Goal: Task Accomplishment & Management: Complete application form

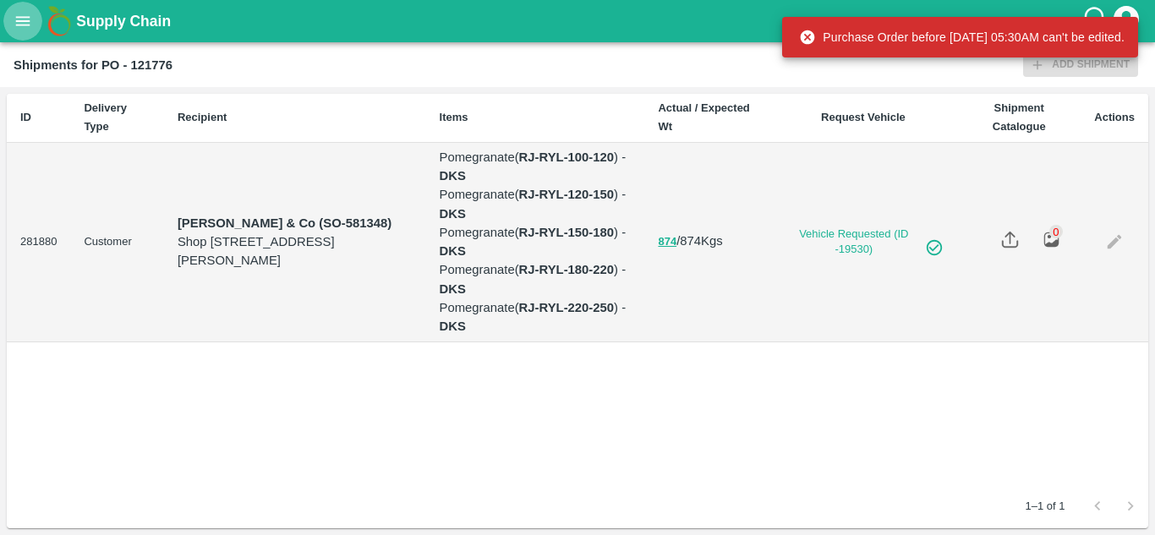
click at [16, 27] on icon "open drawer" at bounding box center [23, 21] width 19 height 19
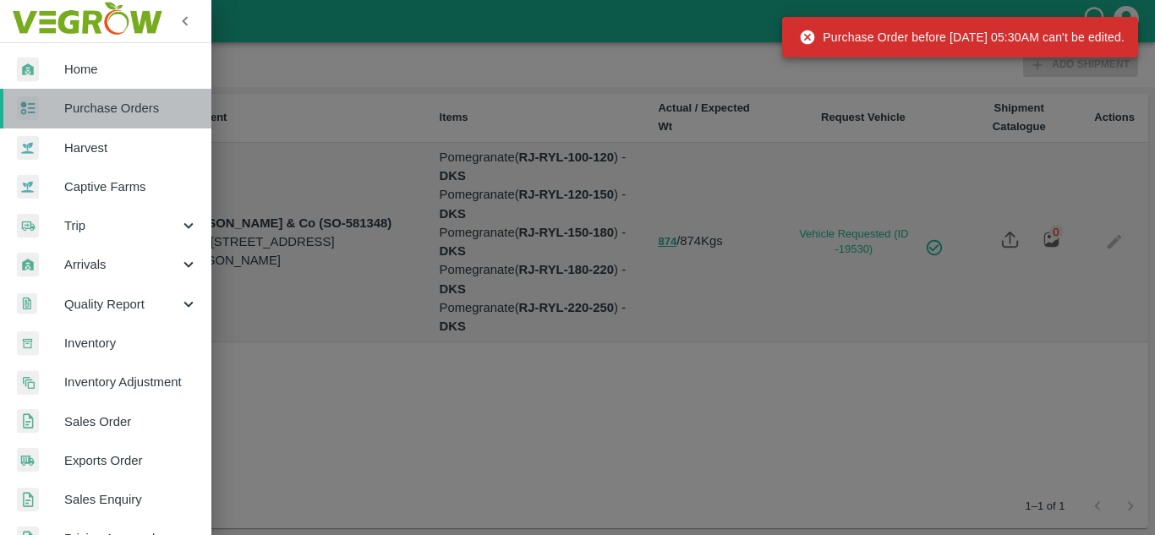
click at [109, 118] on link "Purchase Orders" at bounding box center [105, 108] width 211 height 39
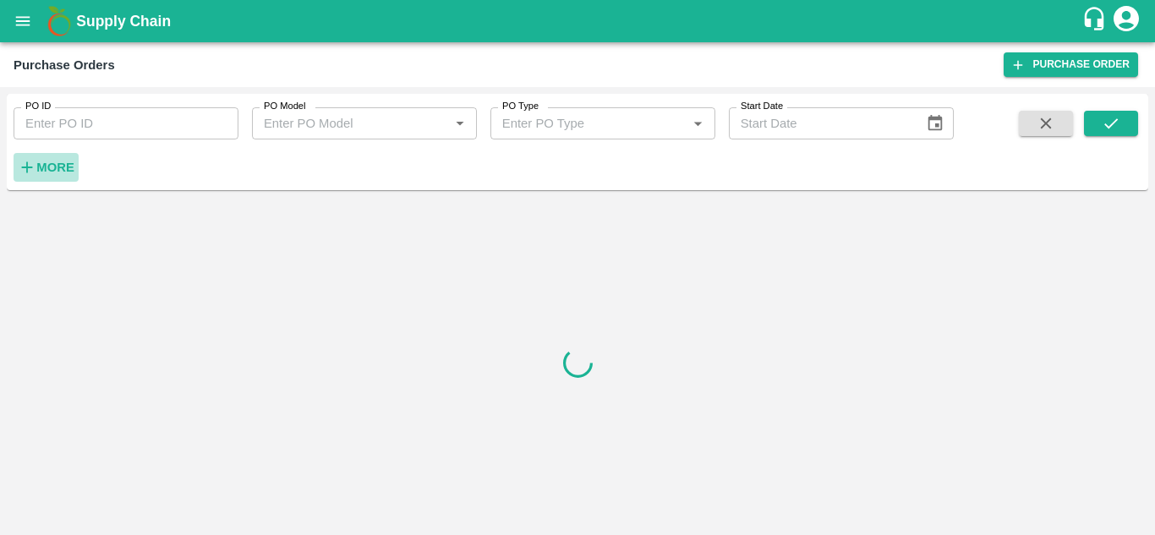
click at [51, 169] on strong "More" at bounding box center [55, 168] width 38 height 14
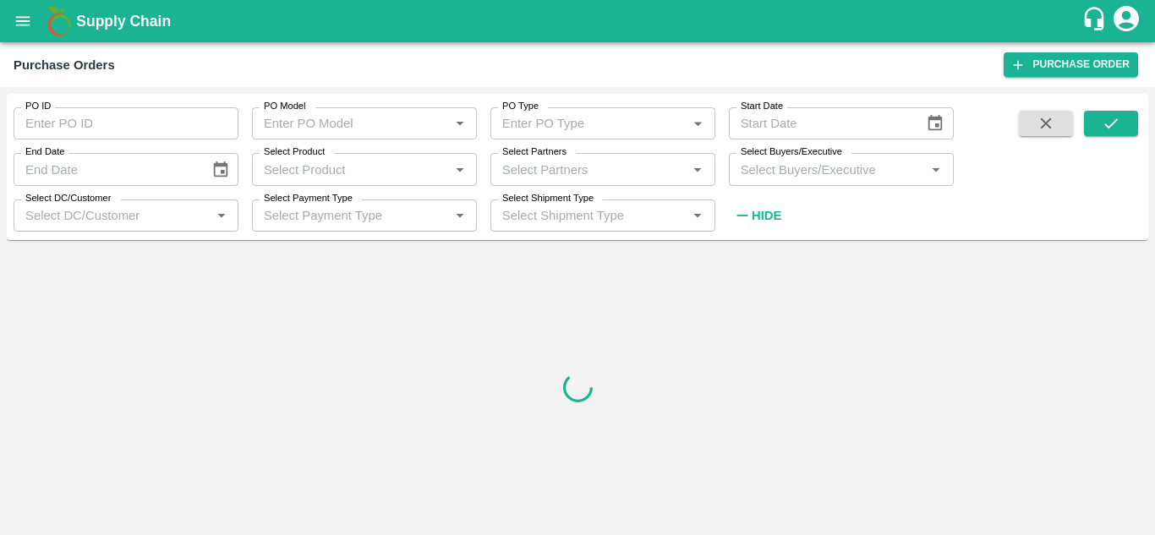
click at [781, 173] on input "Select Buyers/Executive" at bounding box center [827, 169] width 187 height 22
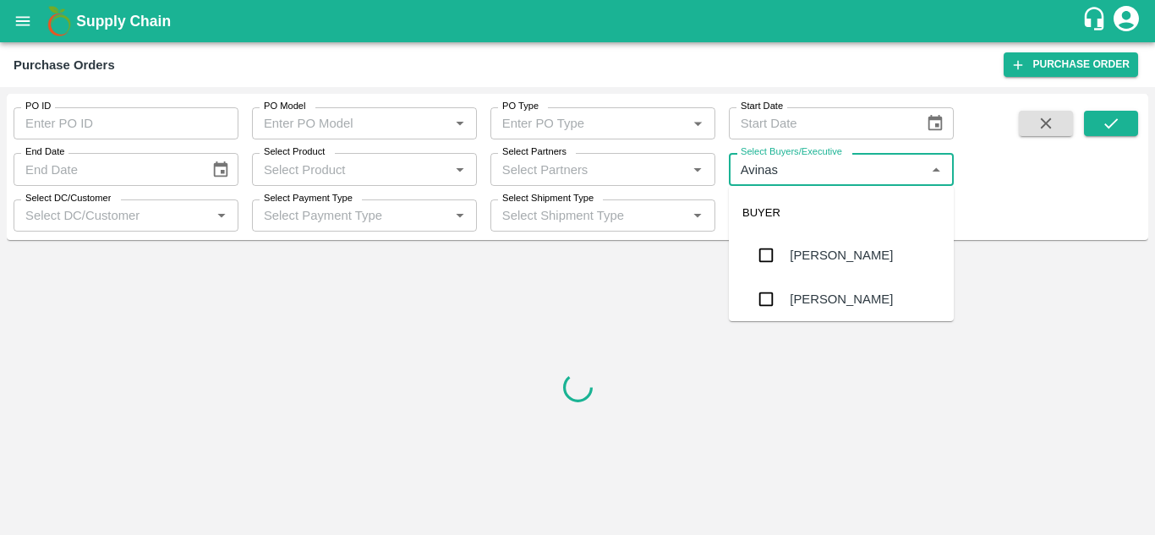
type input "Avinash"
click at [758, 314] on input "checkbox" at bounding box center [766, 299] width 34 height 34
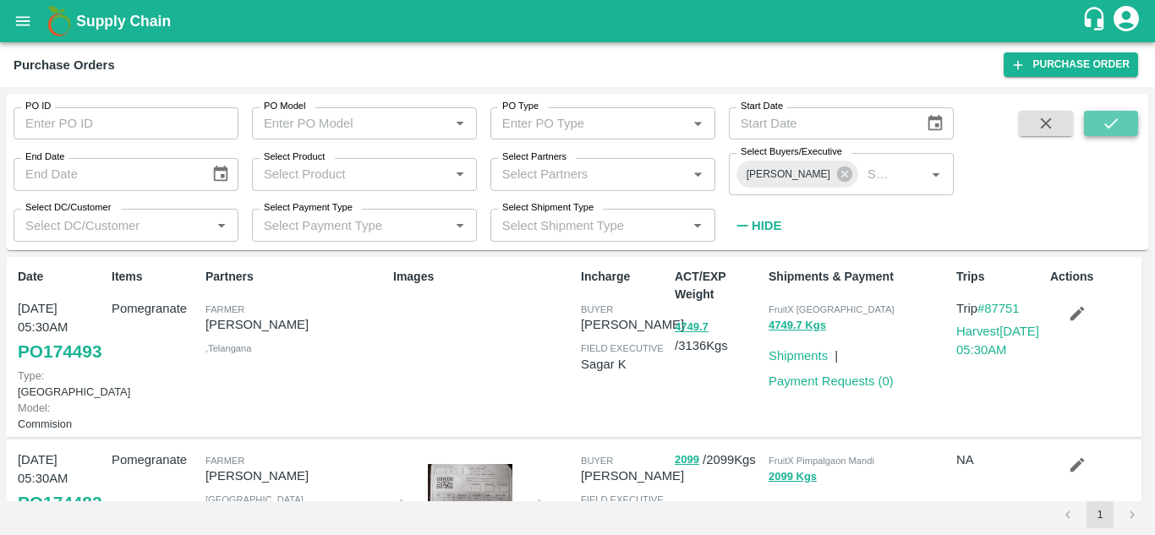
click at [1123, 130] on button "submit" at bounding box center [1111, 123] width 54 height 25
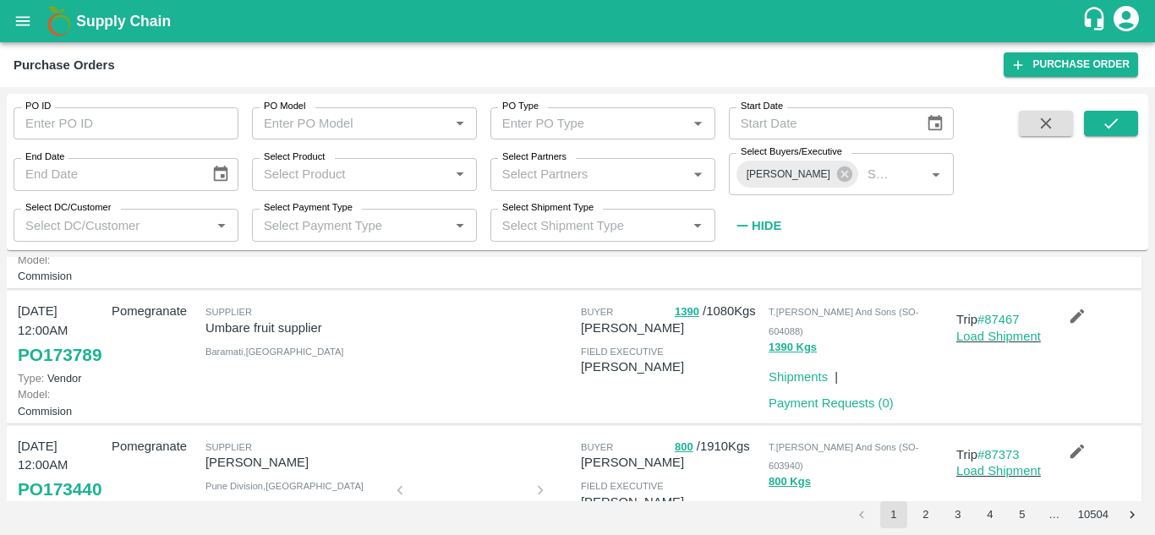
scroll to position [135, 0]
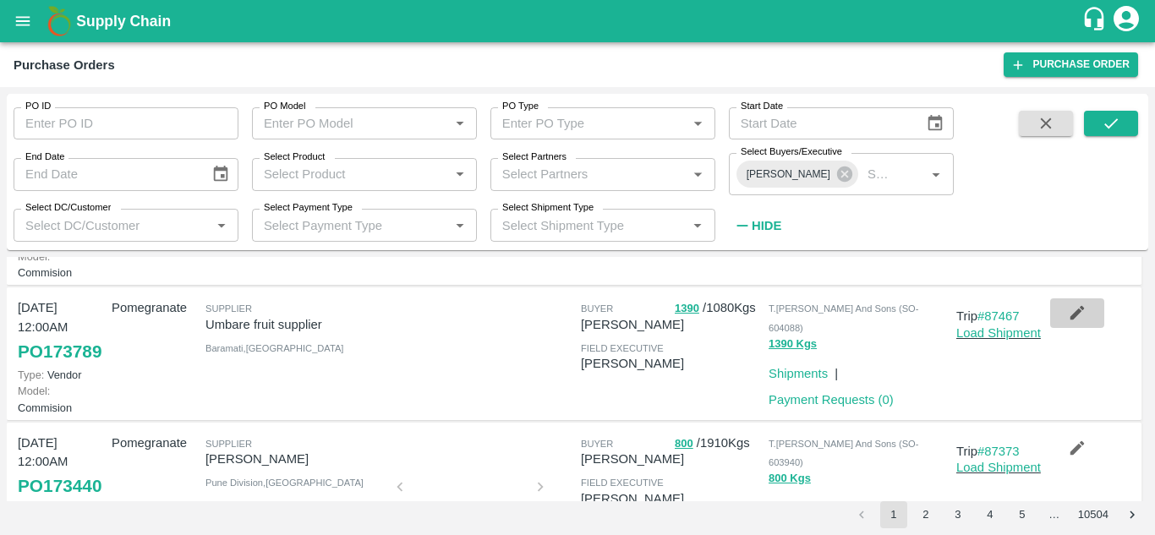
click at [1071, 321] on icon "button" at bounding box center [1078, 313] width 14 height 14
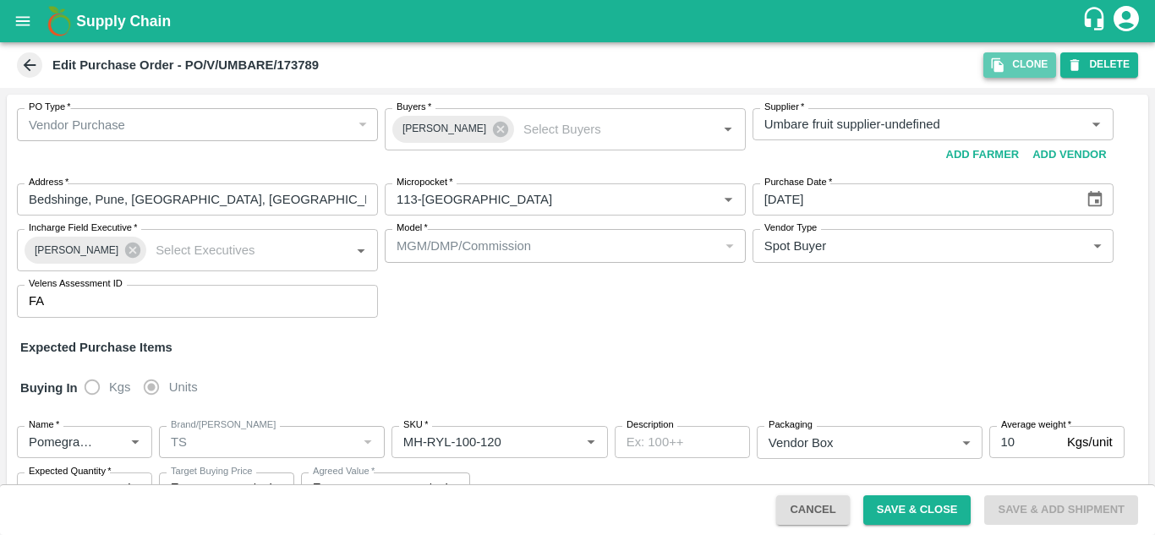
click at [1033, 64] on button "Clone" at bounding box center [1020, 64] width 73 height 25
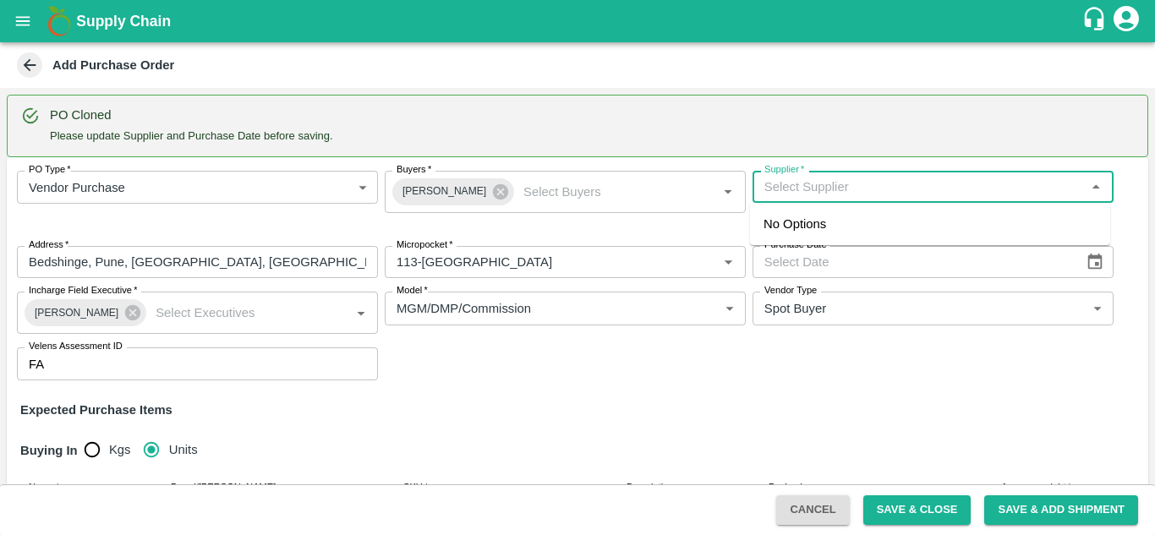
click at [784, 179] on input "Supplier   *" at bounding box center [919, 187] width 323 height 22
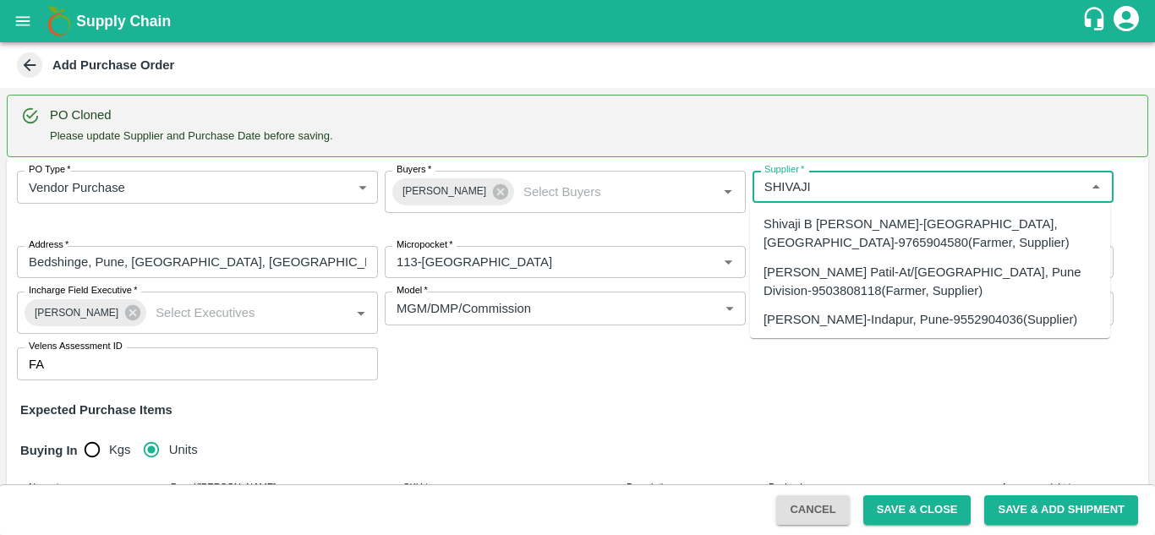
click at [816, 321] on div "SHIVAJI RAJARAM AVACHAR-Indapur, Pune-9552904036(Supplier)" at bounding box center [921, 319] width 314 height 19
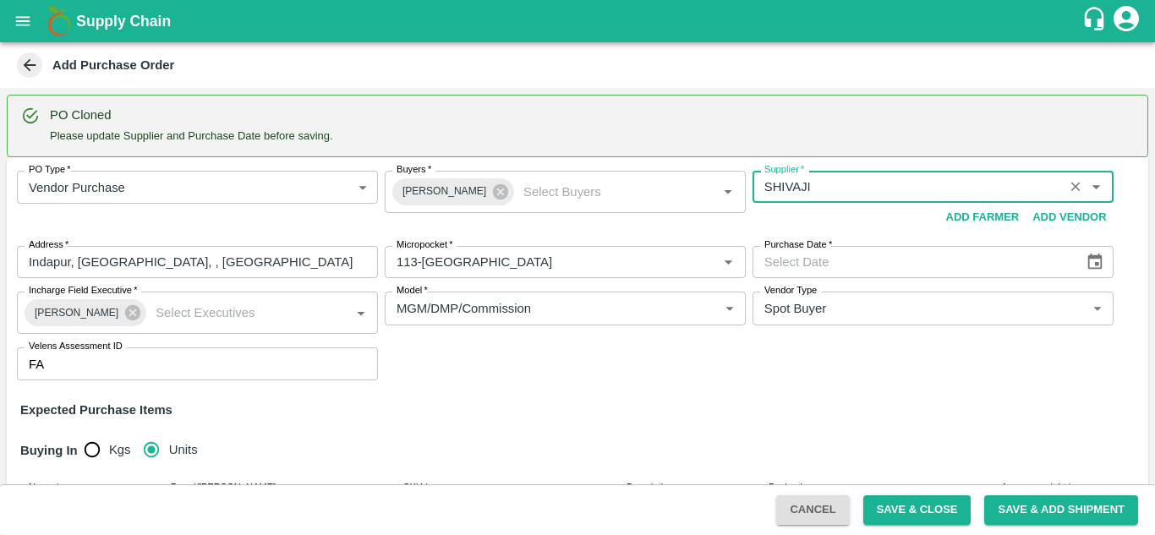
type input "SHIVAJI RAJARAM AVACHAR-Indapur, Pune-9552904036(Supplier)"
type input "Indapur, [GEOGRAPHIC_DATA], , [GEOGRAPHIC_DATA]"
type input "SHIVAJI RAJARAM AVACHAR-Indapur, Pune-9552904036(Supplier)"
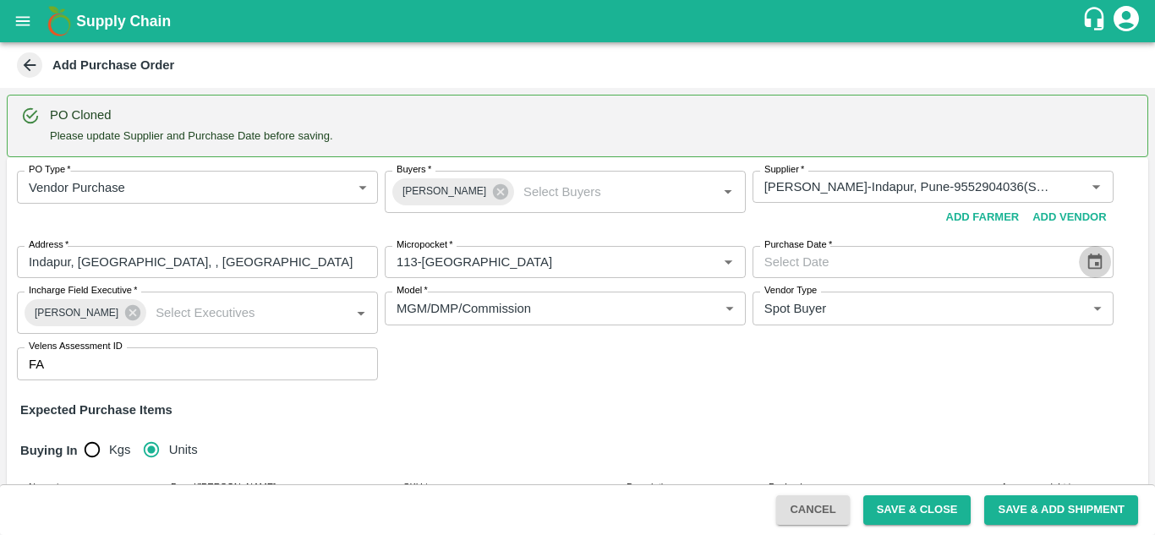
click at [1093, 264] on icon "Choose date" at bounding box center [1095, 262] width 14 height 16
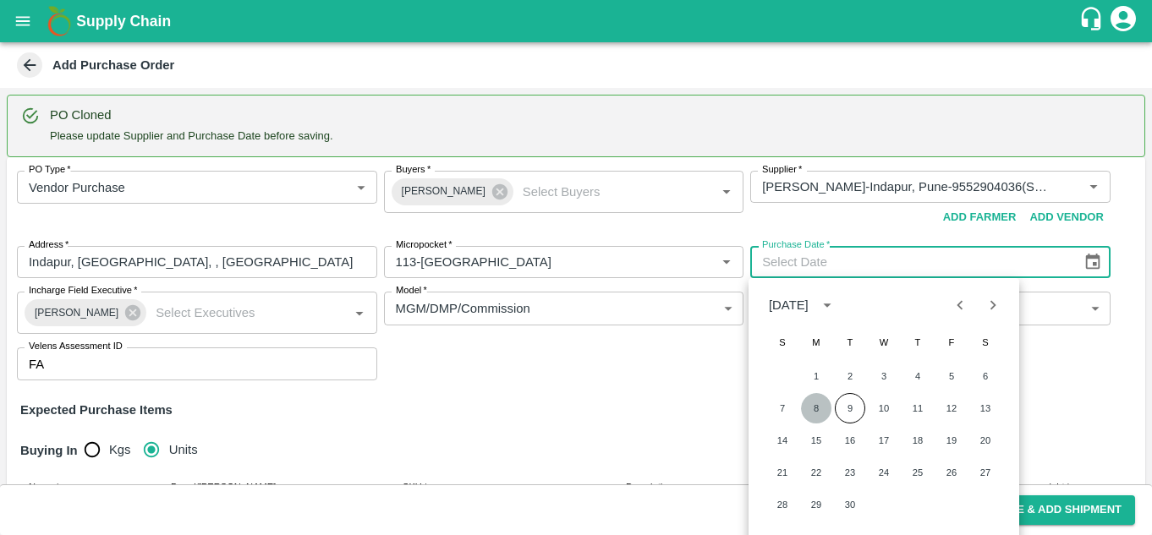
click at [819, 401] on button "8" at bounding box center [816, 408] width 30 height 30
type input "08/09/2025"
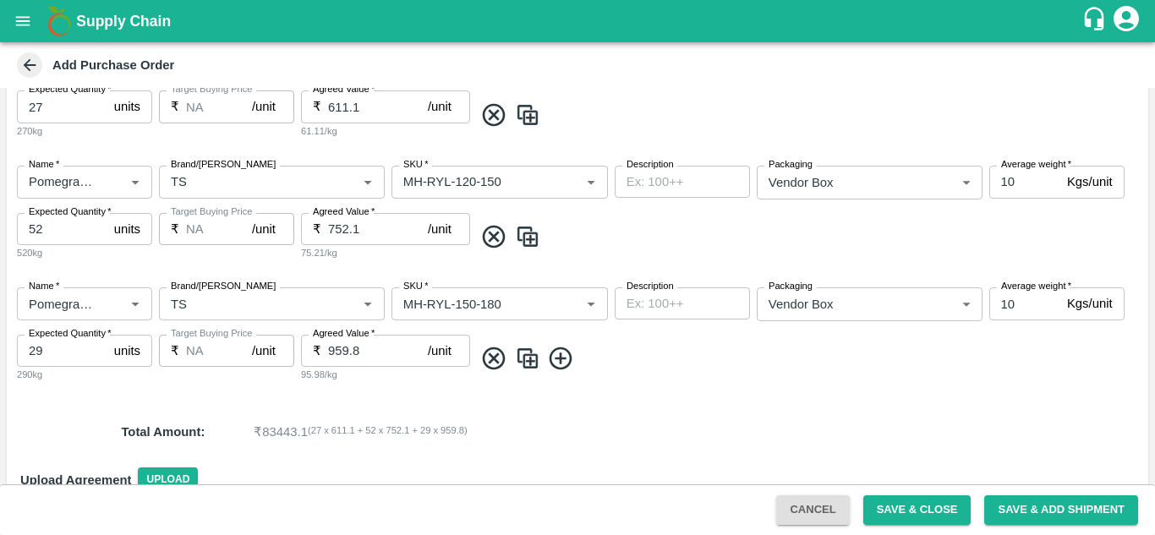
scroll to position [465, 0]
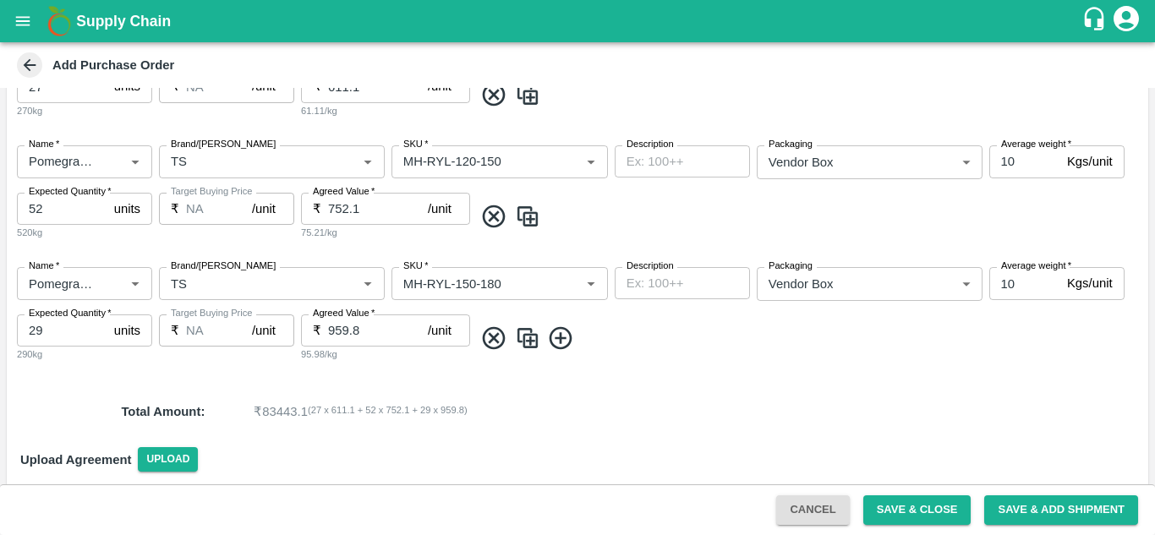
click at [530, 337] on img at bounding box center [527, 339] width 25 height 28
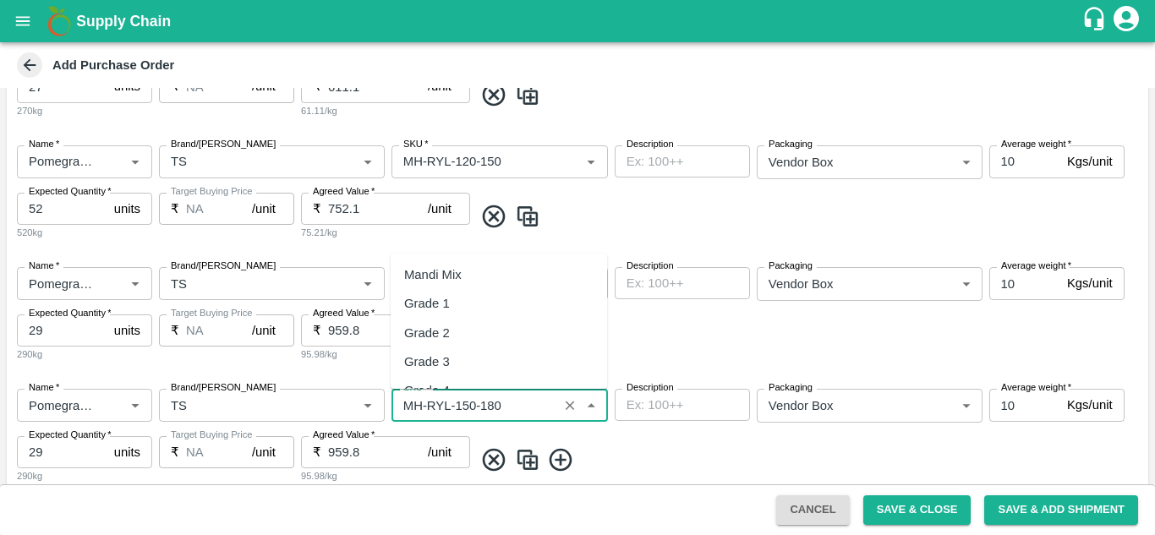
click at [507, 402] on input "SKU   *" at bounding box center [475, 405] width 156 height 22
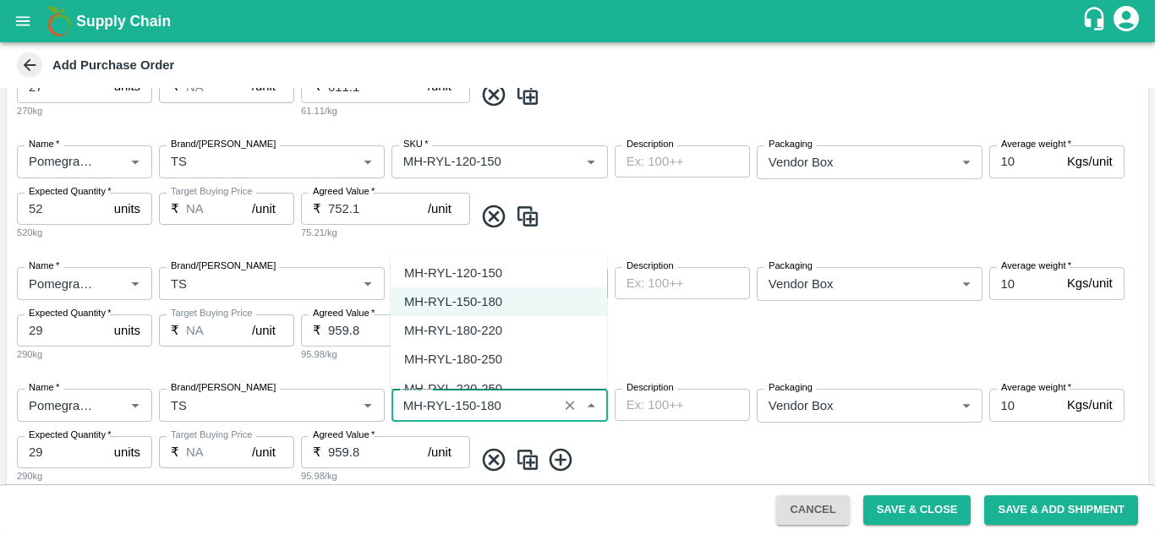
scroll to position [786, 0]
click at [453, 321] on div "MH-RYL-180-220" at bounding box center [453, 330] width 98 height 19
type input "MH-RYL-180-220"
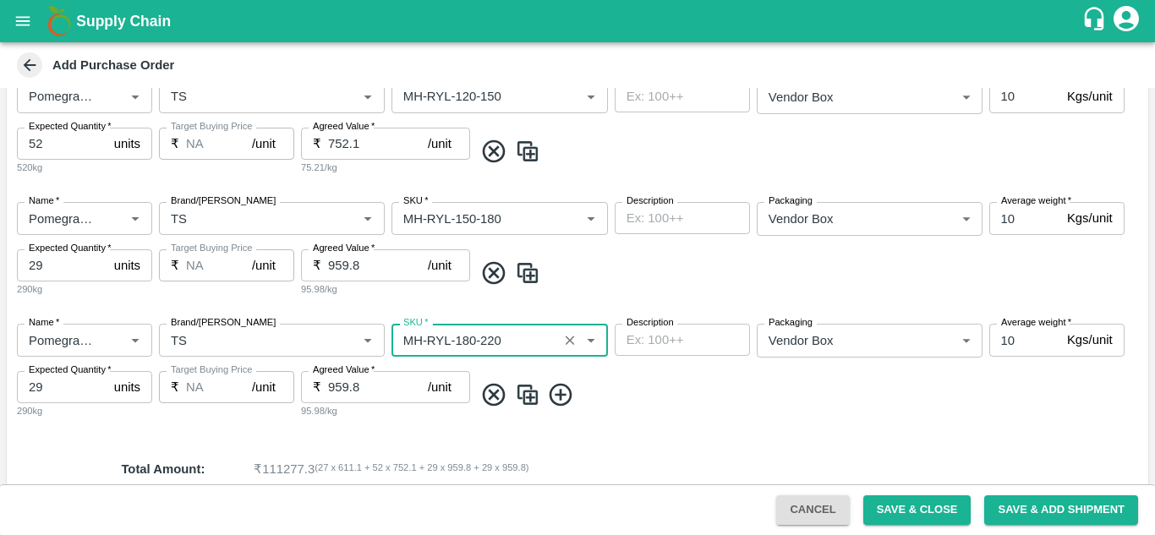
scroll to position [544, 0]
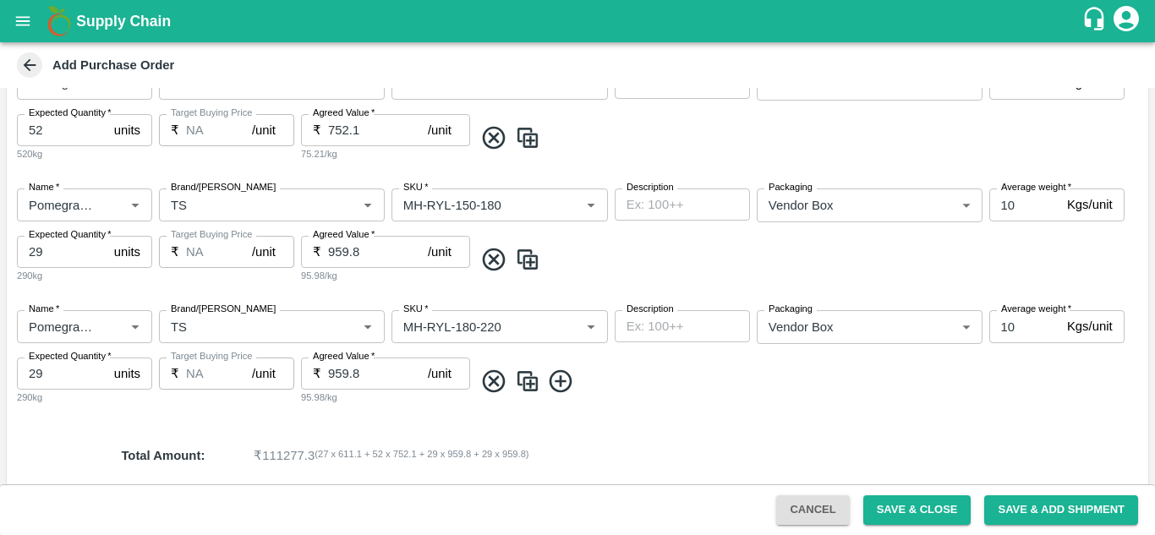
click at [523, 381] on img at bounding box center [527, 382] width 25 height 28
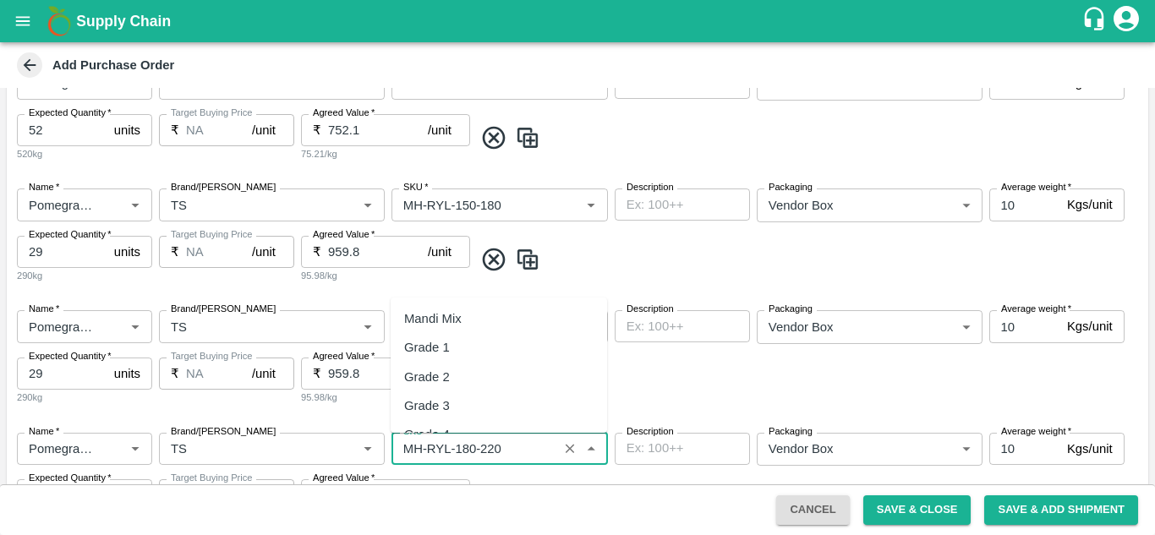
click at [503, 454] on input "SKU   *" at bounding box center [475, 449] width 156 height 22
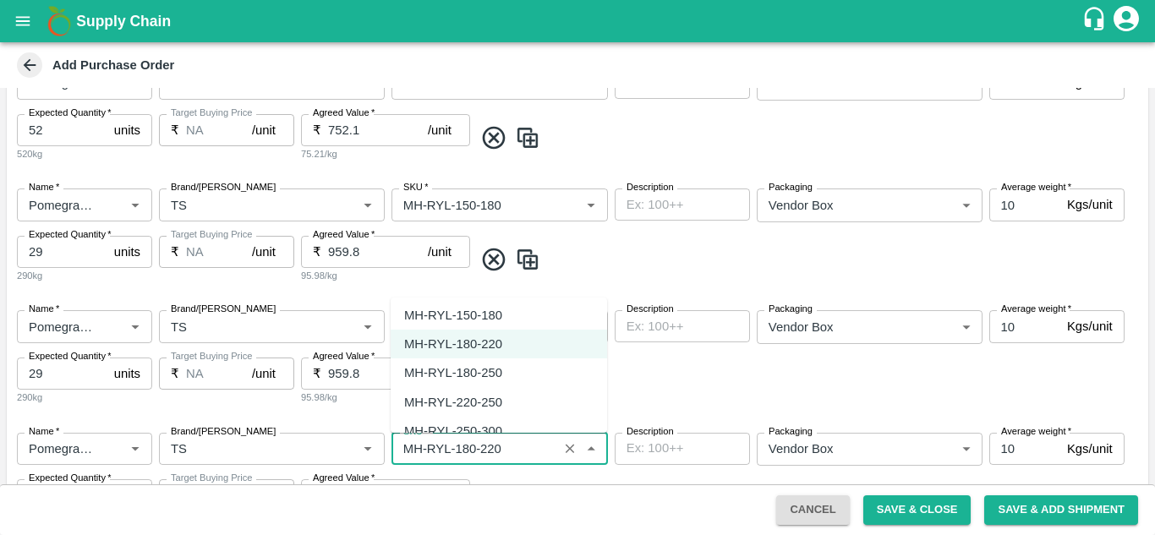
scroll to position [816, 0]
click at [458, 406] on div "MH-RYL-220-250" at bounding box center [453, 401] width 98 height 19
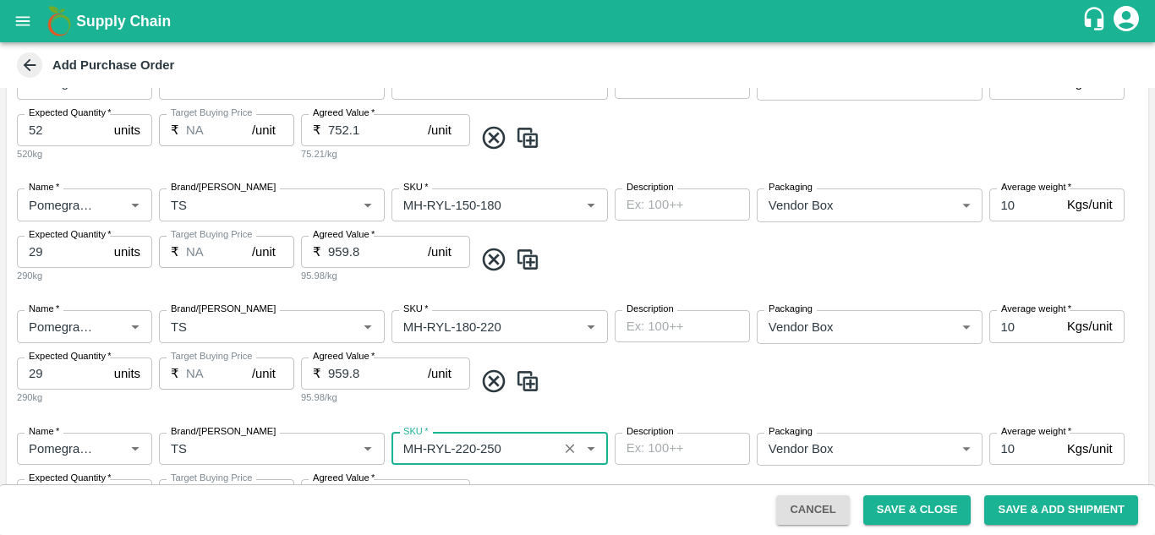
type input "MH-RYL-220-250"
click at [578, 408] on div "Name   * Name   * Brand/Marka Brand/Marka SKU   * SKU   * Description x Descrip…" at bounding box center [578, 358] width 1142 height 122
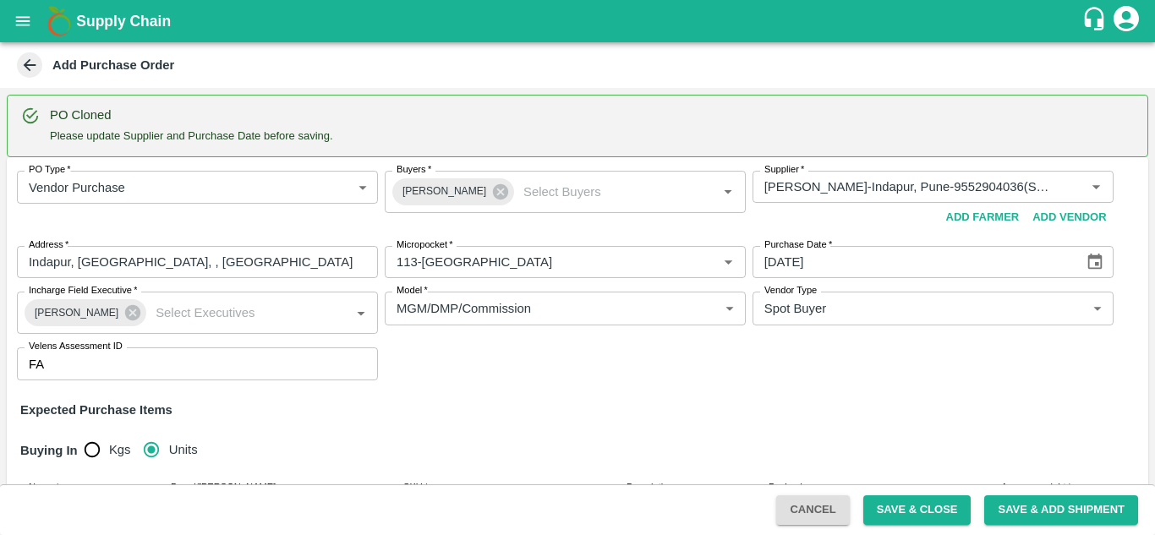
scroll to position [775, 0]
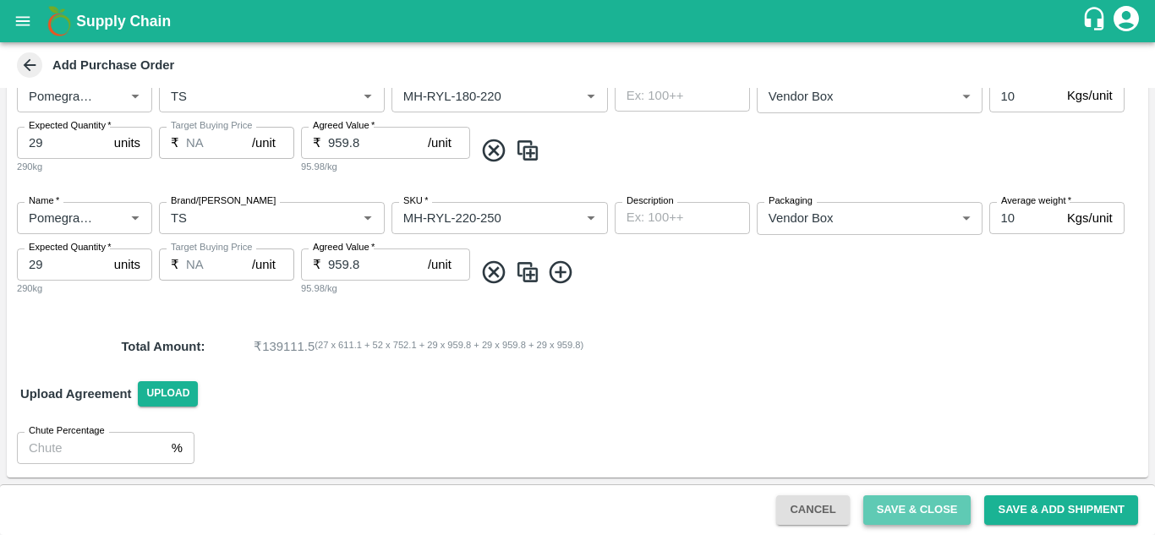
click at [930, 518] on button "Save & Close" at bounding box center [917, 511] width 108 height 30
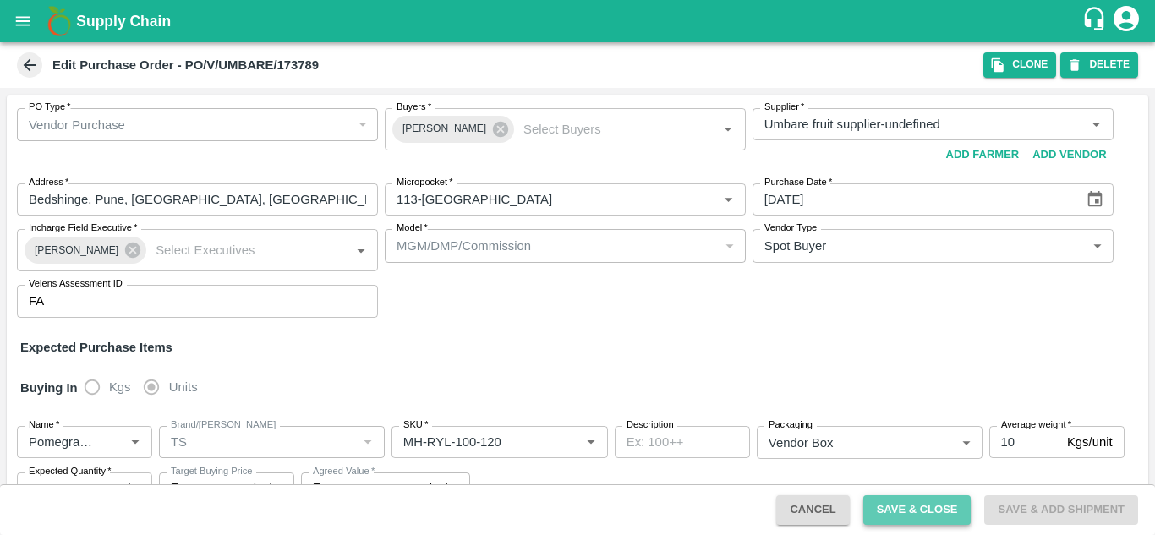
click at [924, 513] on button "Save & Close" at bounding box center [917, 511] width 108 height 30
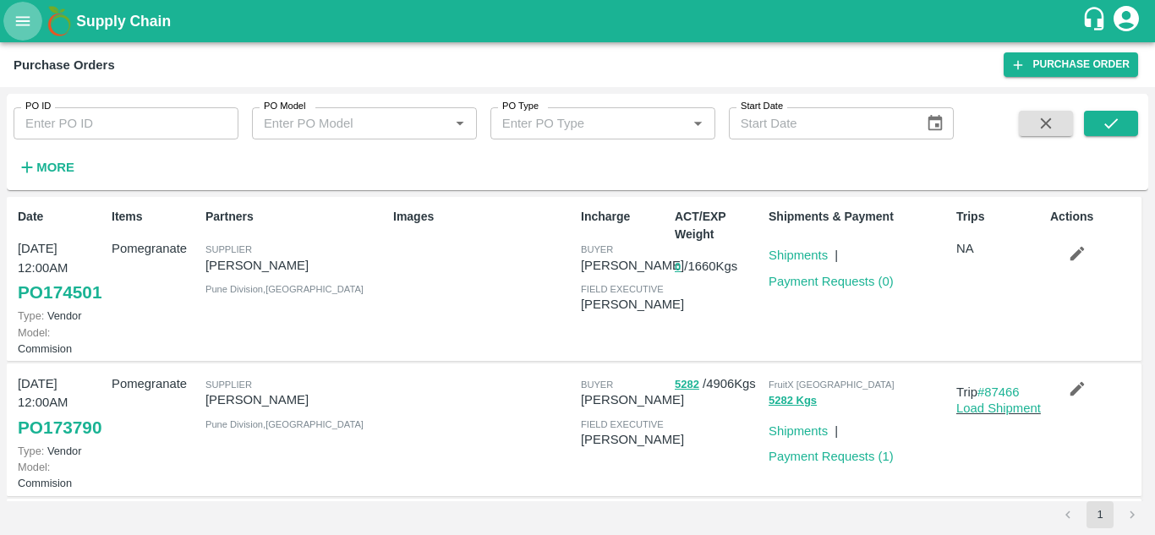
click at [28, 19] on icon "open drawer" at bounding box center [23, 21] width 19 height 19
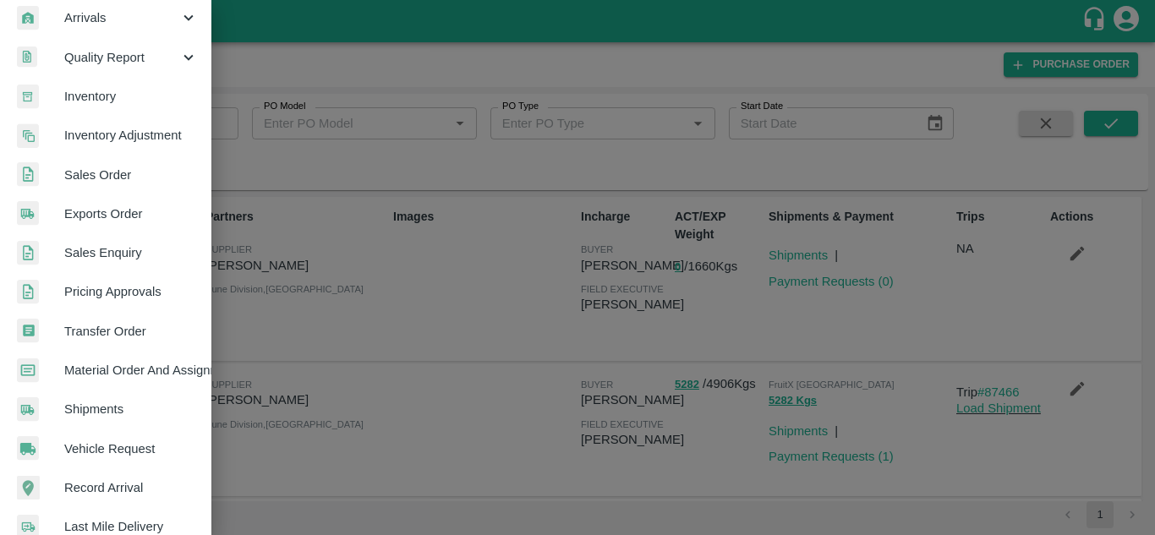
scroll to position [249, 0]
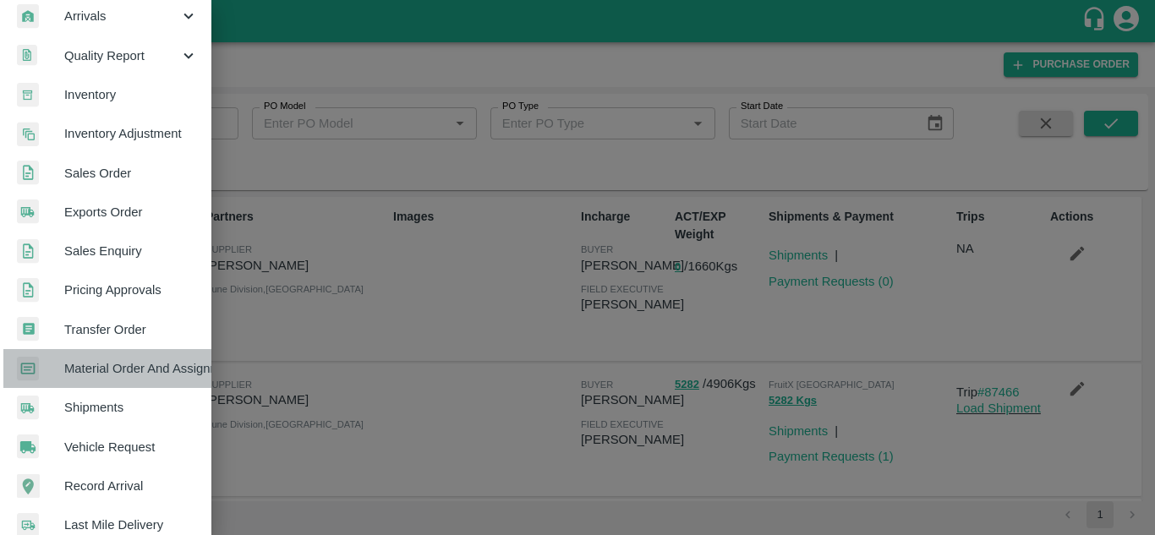
click at [128, 374] on span "Material Order And Assignment" at bounding box center [131, 368] width 134 height 19
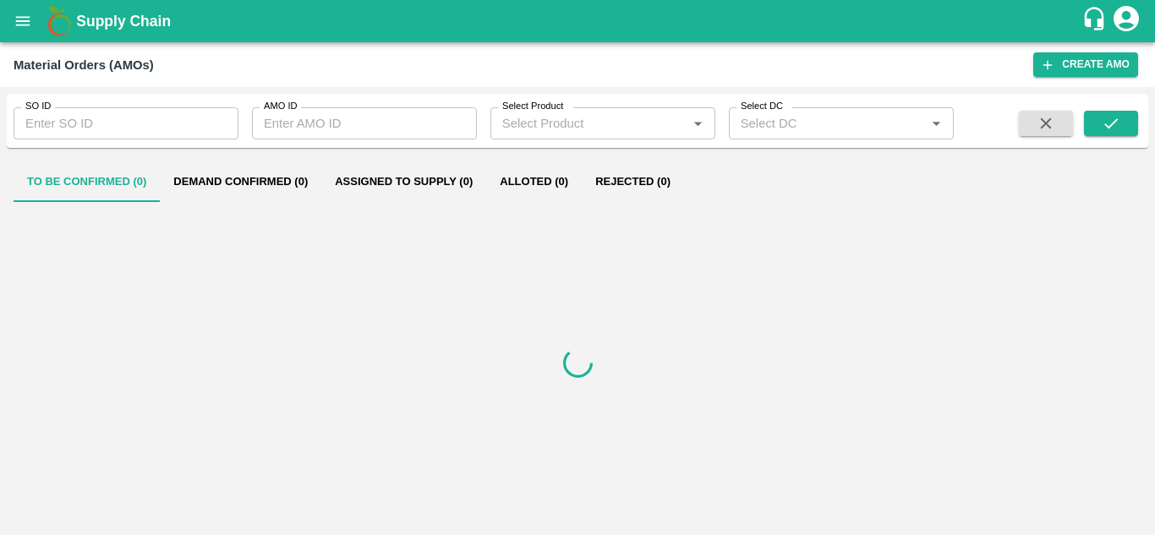
click at [113, 125] on input "SO ID" at bounding box center [126, 123] width 225 height 32
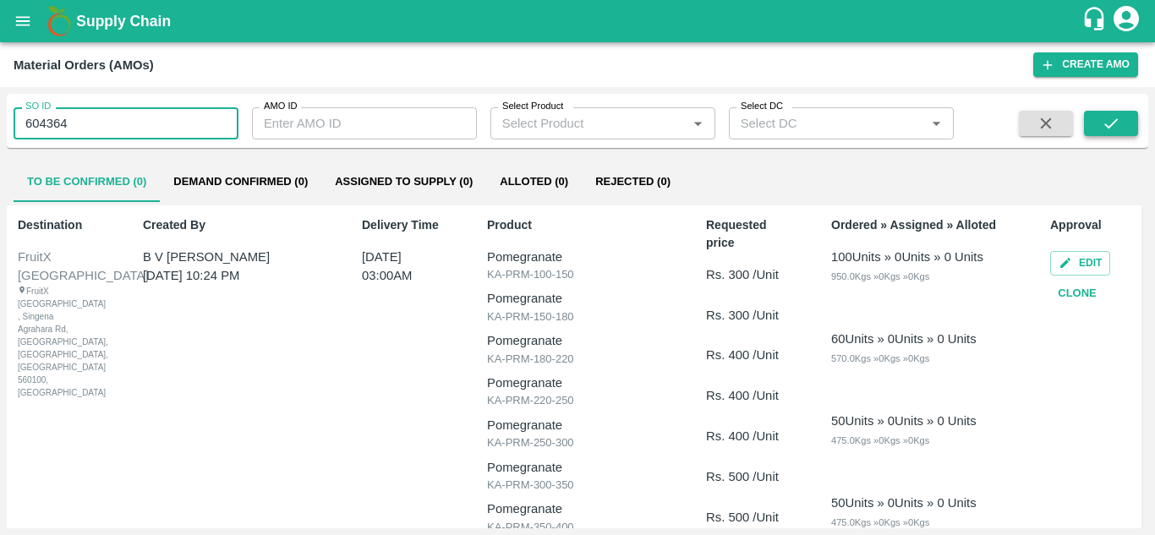
type input "604364"
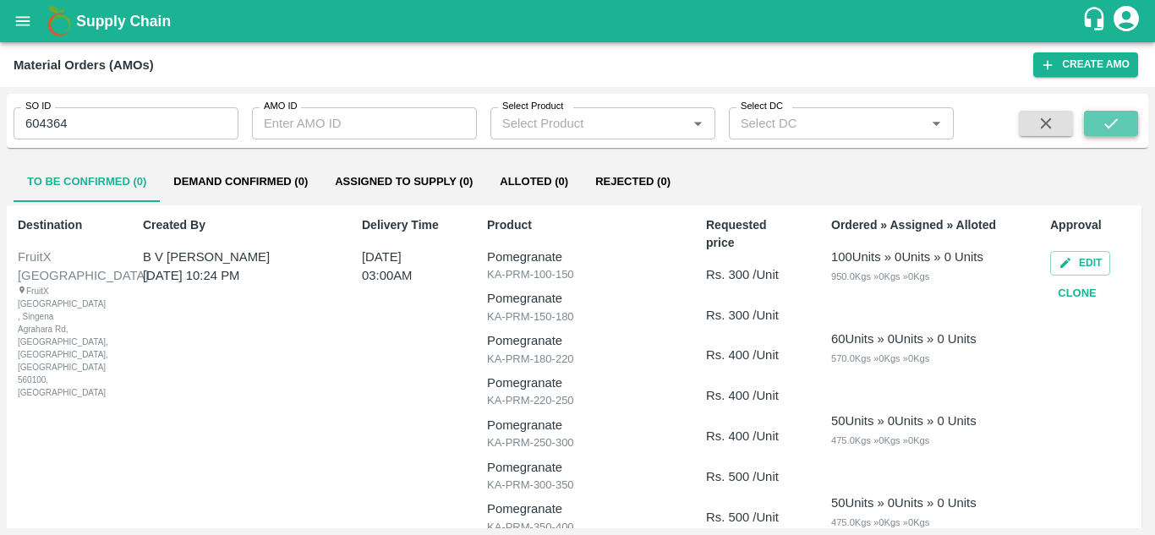
click at [1112, 120] on icon "submit" at bounding box center [1111, 123] width 19 height 19
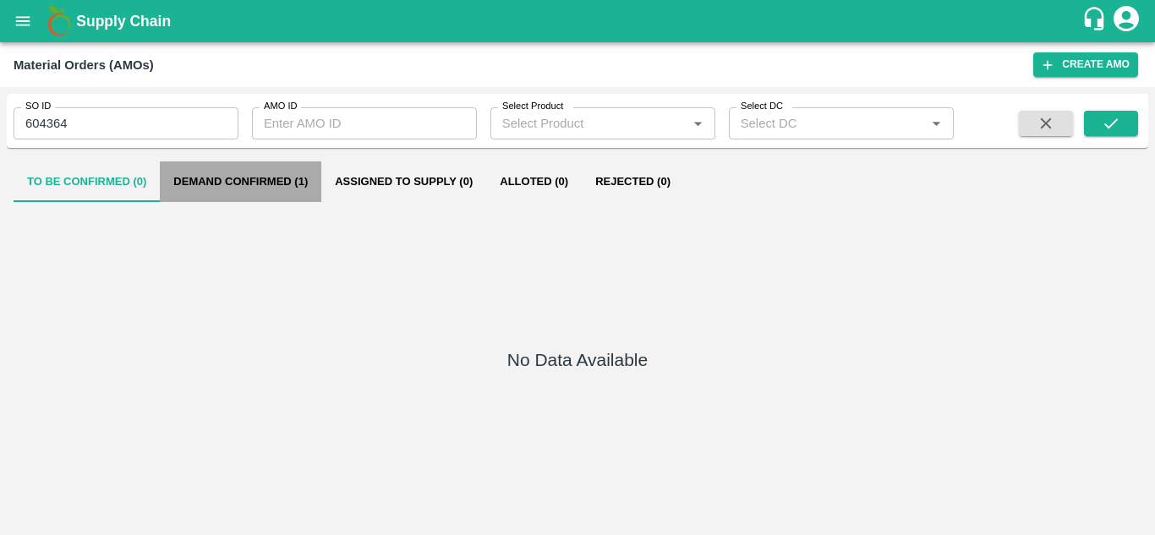
click at [222, 183] on button "Demand Confirmed (1)" at bounding box center [241, 182] width 162 height 41
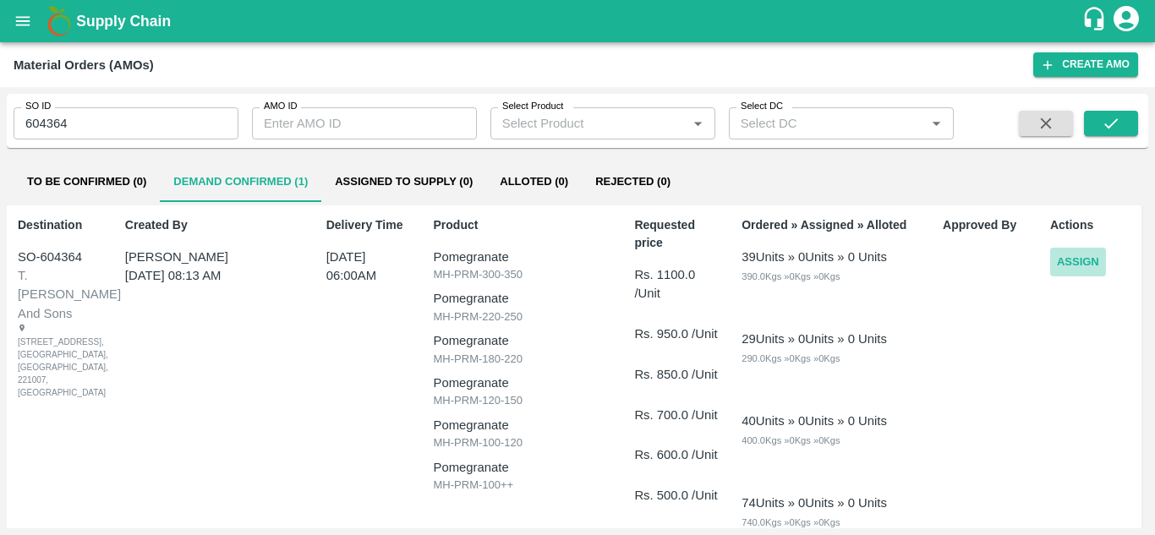
click at [1056, 260] on button "Assign" at bounding box center [1078, 263] width 56 height 30
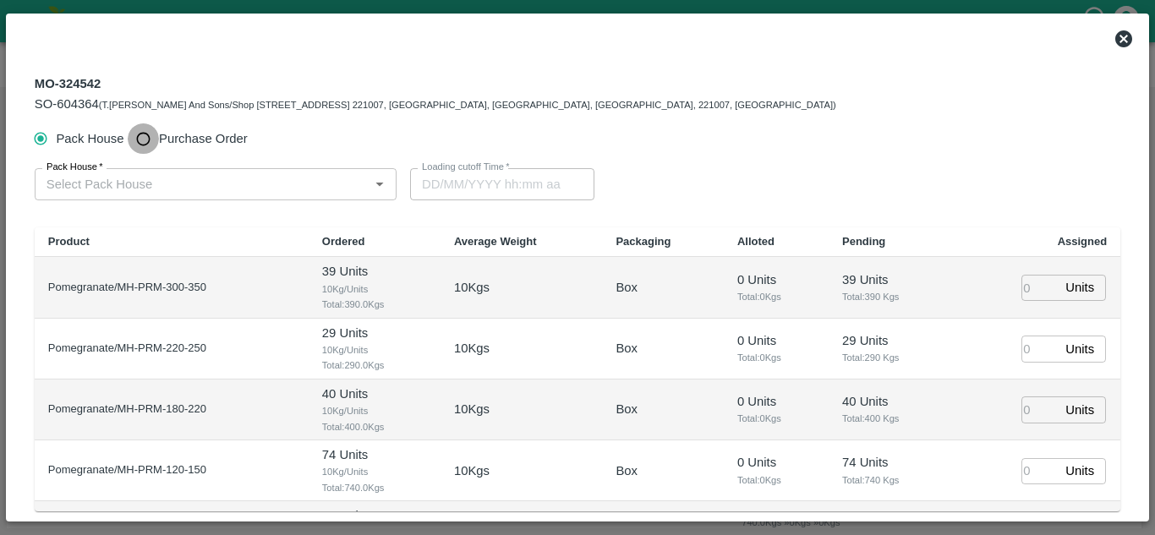
click at [151, 145] on input "Purchase Order" at bounding box center [143, 138] width 31 height 31
radio input "true"
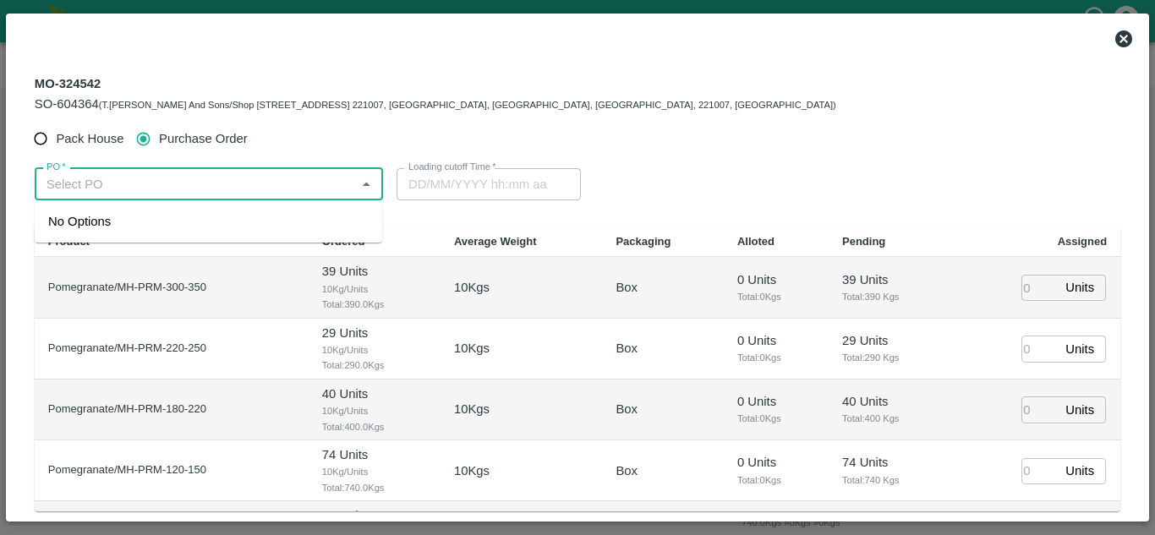
click at [130, 184] on input "PO   *" at bounding box center [195, 184] width 310 height 22
click at [93, 223] on div "PO-174501(SHIVAJI RAJARAM AVACHAR-9552904036)" at bounding box center [172, 221] width 249 height 19
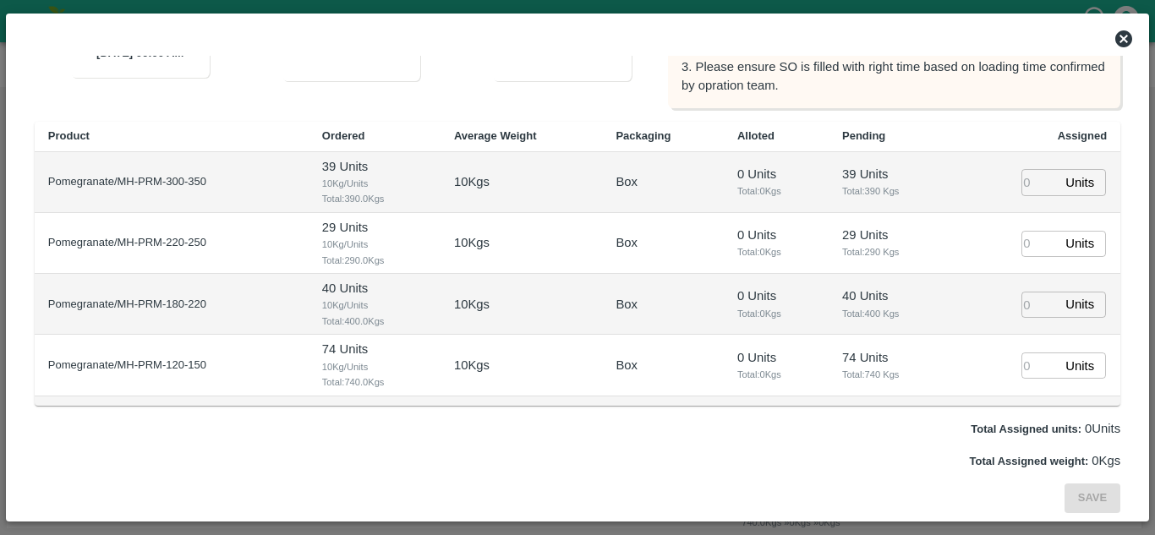
scroll to position [112, 0]
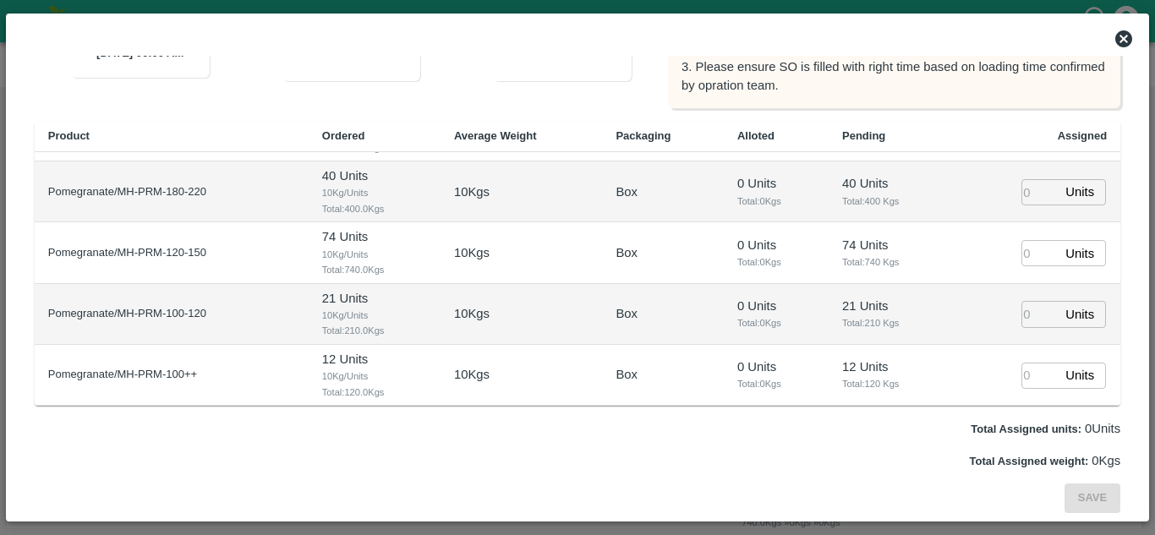
type input "PO-174501(SHIVAJI RAJARAM AVACHAR-9552904036)"
click at [1023, 384] on input "number" at bounding box center [1040, 376] width 37 height 26
type input "12"
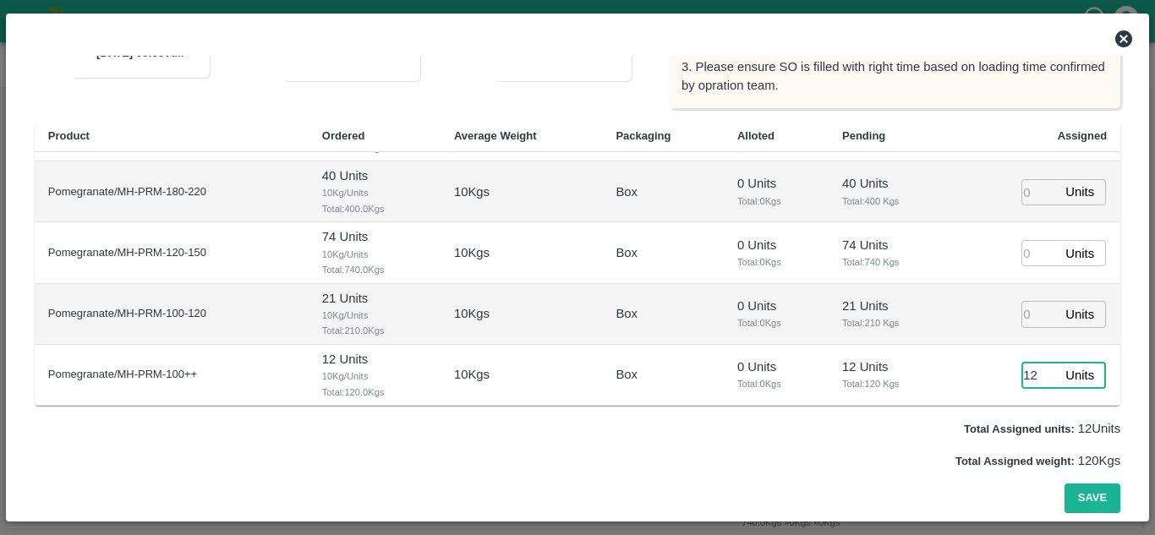
type input "12/09/2025 05:14 AM"
type input "0"
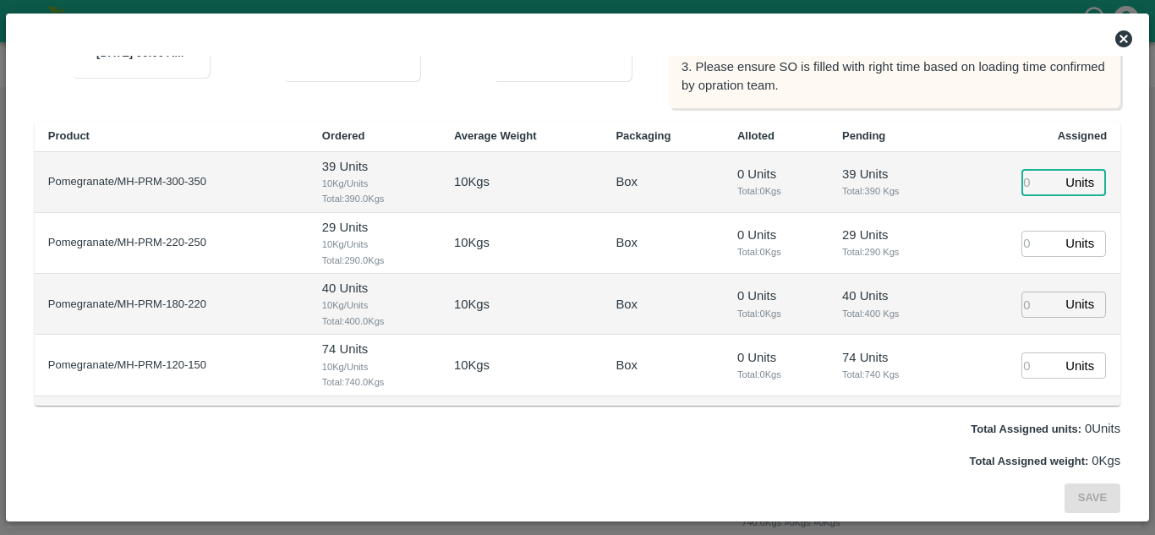
click at [1022, 176] on input "number" at bounding box center [1040, 182] width 37 height 26
type input "1"
type input "12/09/2025 05:14 AM"
type input "1"
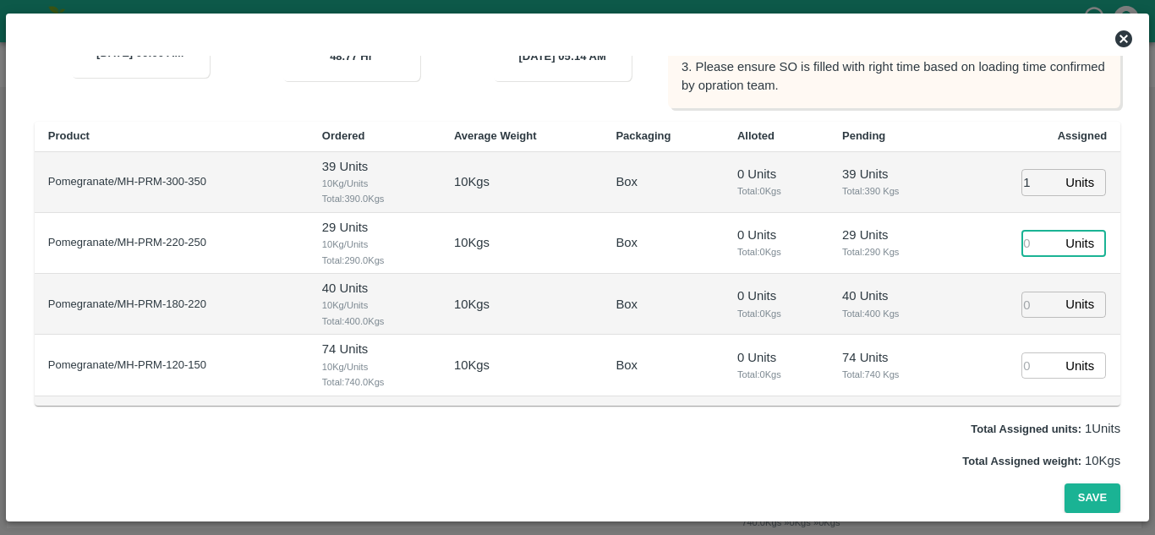
click at [1022, 243] on input "number" at bounding box center [1040, 244] width 37 height 26
type input "1"
click at [1022, 314] on input "1" at bounding box center [1040, 305] width 37 height 26
type input "1"
click at [1022, 365] on input "1" at bounding box center [1040, 366] width 37 height 26
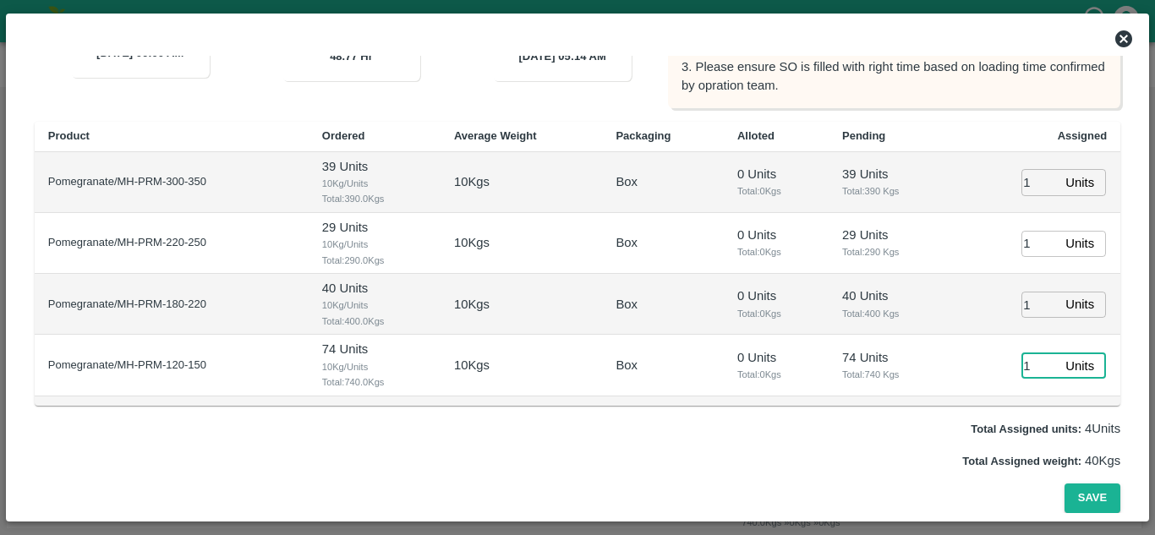
type input "1"
click at [930, 342] on td "74 Units Total: 740 Kgs" at bounding box center [891, 365] width 124 height 61
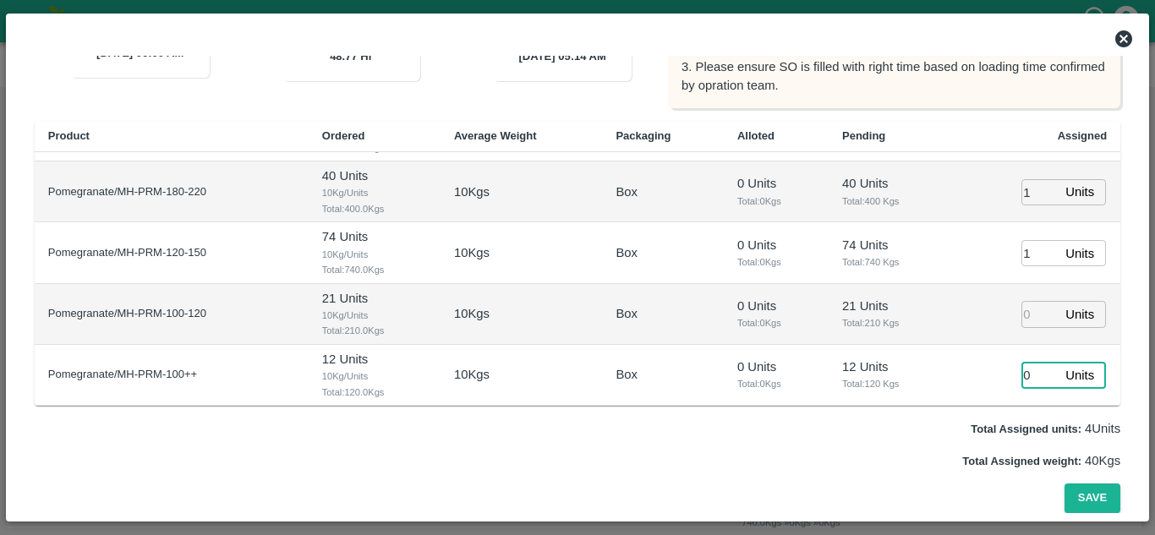
click at [1022, 363] on input "0" at bounding box center [1040, 376] width 37 height 26
click at [1022, 304] on input "number" at bounding box center [1040, 314] width 37 height 26
click at [1026, 312] on input "number" at bounding box center [1040, 314] width 37 height 26
type input "1"
click at [1028, 372] on input "0" at bounding box center [1040, 376] width 37 height 26
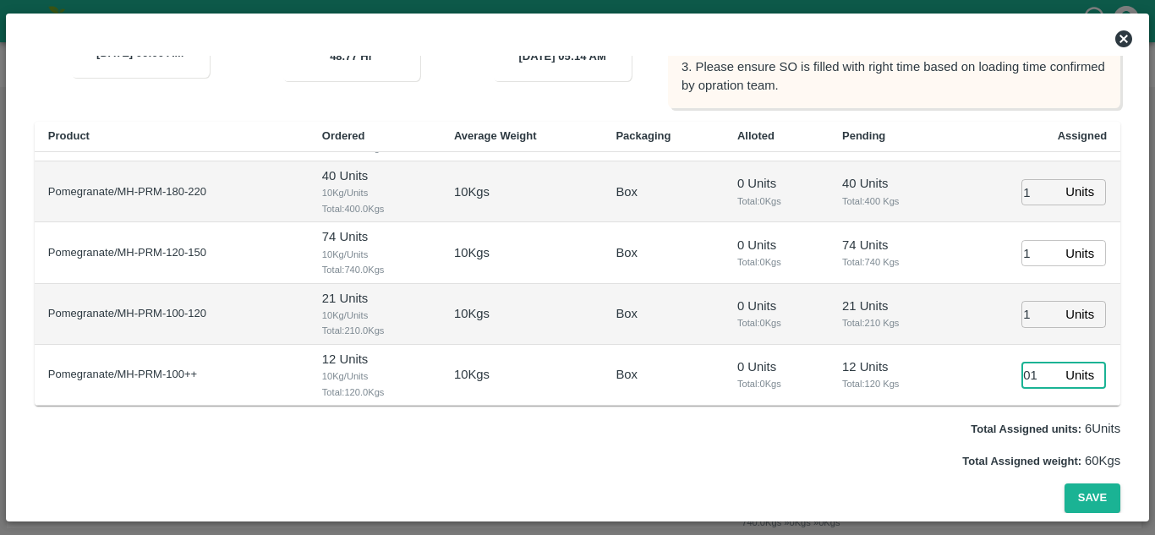
type input "01"
click at [929, 371] on p "12 Units" at bounding box center [890, 367] width 97 height 19
click at [1092, 500] on button "Save" at bounding box center [1093, 499] width 56 height 30
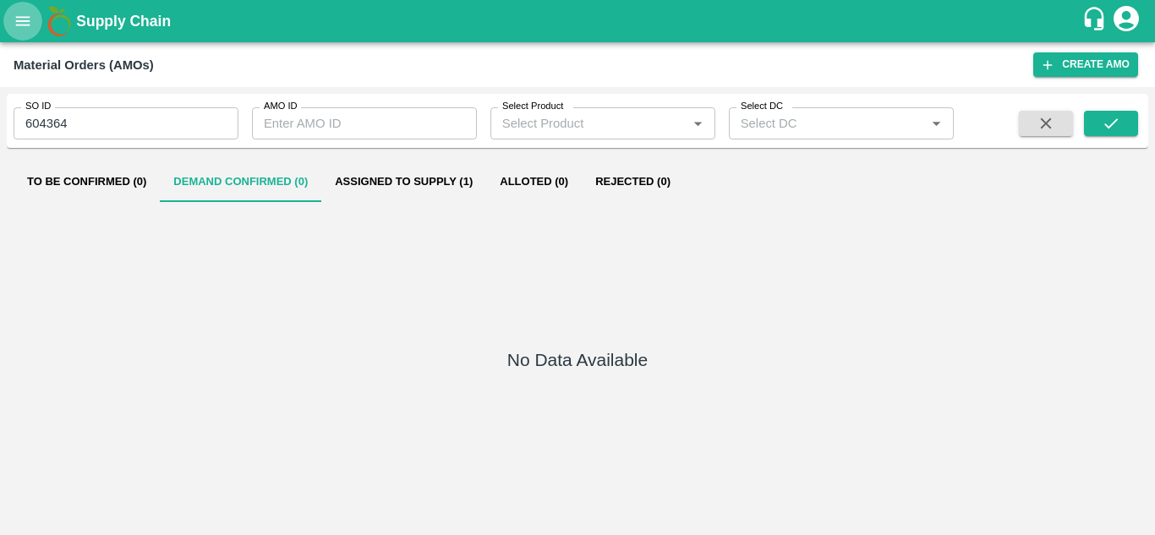
click at [32, 19] on icon "open drawer" at bounding box center [23, 21] width 19 height 19
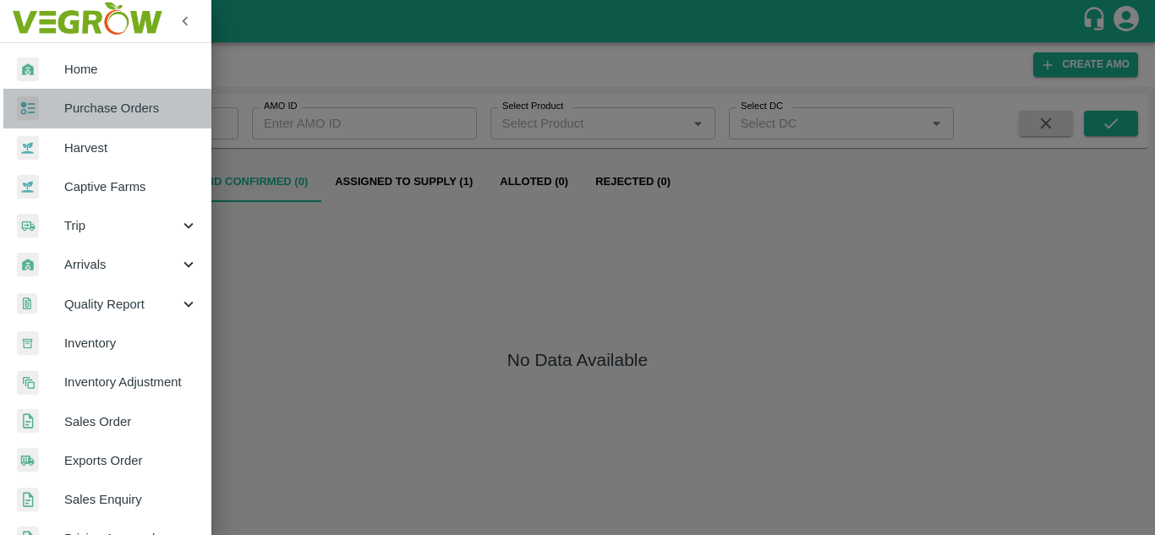
click at [107, 110] on span "Purchase Orders" at bounding box center [131, 108] width 134 height 19
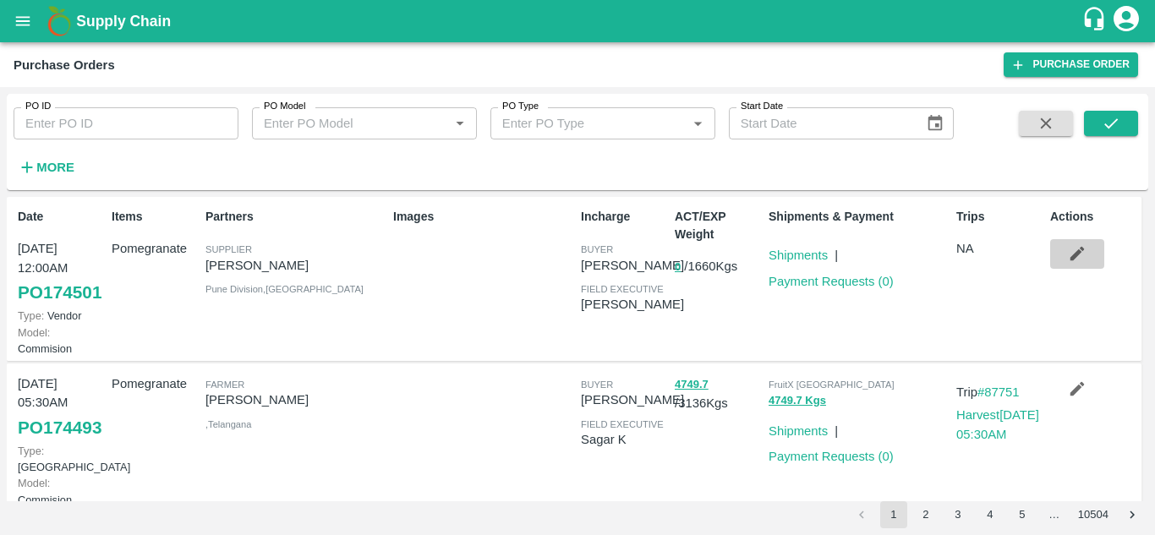
click at [1068, 254] on icon "button" at bounding box center [1077, 253] width 19 height 19
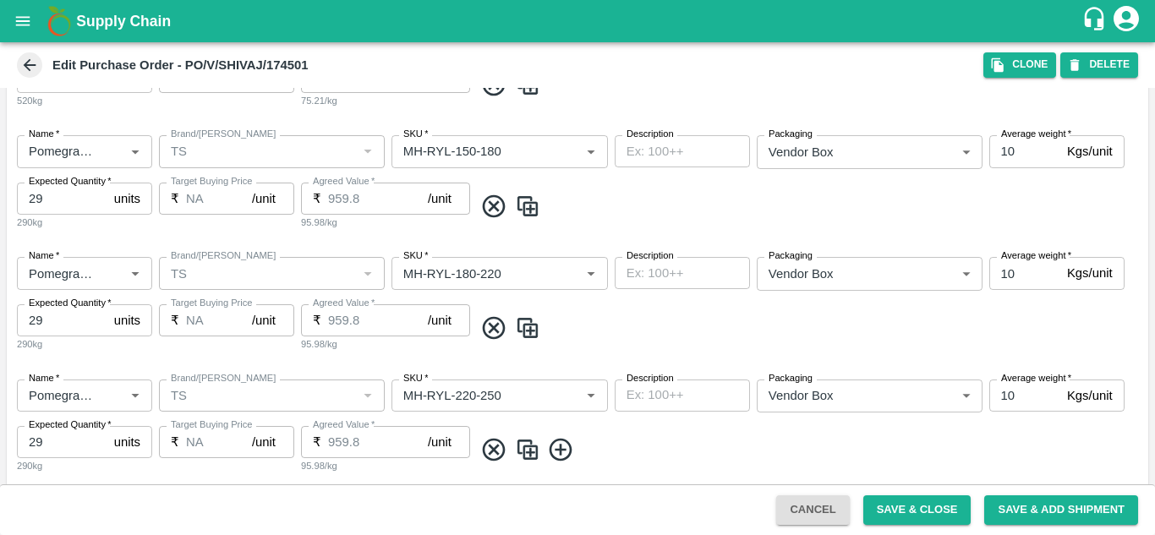
scroll to position [594, 0]
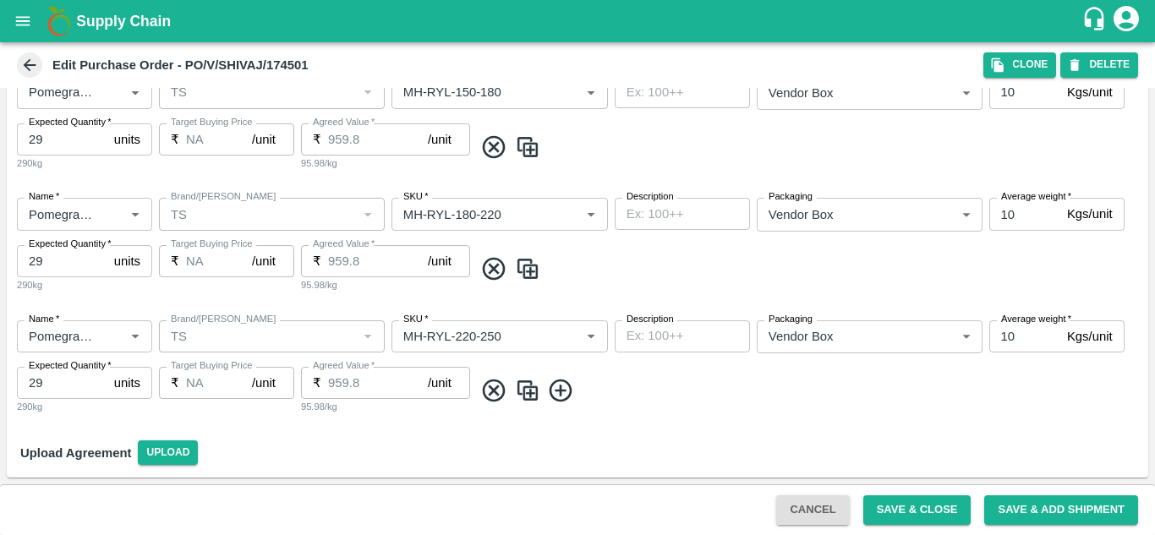
click at [522, 390] on img at bounding box center [527, 391] width 25 height 28
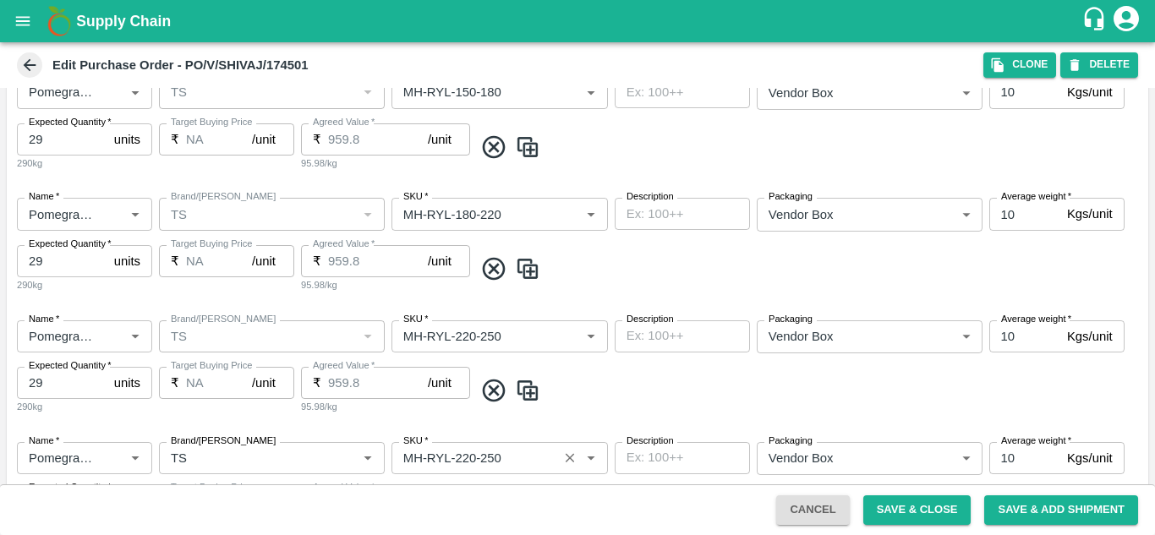
click at [495, 460] on input "SKU   *" at bounding box center [475, 458] width 156 height 22
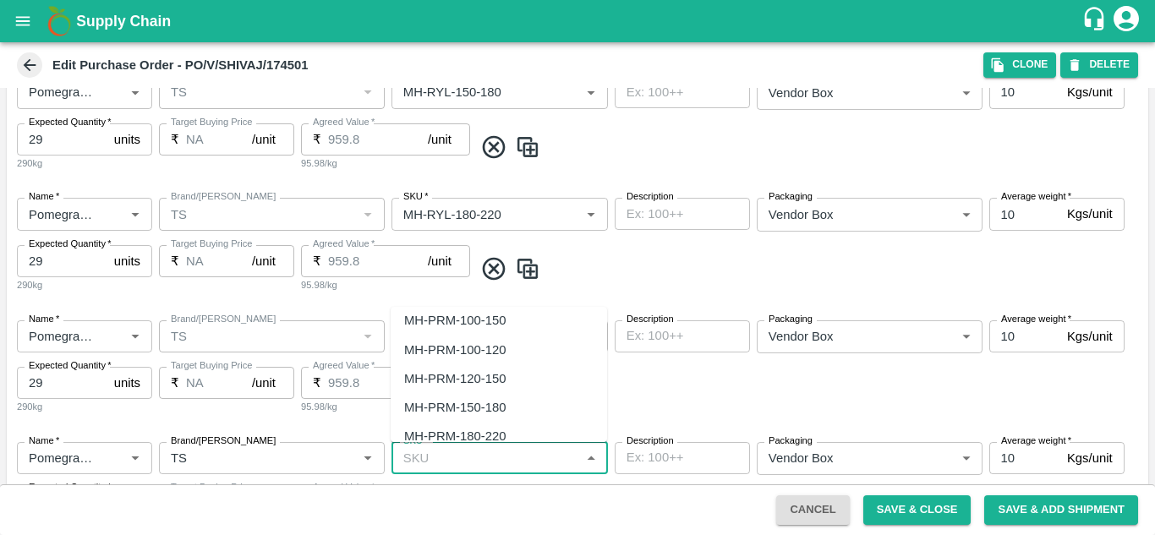
scroll to position [0, 0]
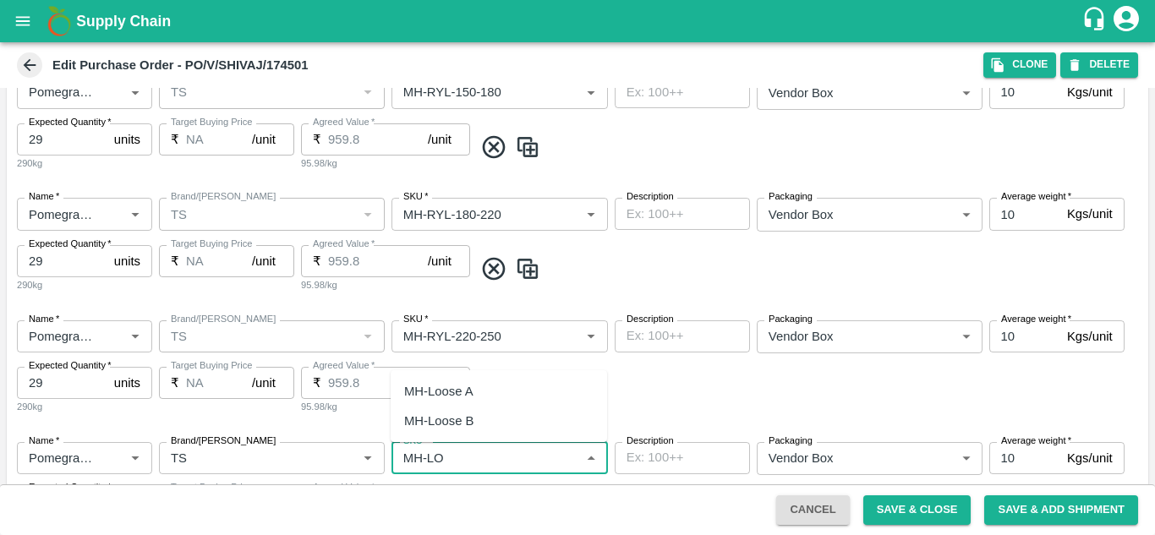
click at [464, 382] on div "MH-Loose A" at bounding box center [438, 391] width 69 height 19
type input "MH-Loose A"
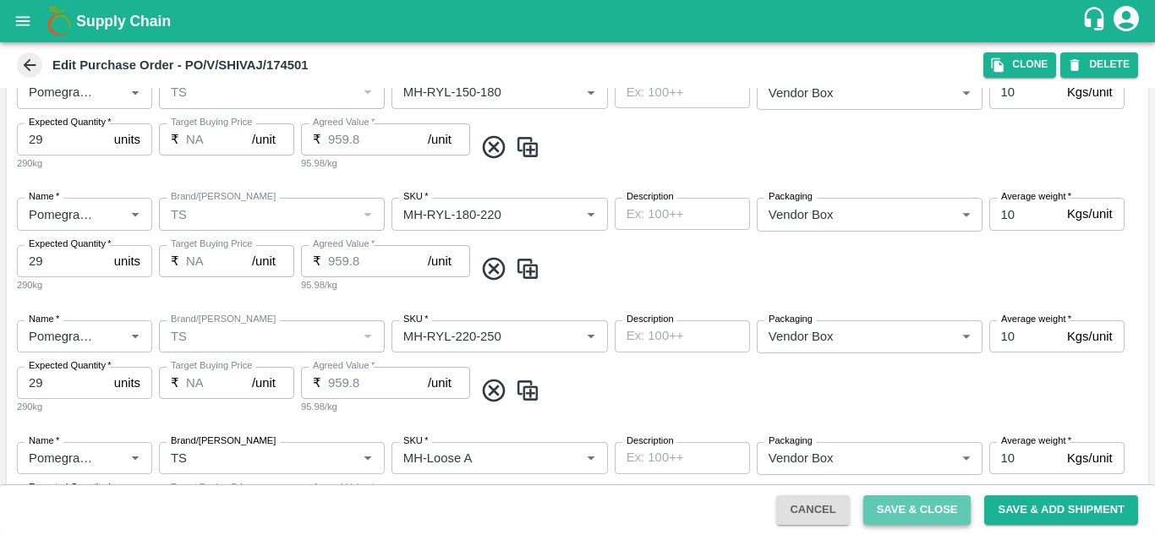
click at [907, 513] on button "Save & Close" at bounding box center [917, 511] width 108 height 30
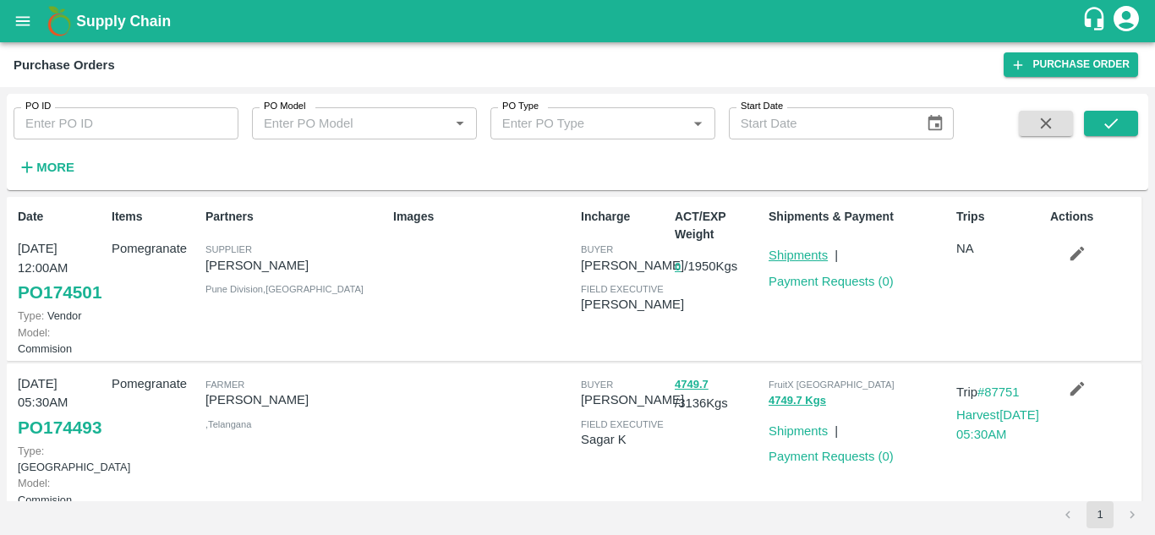
click at [780, 251] on link "Shipments" at bounding box center [798, 256] width 59 height 14
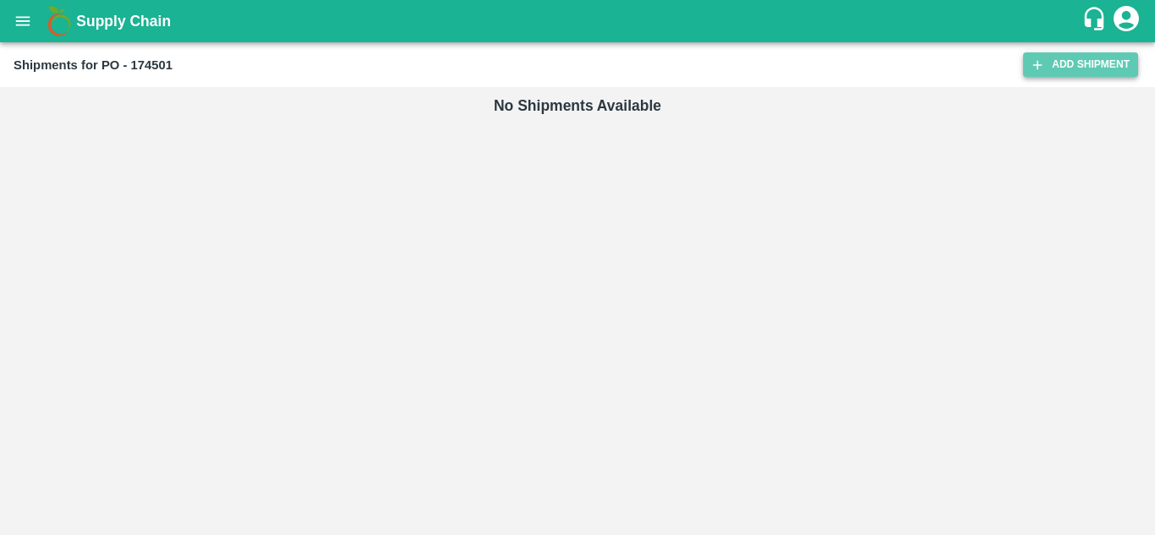
click at [1029, 69] on link "Add Shipment" at bounding box center [1080, 64] width 115 height 25
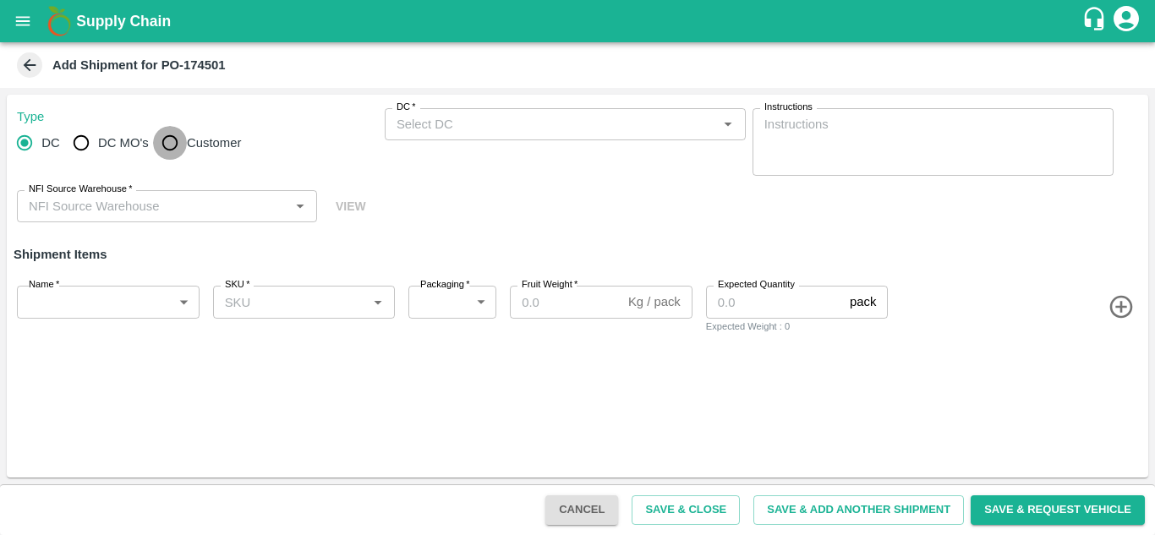
click at [172, 144] on input "Customer" at bounding box center [170, 143] width 34 height 34
radio input "true"
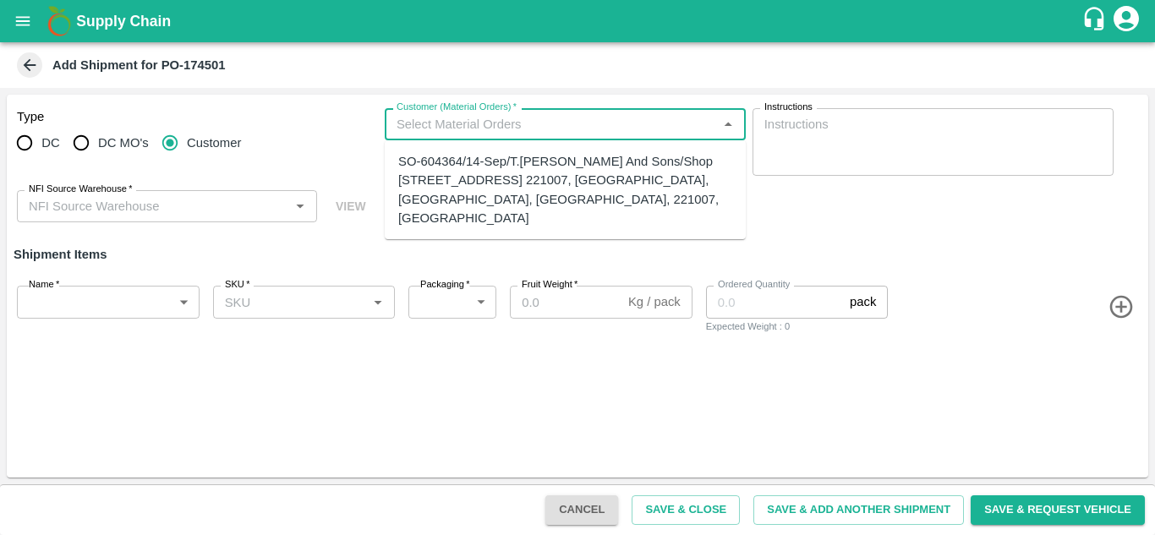
click at [549, 122] on input "Customer (Material Orders)   *" at bounding box center [551, 124] width 323 height 22
click at [504, 185] on div "SO-604364/14-Sep/T.Kishore Kapoor And Sons/Shop No B 27 , , Pahariya fruit mand…" at bounding box center [565, 189] width 334 height 75
type input "SO-604364/14-Sep/T.Kishore Kapoor And Sons/Shop No B 27 , , Pahariya fruit mand…"
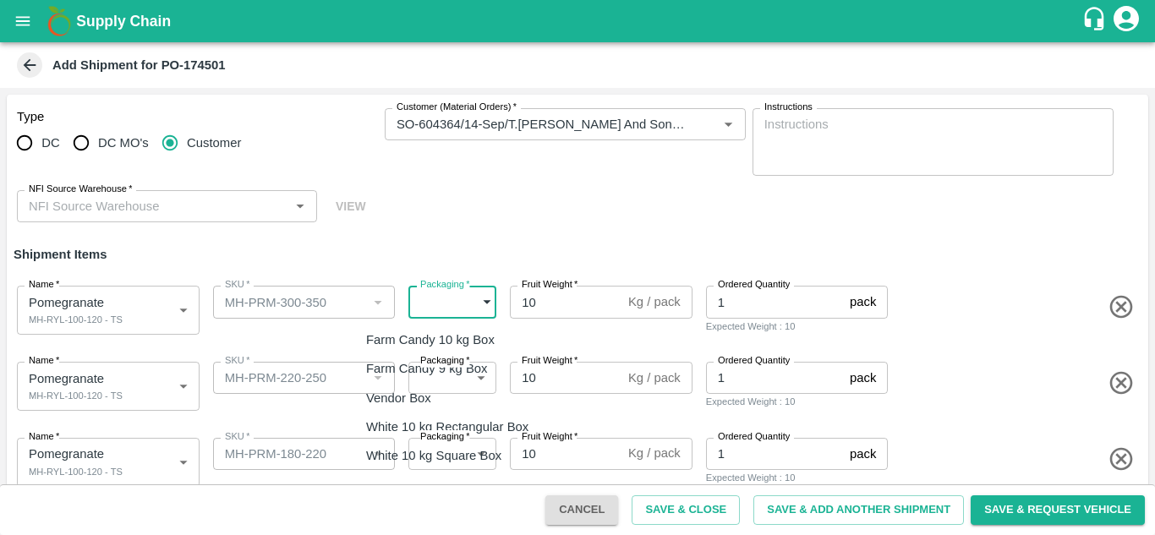
click at [450, 307] on body "Supply Chain Add Shipment for PO-174501 Type DC DC MO's Customer Customer (Mate…" at bounding box center [577, 267] width 1155 height 535
click at [415, 403] on p "Vendor Box" at bounding box center [398, 398] width 65 height 19
type input "276"
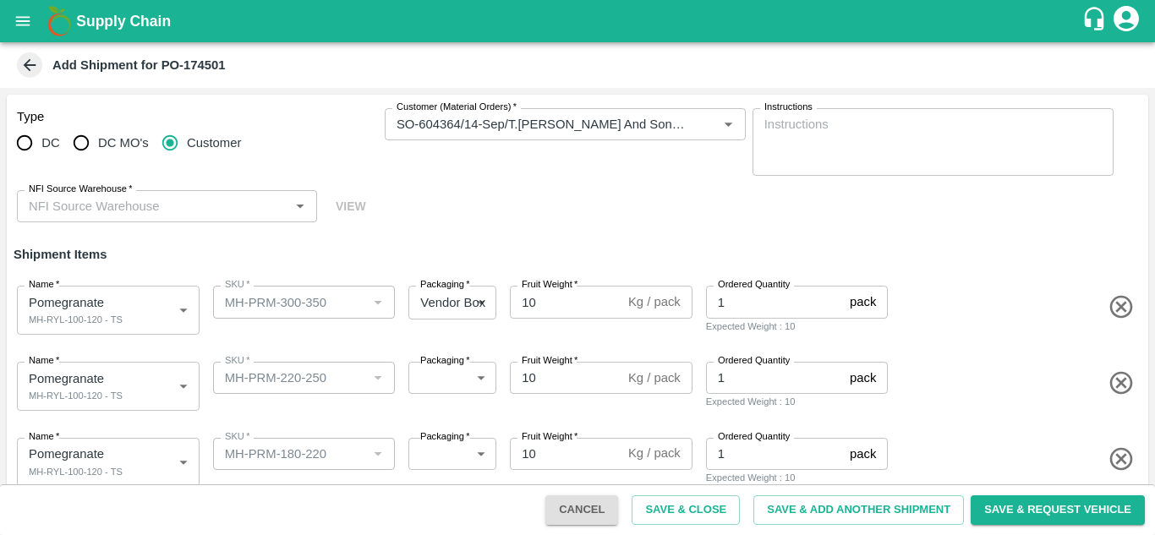
click at [410, 262] on h6 "Shipment Items" at bounding box center [578, 255] width 1142 height 36
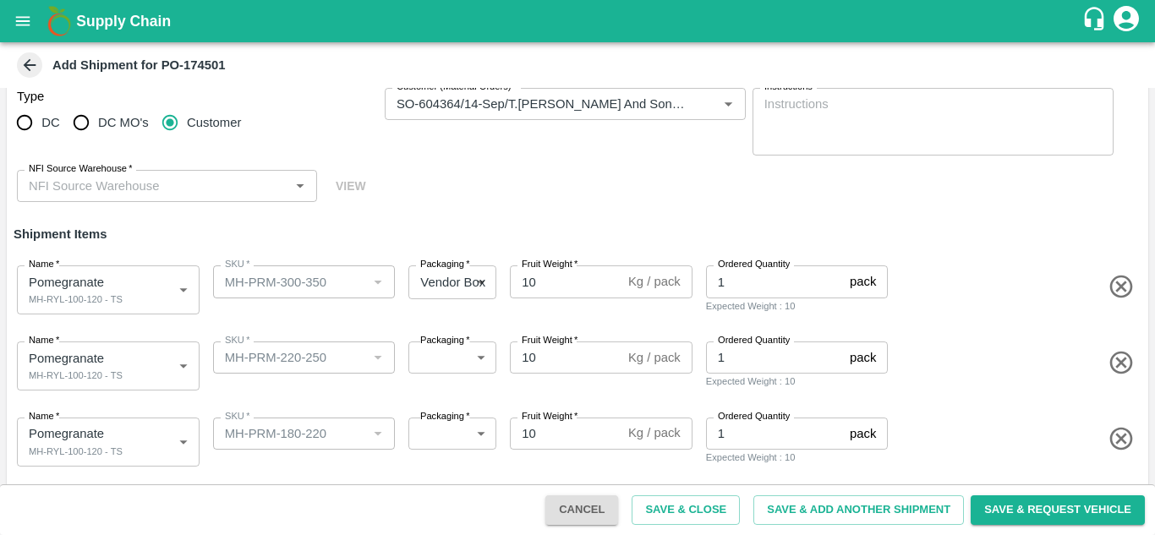
scroll to position [250, 0]
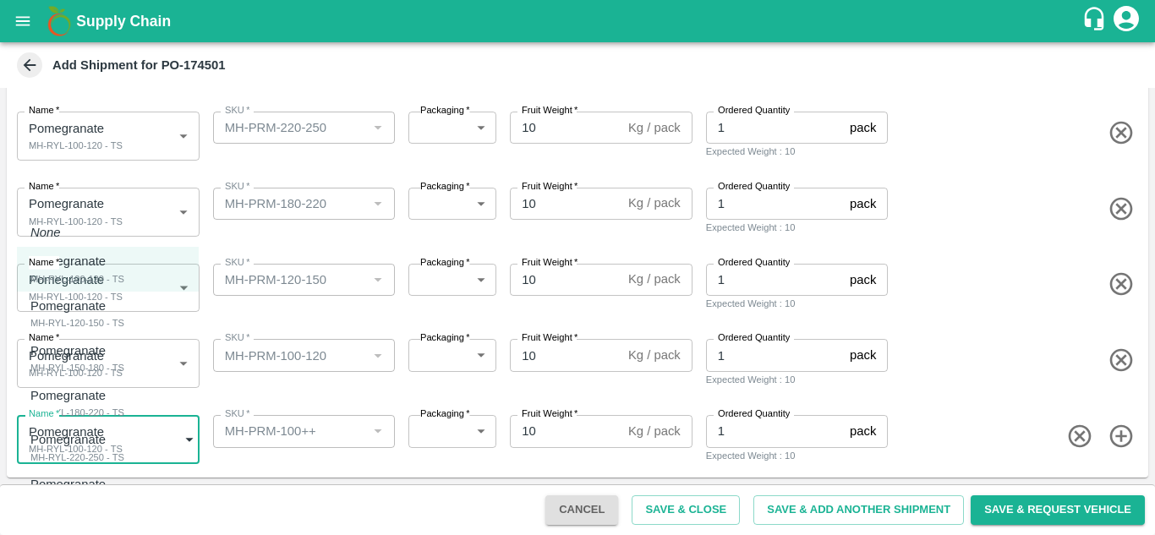
click at [73, 446] on body "Supply Chain Add Shipment for PO-174501 Type DC DC MO's Customer Customer (Mate…" at bounding box center [577, 267] width 1155 height 535
click at [72, 489] on p "Pomegranate" at bounding box center [67, 484] width 75 height 19
type input "1999382"
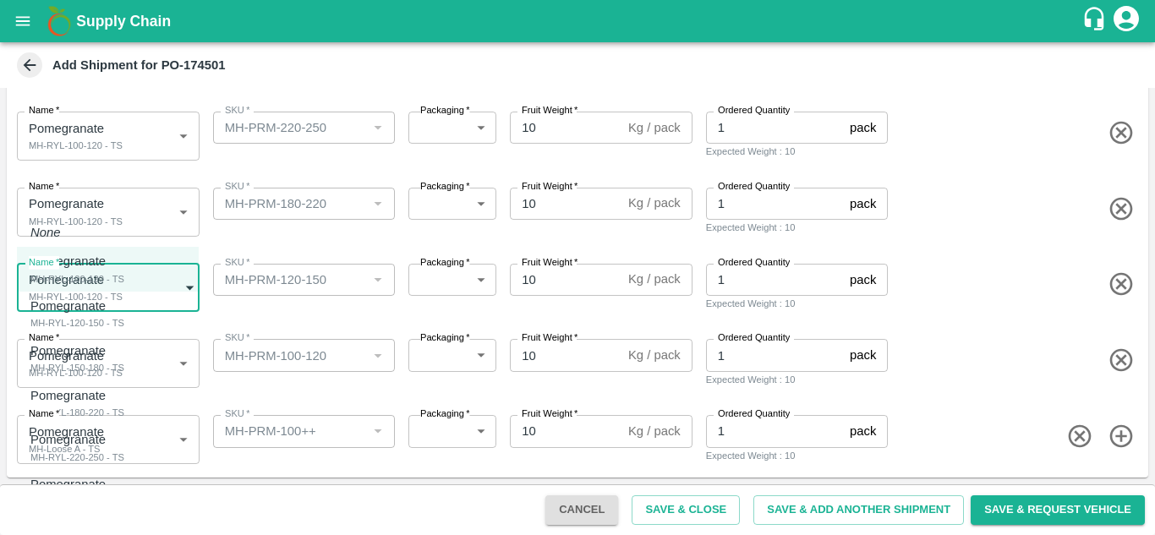
click at [95, 296] on body "Supply Chain Add Shipment for PO-174501 Type DC DC MO's Customer Customer (Mate…" at bounding box center [577, 267] width 1155 height 535
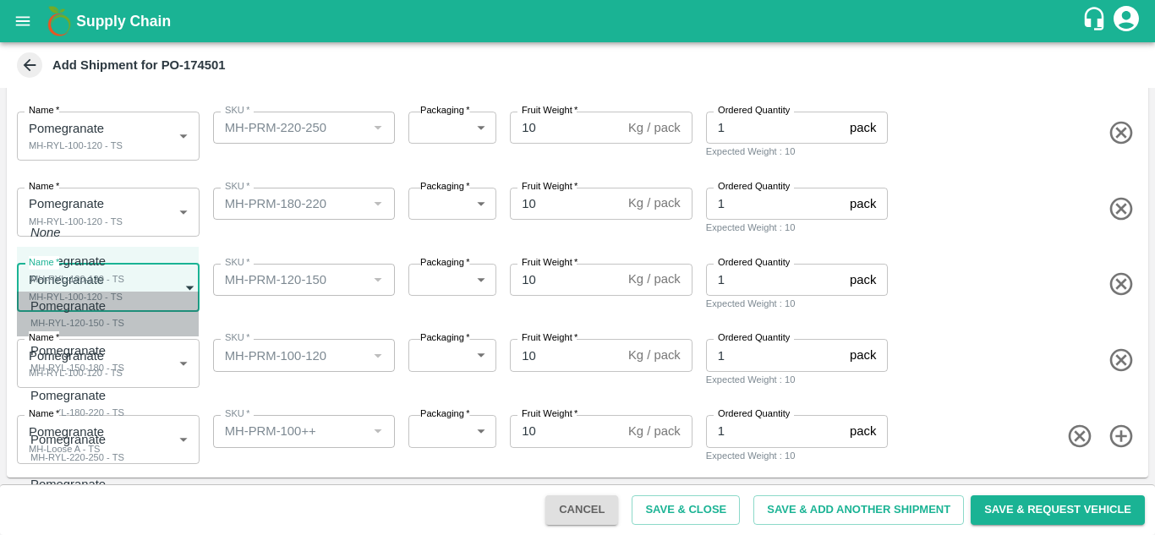
click at [92, 328] on div "MH-RYL-120-150 - TS" at bounding box center [77, 322] width 94 height 15
type input "1999378"
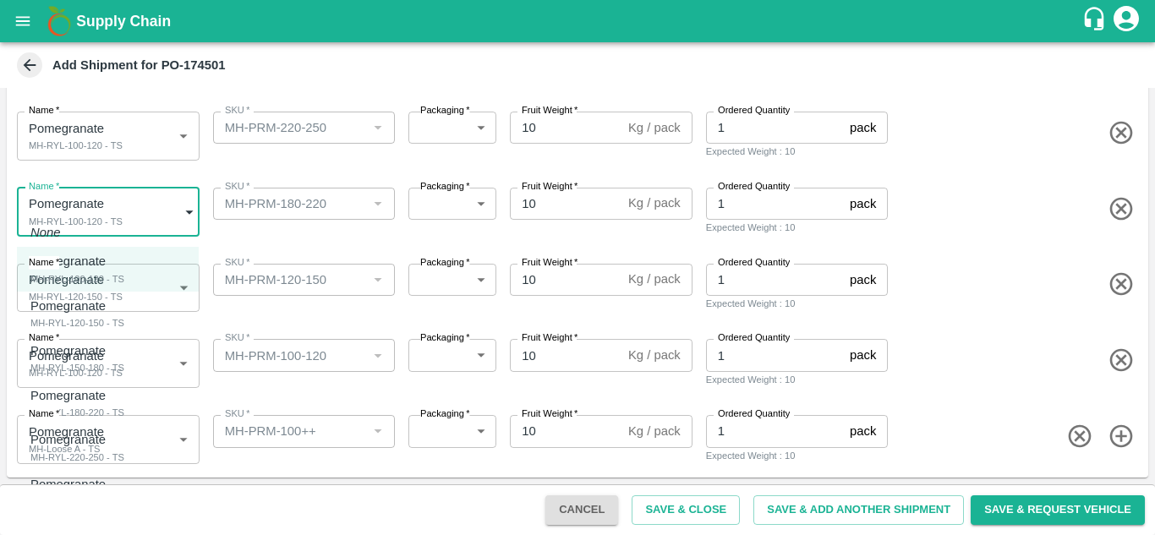
click at [72, 197] on body "Supply Chain Add Shipment for PO-174501 Type DC DC MO's Customer Customer (Mate…" at bounding box center [577, 267] width 1155 height 535
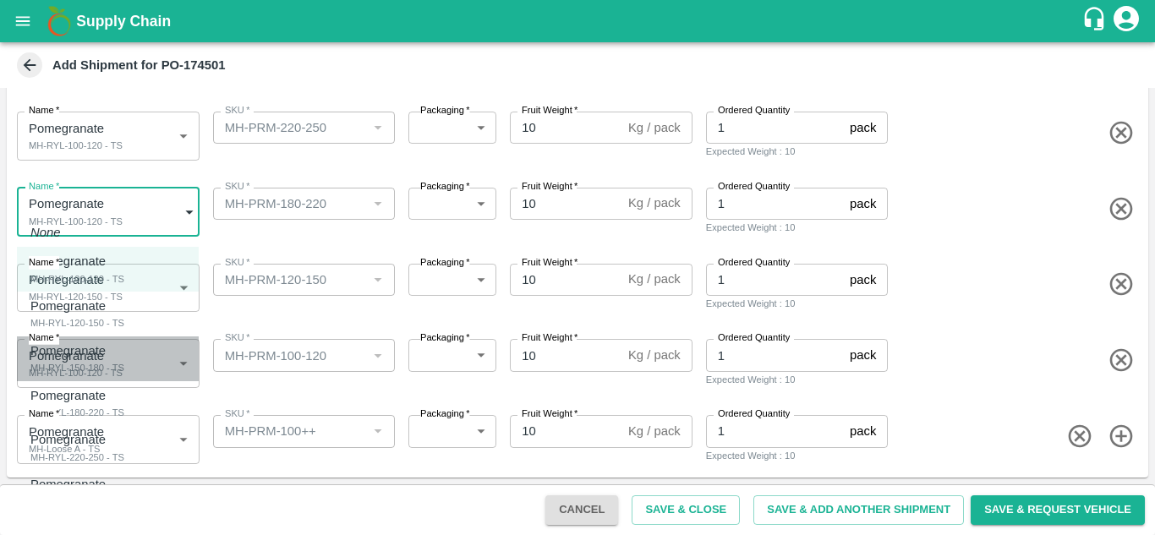
click at [84, 351] on p "Pomegranate" at bounding box center [67, 351] width 75 height 19
type input "1999379"
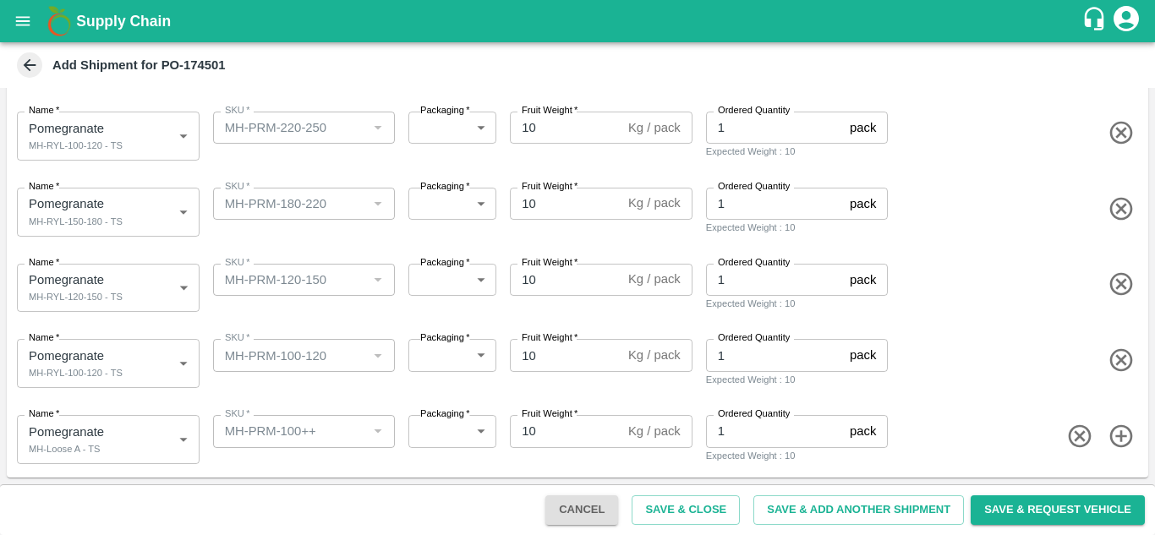
click at [122, 247] on div "Name   * Pomegranate MH-RYL-120-150 - TS 1999378 Name SKU   * SKU   * Packaging…" at bounding box center [574, 285] width 1148 height 83
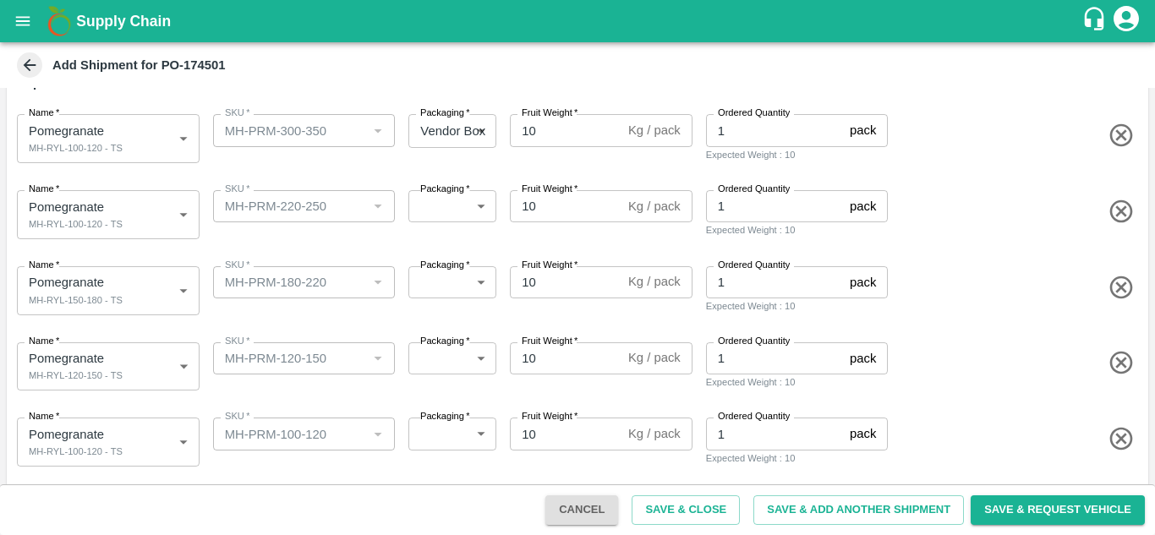
scroll to position [169, 0]
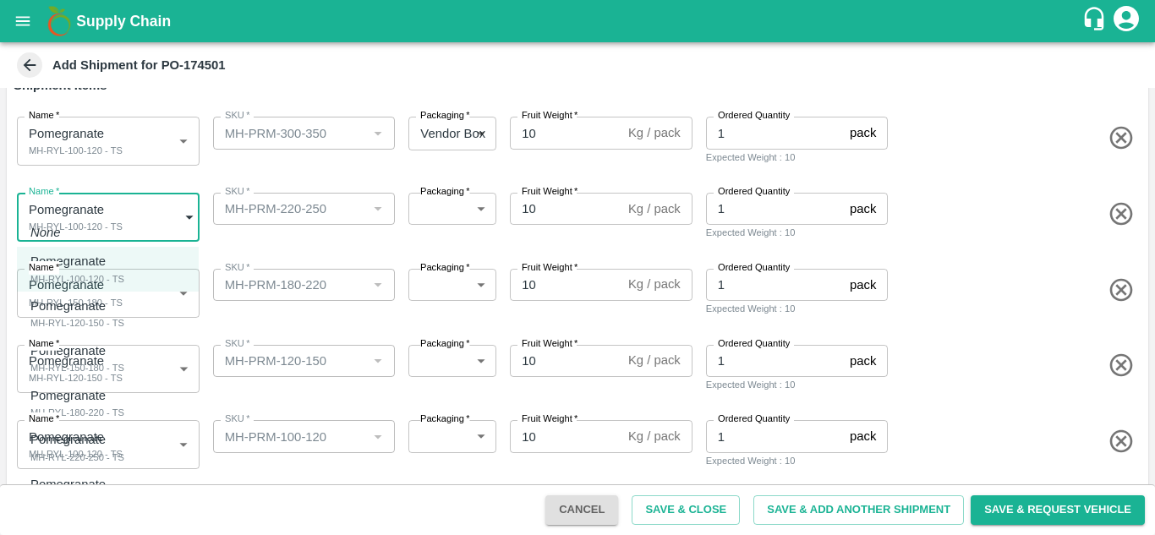
click at [79, 210] on body "Supply Chain Add Shipment for PO-174501 Type DC DC MO's Customer Customer (Mate…" at bounding box center [577, 267] width 1155 height 535
click at [88, 424] on li "Pomegranate MH-RYL-180-220 - TS" at bounding box center [108, 403] width 182 height 45
type input "1999380"
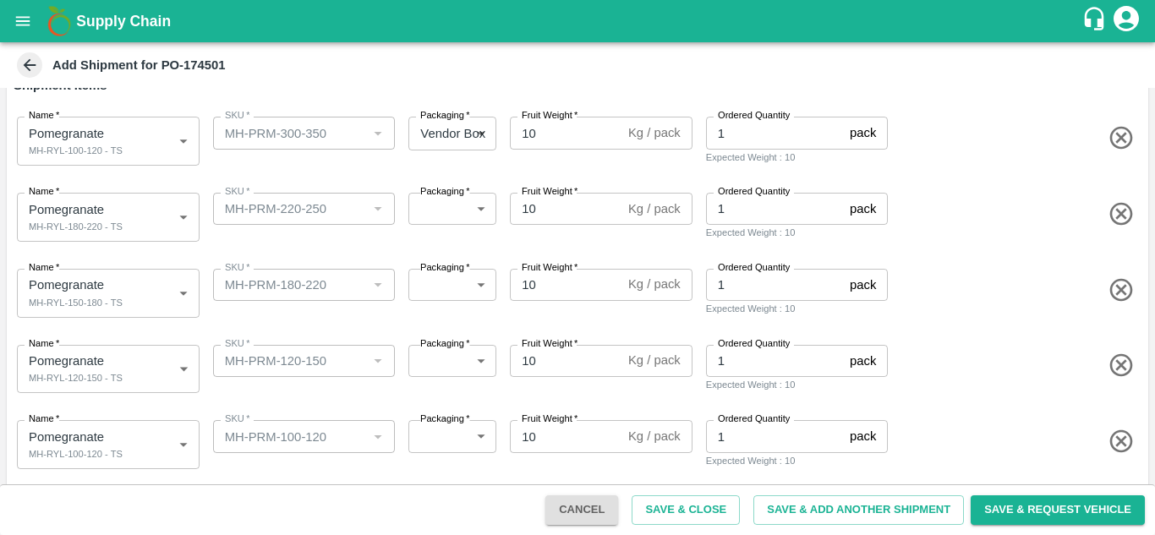
click at [131, 247] on div "Name   * Pomegranate MH-RYL-180-220 - TS 1999380 Name SKU   * SKU   * Packaging…" at bounding box center [574, 214] width 1148 height 83
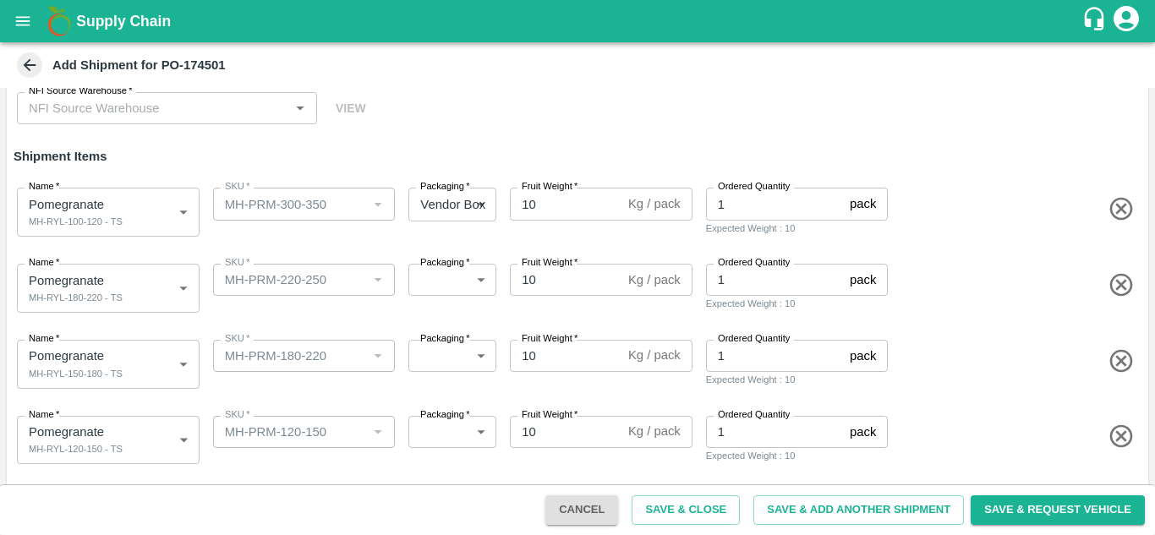
scroll to position [97, 0]
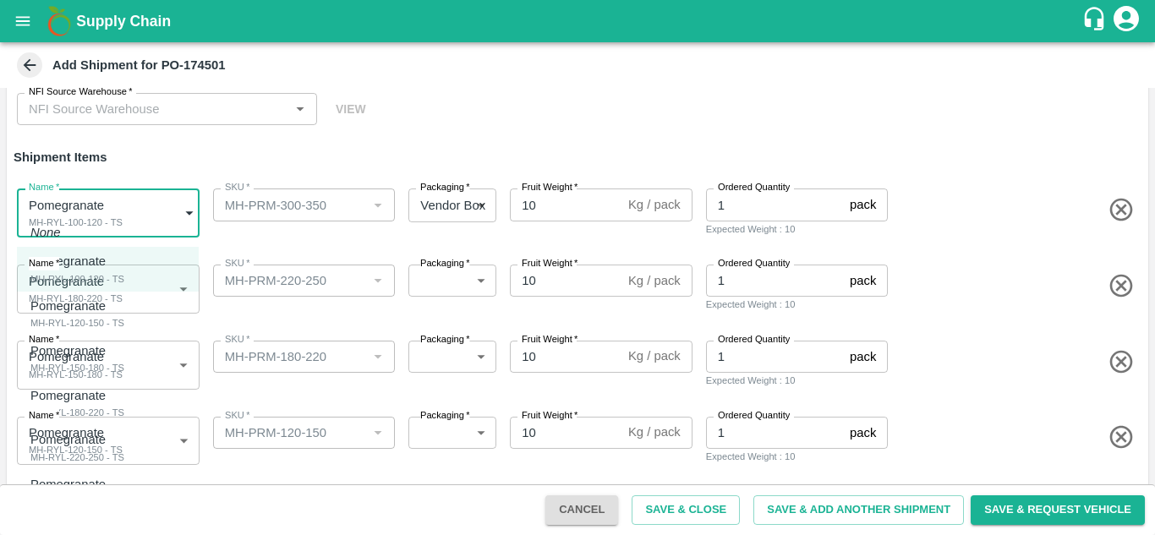
click at [100, 232] on body "Supply Chain Add Shipment for PO-174501 Type DC DC MO's Customer Customer (Mate…" at bounding box center [577, 267] width 1155 height 535
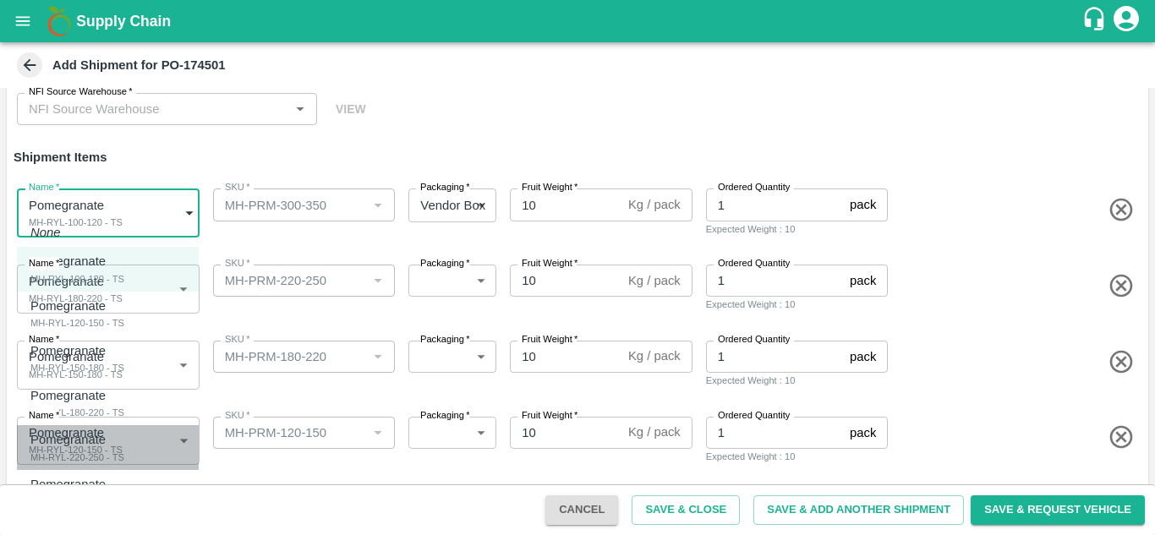
click at [92, 450] on div "MH-RYL-220-250 - TS" at bounding box center [77, 457] width 94 height 15
type input "1999381"
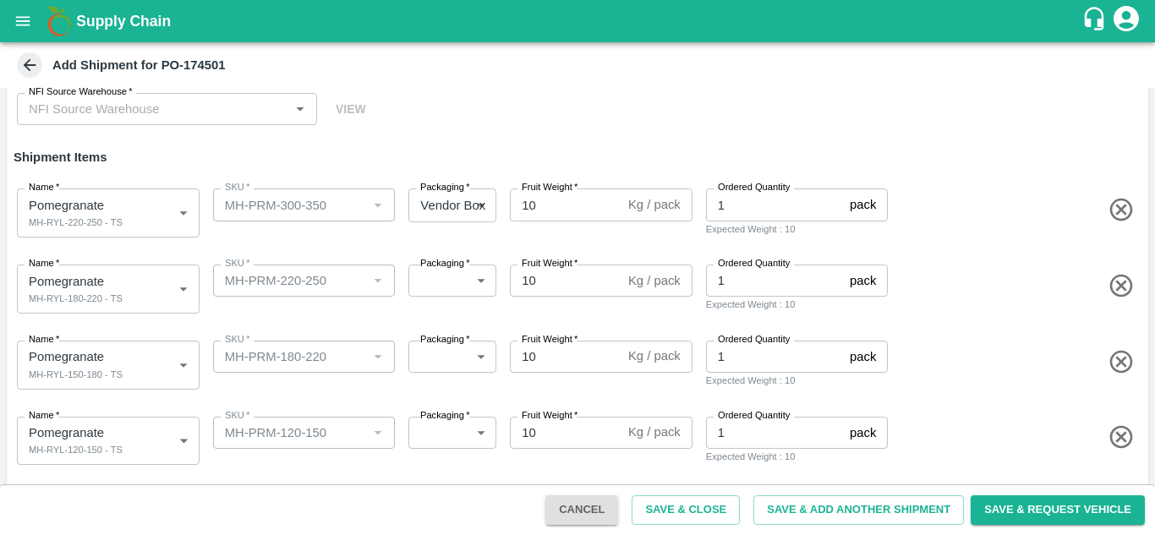
click at [252, 408] on div "Name   * Pomegranate MH-RYL-120-150 - TS 1999378 Name SKU   * SKU   * Packaging…" at bounding box center [574, 438] width 1148 height 83
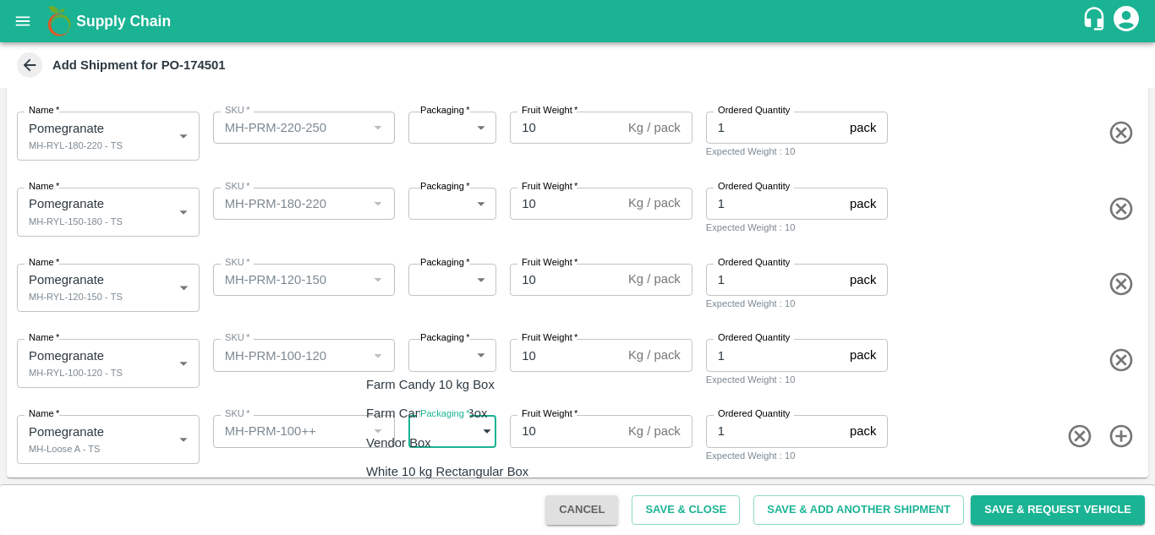
click at [473, 420] on body "Supply Chain Add Shipment for PO-174501 Type DC DC MO's Customer Customer (Mate…" at bounding box center [577, 267] width 1155 height 535
click at [419, 437] on p "Vendor Box" at bounding box center [398, 443] width 65 height 19
type input "276"
click at [452, 356] on body "Supply Chain Add Shipment for PO-174501 Type DC DC MO's Customer Customer (Mate…" at bounding box center [577, 267] width 1155 height 535
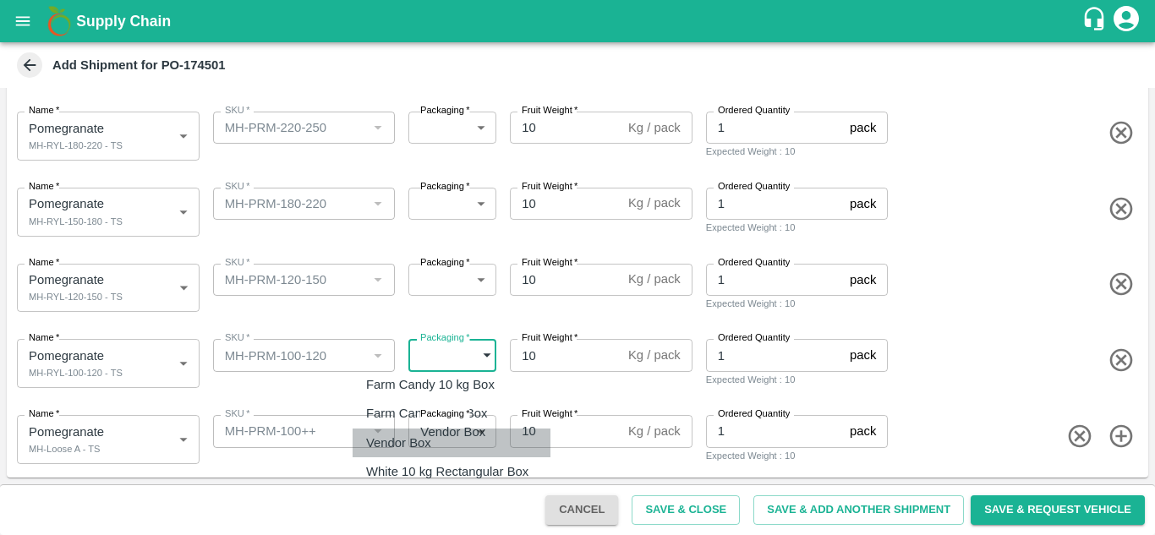
click at [433, 444] on div "Vendor Box" at bounding box center [403, 443] width 74 height 19
type input "276"
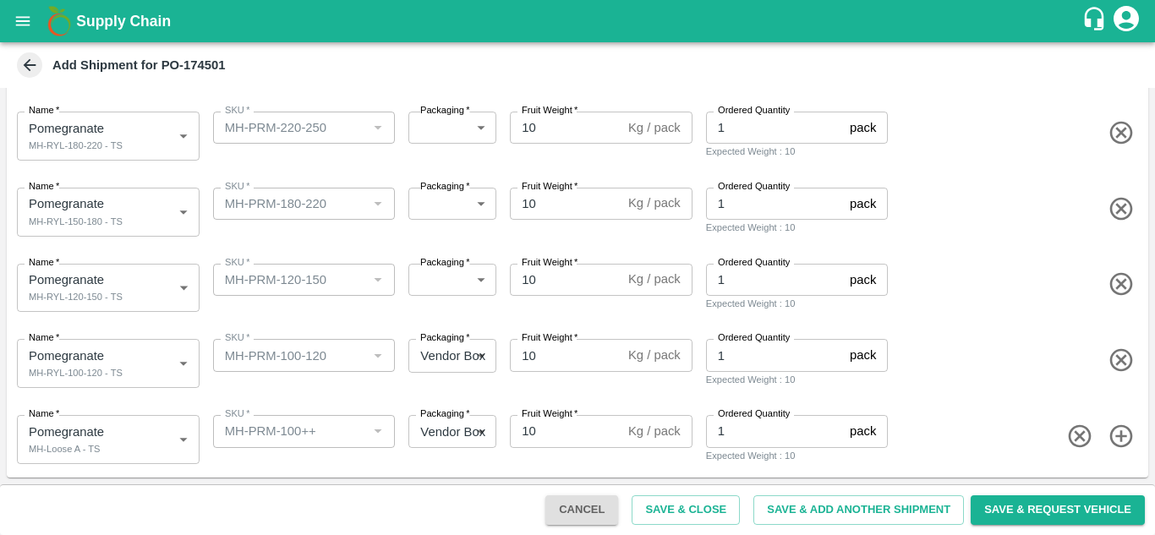
click at [321, 390] on div "Name   * Pomegranate MH-RYL-100-120 - TS 1999377 Name SKU   * SKU   * Packaging…" at bounding box center [574, 360] width 1148 height 83
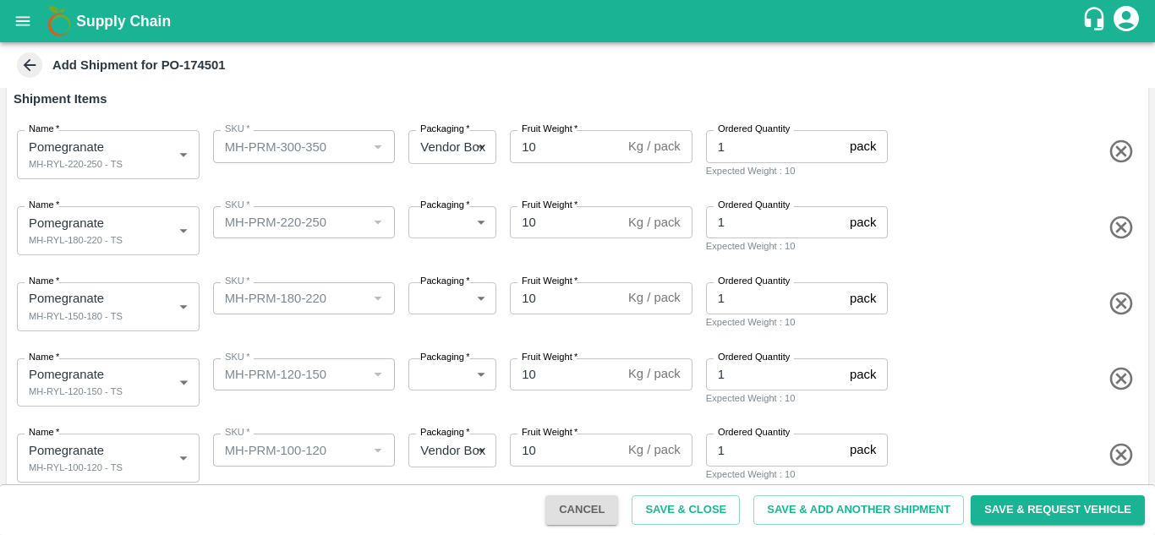
scroll to position [151, 0]
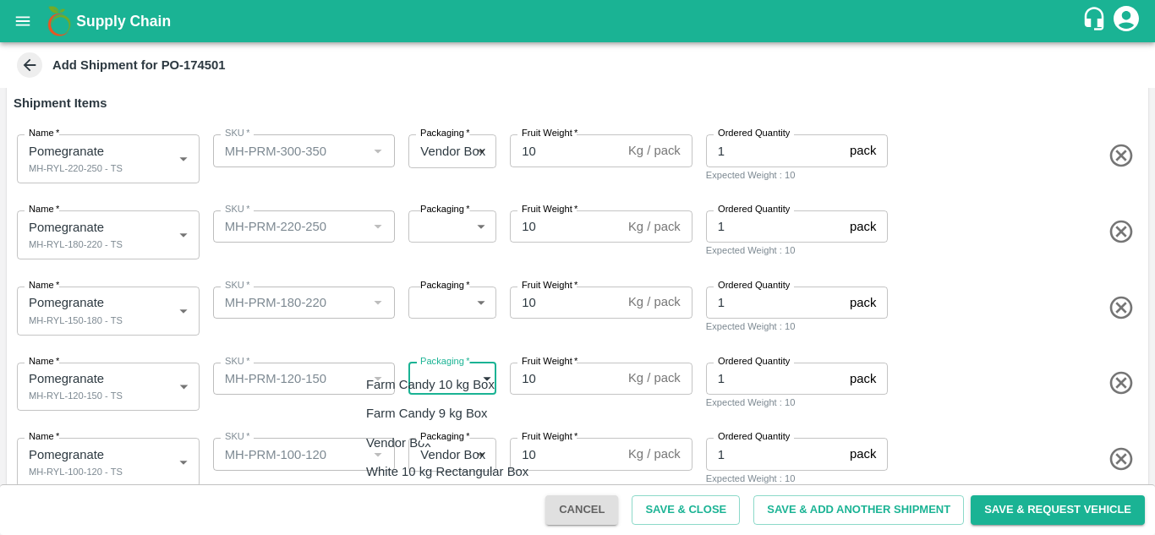
click at [431, 390] on body "Supply Chain Add Shipment for PO-174501 Type DC DC MO's Customer Customer (Mate…" at bounding box center [577, 267] width 1155 height 535
click at [413, 454] on li "Vendor Box" at bounding box center [452, 443] width 198 height 29
type input "276"
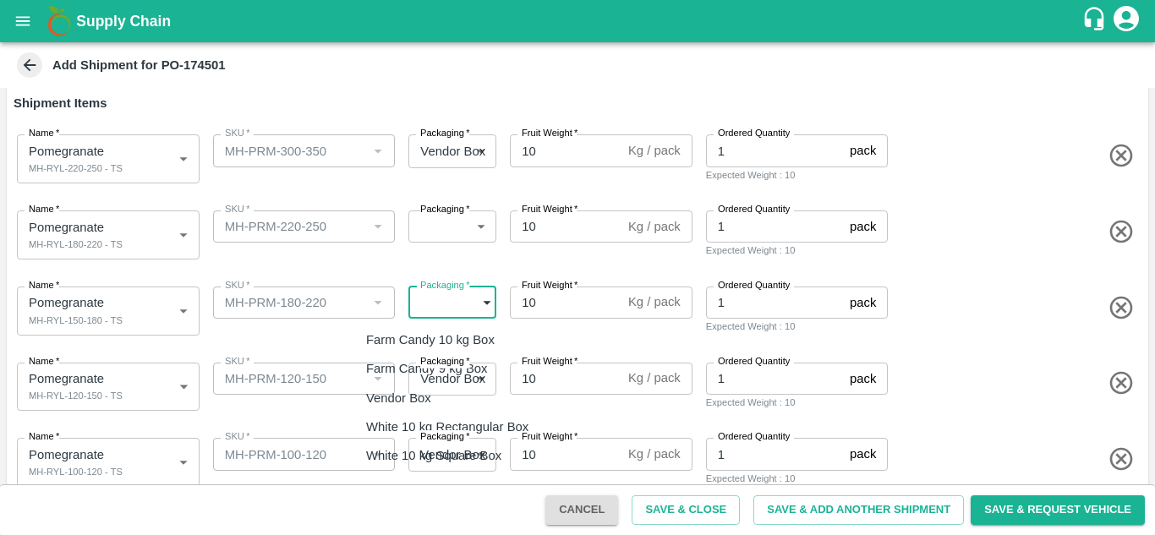
click at [432, 300] on body "Supply Chain Add Shipment for PO-174501 Type DC DC MO's Customer Customer (Mate…" at bounding box center [577, 267] width 1155 height 535
click at [425, 396] on p "Vendor Box" at bounding box center [398, 398] width 65 height 19
type input "276"
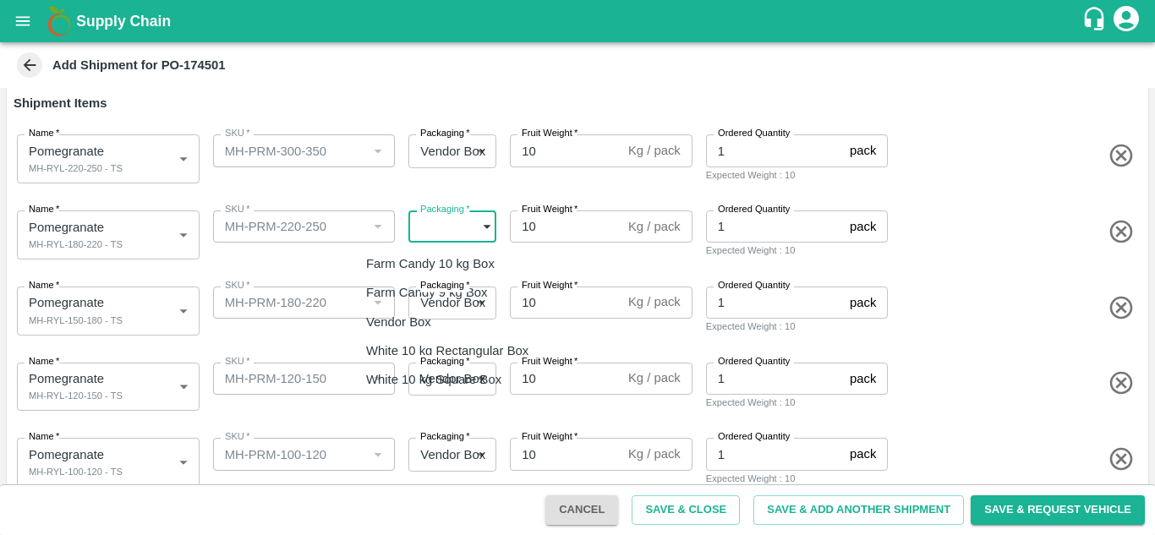
click at [432, 225] on body "Supply Chain Add Shipment for PO-174501 Type DC DC MO's Customer Customer (Mate…" at bounding box center [577, 267] width 1155 height 535
click at [416, 314] on p "Vendor Box" at bounding box center [398, 322] width 65 height 19
type input "276"
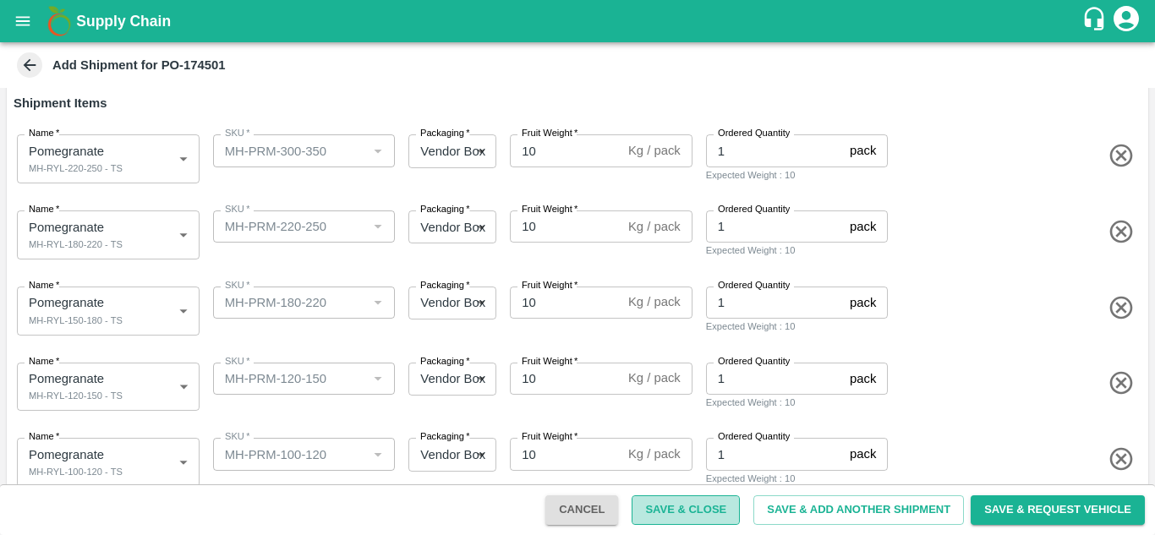
click at [658, 513] on button "Save & Close" at bounding box center [686, 511] width 108 height 30
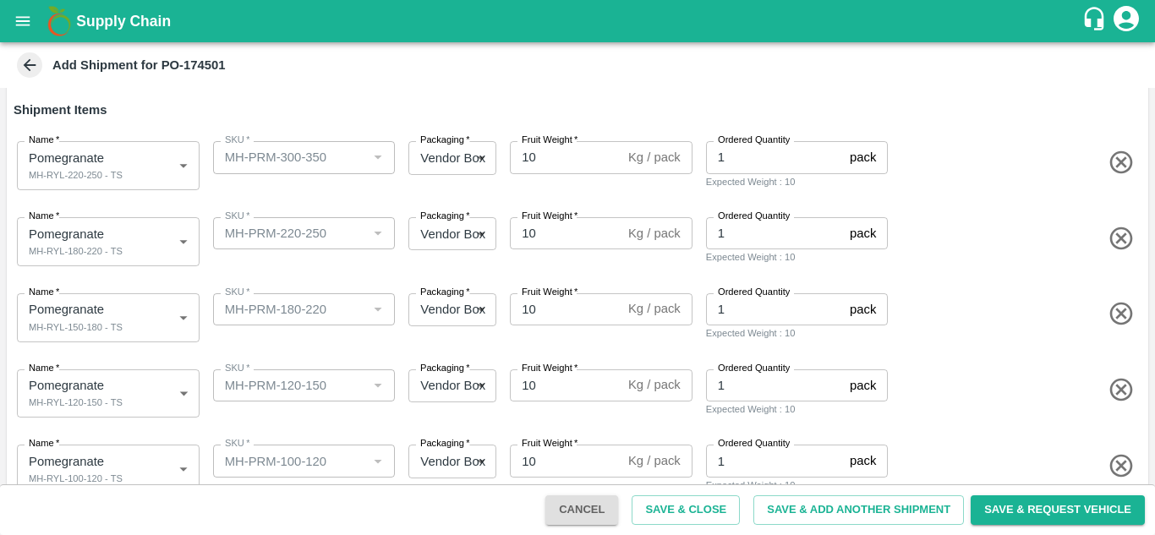
scroll to position [186, 0]
click at [680, 520] on button "Save & Close" at bounding box center [686, 511] width 108 height 30
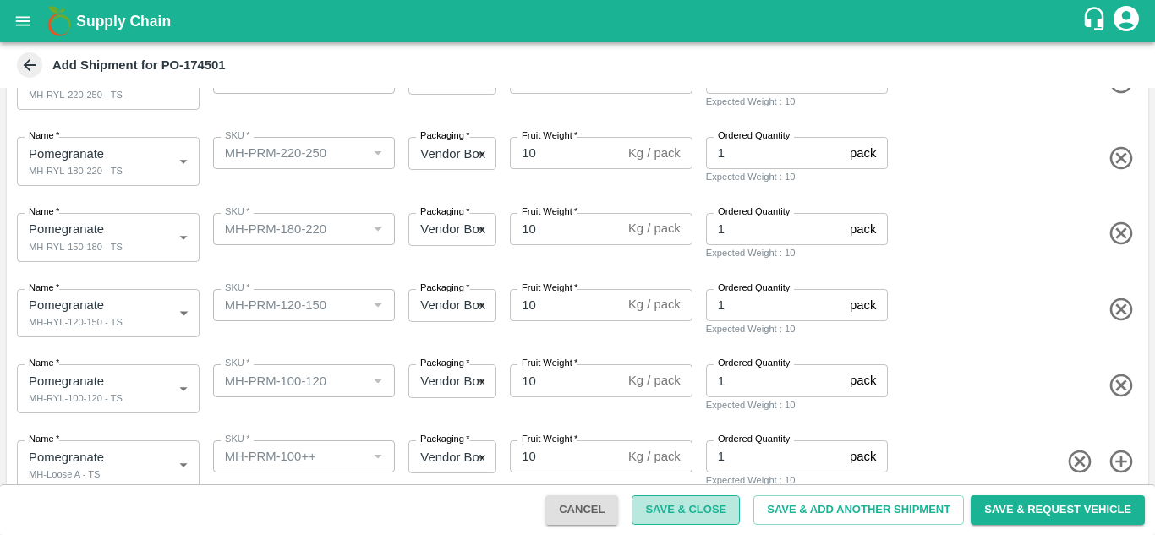
click at [699, 510] on button "Save & Close" at bounding box center [686, 511] width 108 height 30
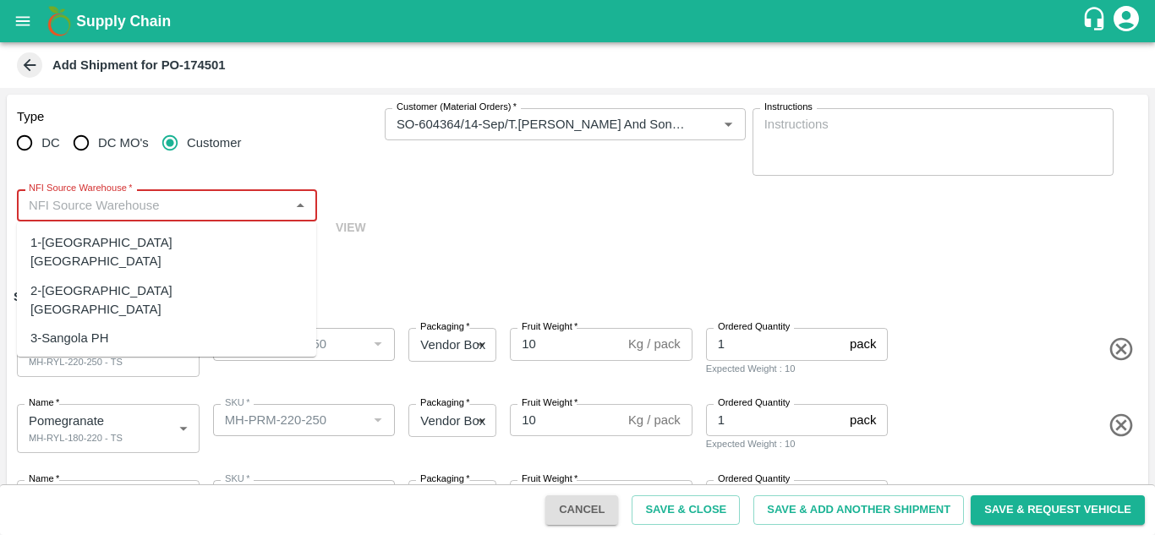
click at [149, 209] on input "NFI Source Warehouse   *" at bounding box center [153, 206] width 262 height 22
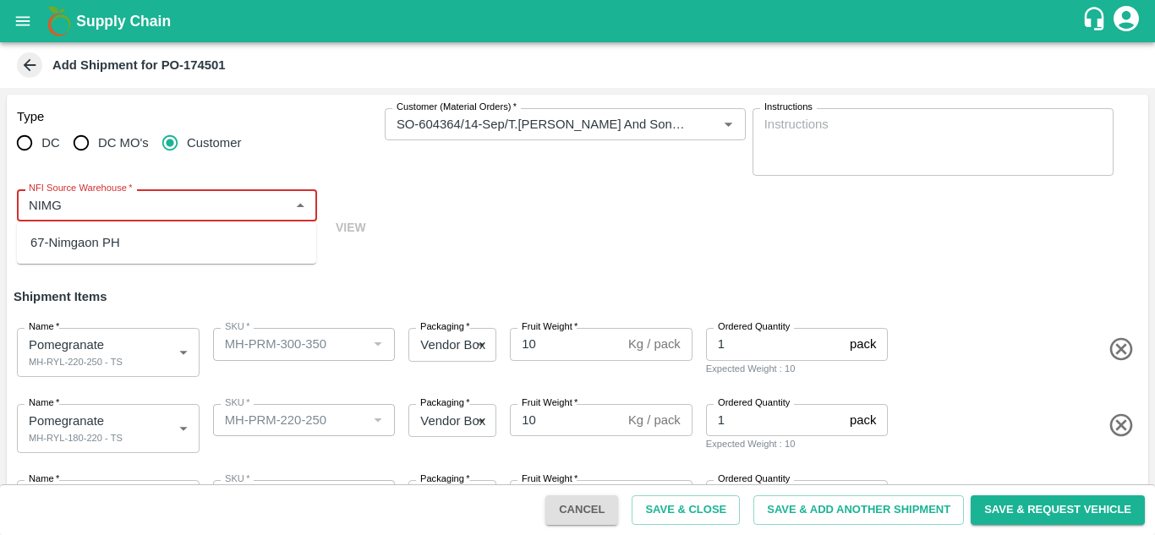
click at [95, 244] on div "67-Nimgaon PH" at bounding box center [75, 242] width 90 height 19
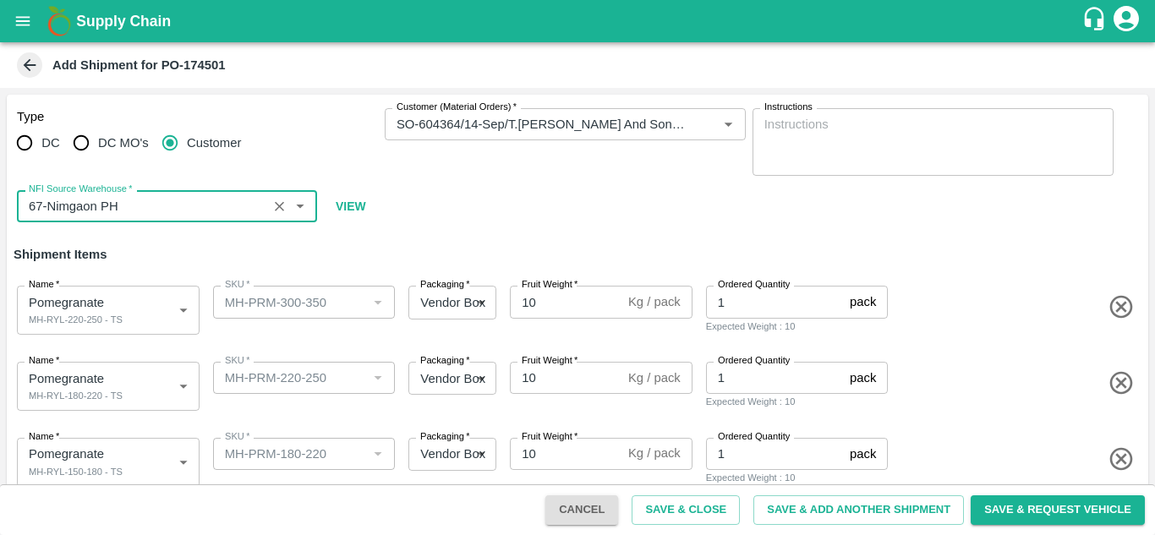
type input "67-Nimgaon PH"
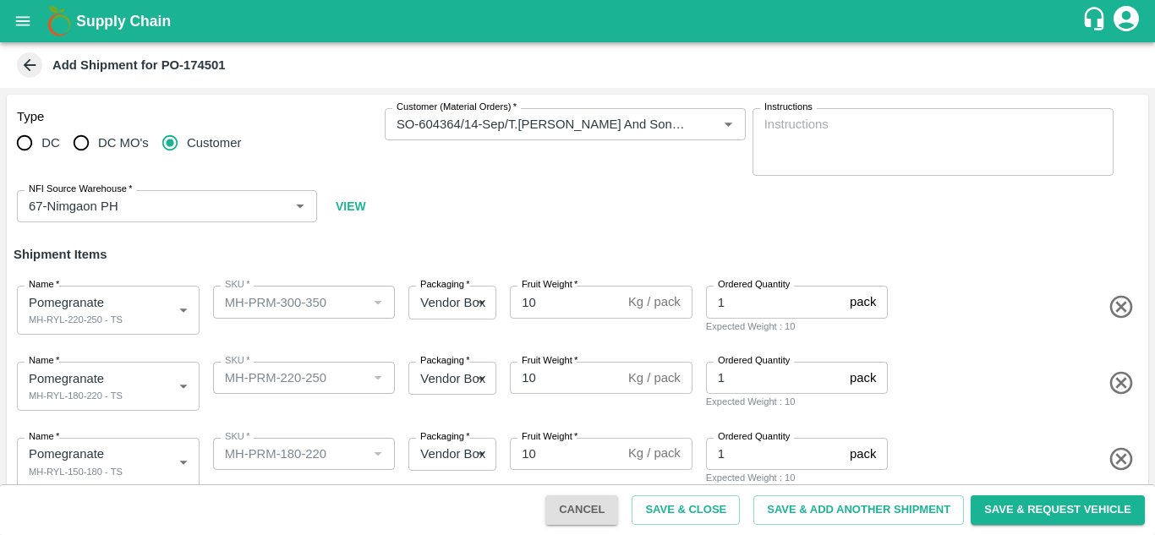
click at [441, 195] on div "Type DC DC MO's Customer Customer (Material Orders)   * Customer (Material Orde…" at bounding box center [578, 166] width 1142 height 142
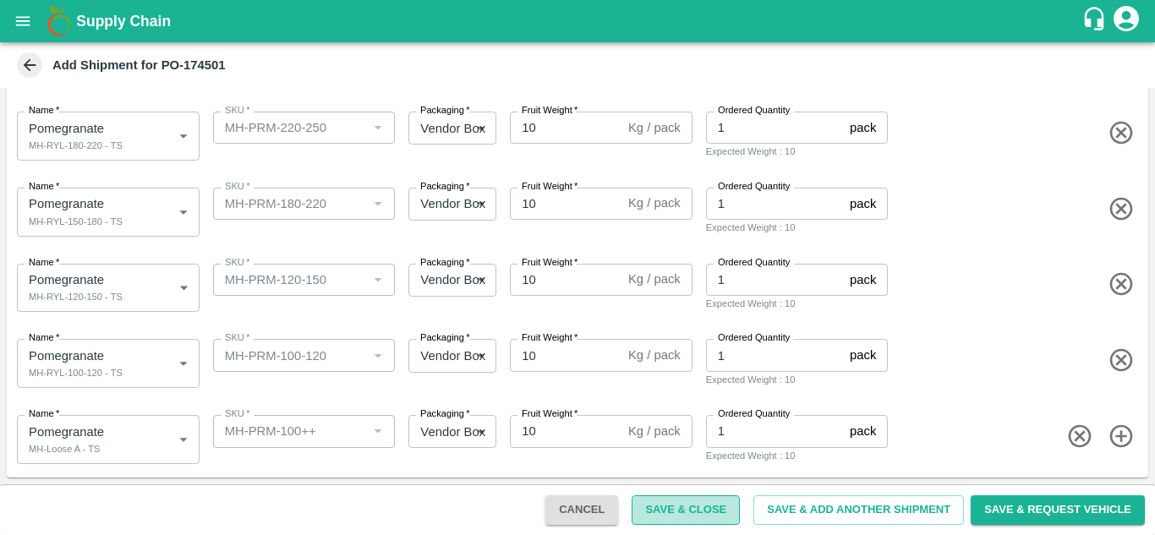
click at [688, 520] on button "Save & Close" at bounding box center [686, 511] width 108 height 30
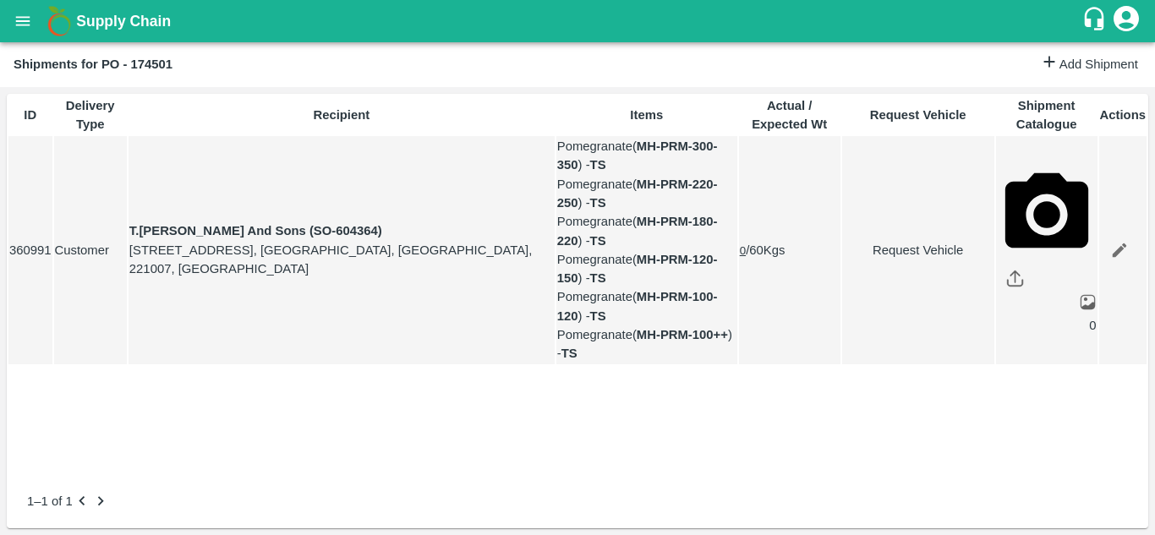
click at [887, 260] on link "Request Vehicle" at bounding box center [918, 250] width 151 height 19
type input "DD/MM/YYYY hh:mm aa"
type input "12/09/2025 05:14 AM"
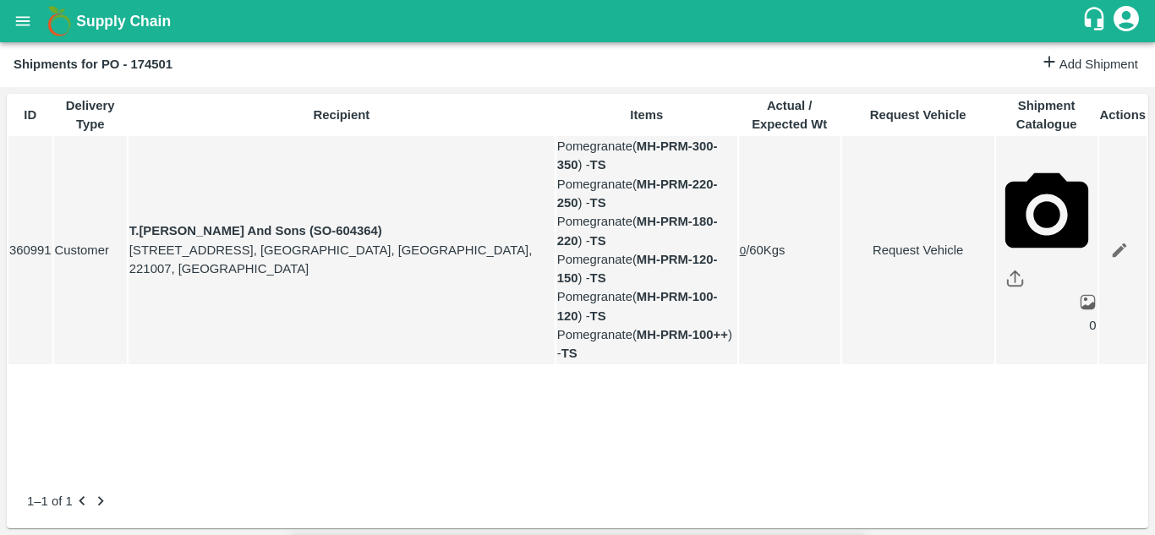
type input "08/09/2025 12:00 AM"
click at [739, 102] on body "Supply Chain Shipments for PO - 174501 Add Shipment ID Delivery Type Recipient …" at bounding box center [577, 267] width 1155 height 535
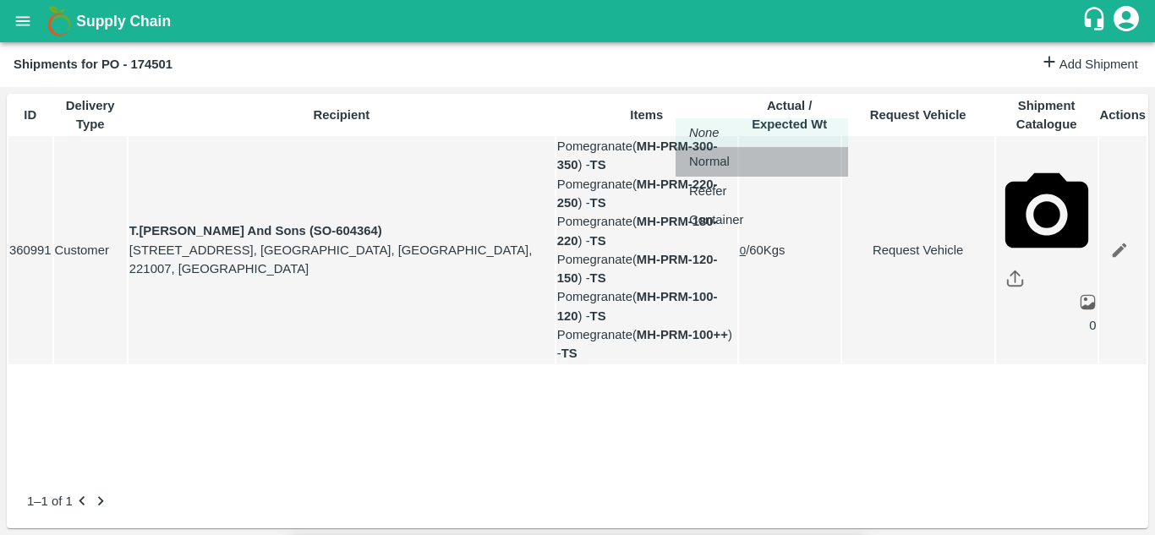
click at [716, 167] on p "Normal" at bounding box center [709, 161] width 41 height 19
type input "1"
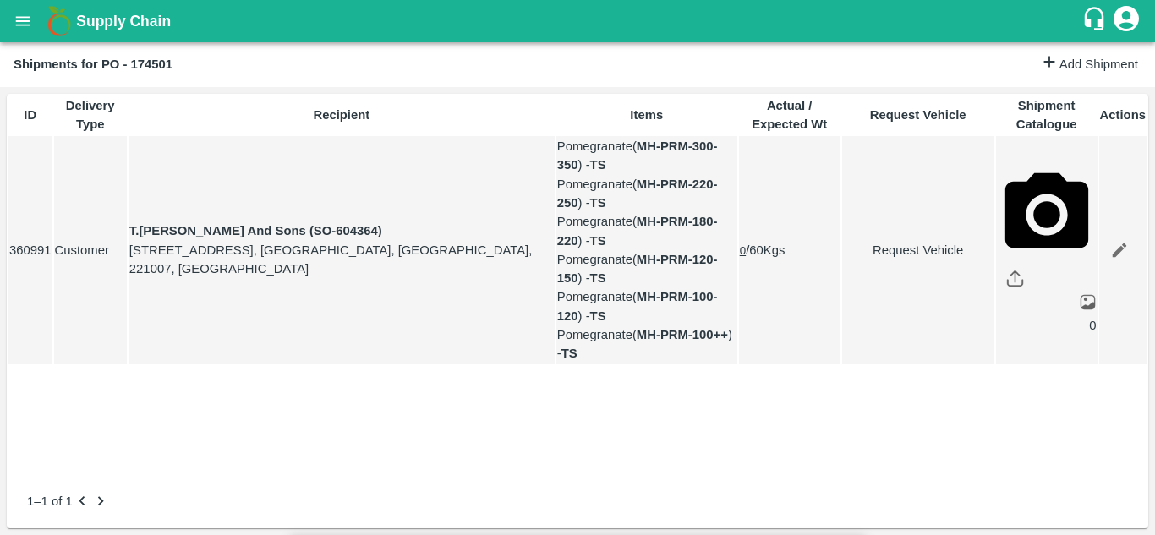
click at [880, 255] on link "Request Vehicle" at bounding box center [918, 250] width 151 height 19
type input "1"
type input "08/09/2025 12:00 AM"
type input "12/09/2025 05:14 AM"
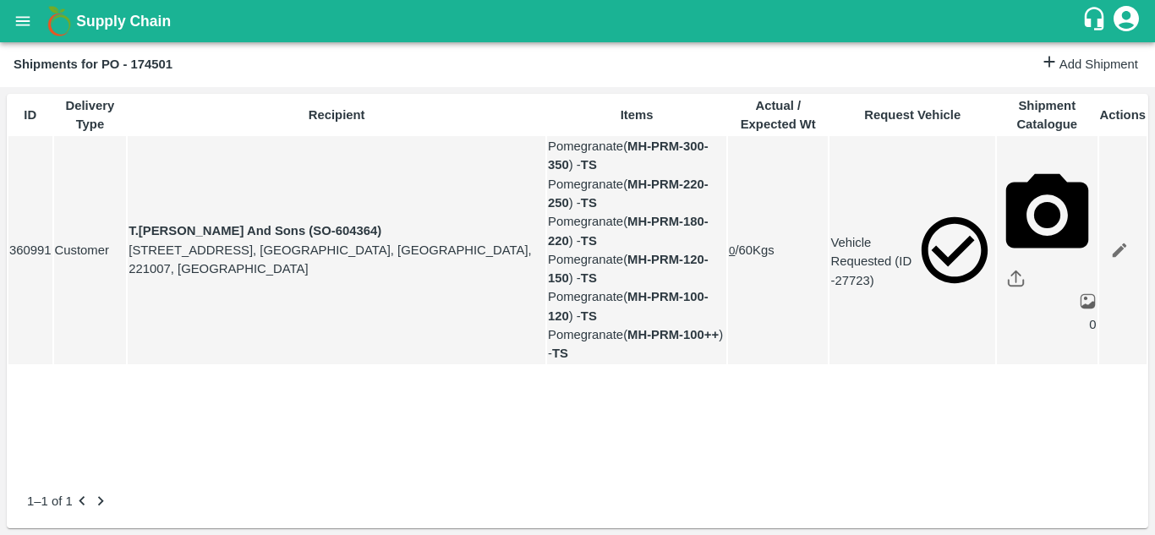
click at [26, 27] on icon "open drawer" at bounding box center [23, 21] width 19 height 19
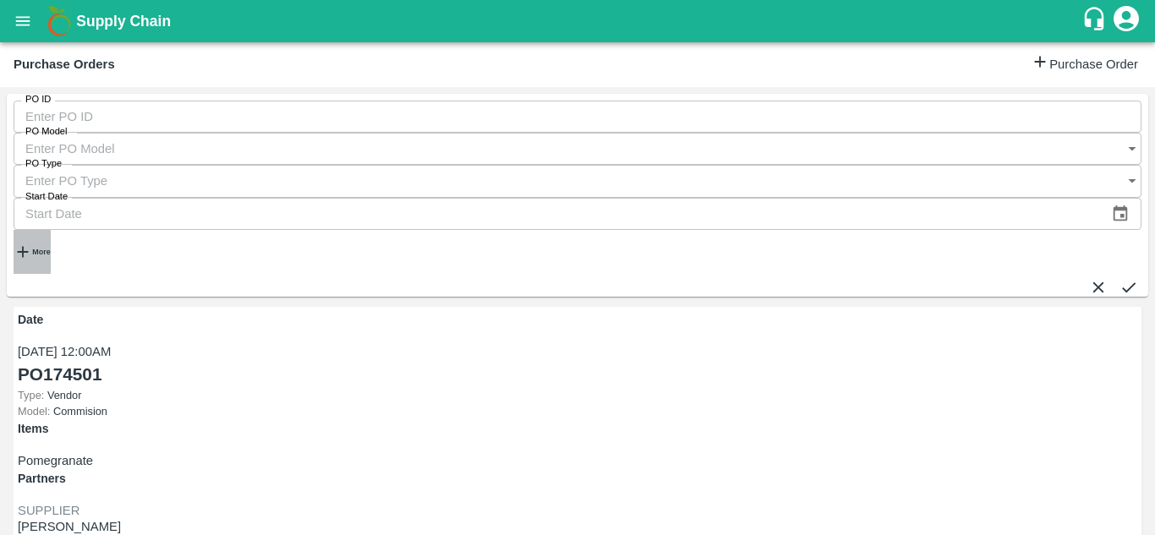
click at [30, 243] on icon "button" at bounding box center [23, 252] width 19 height 19
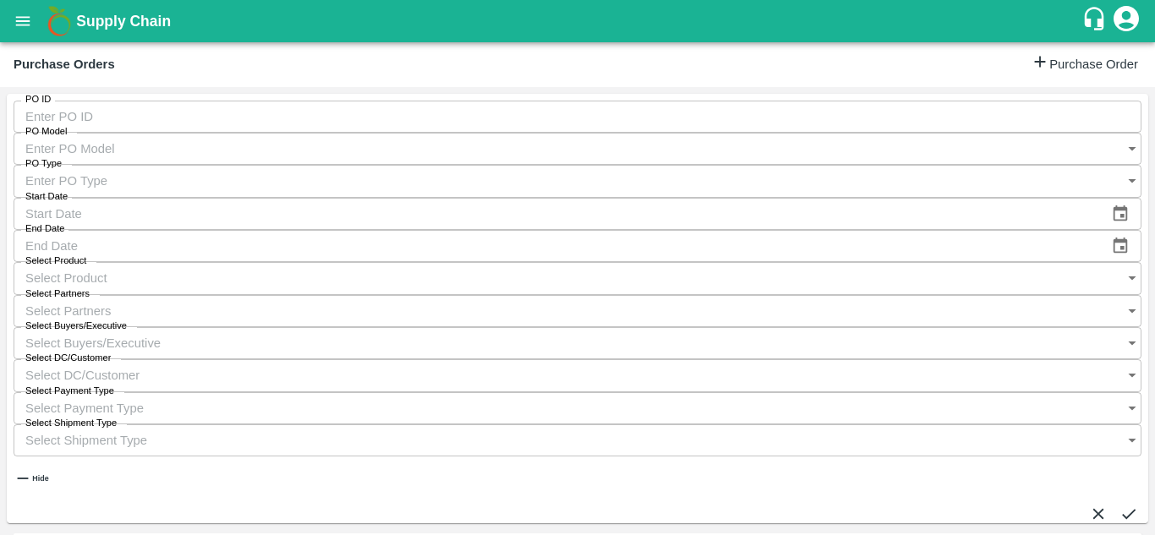
click at [768, 327] on input "Select Buyers/Executive" at bounding box center [561, 343] width 1095 height 32
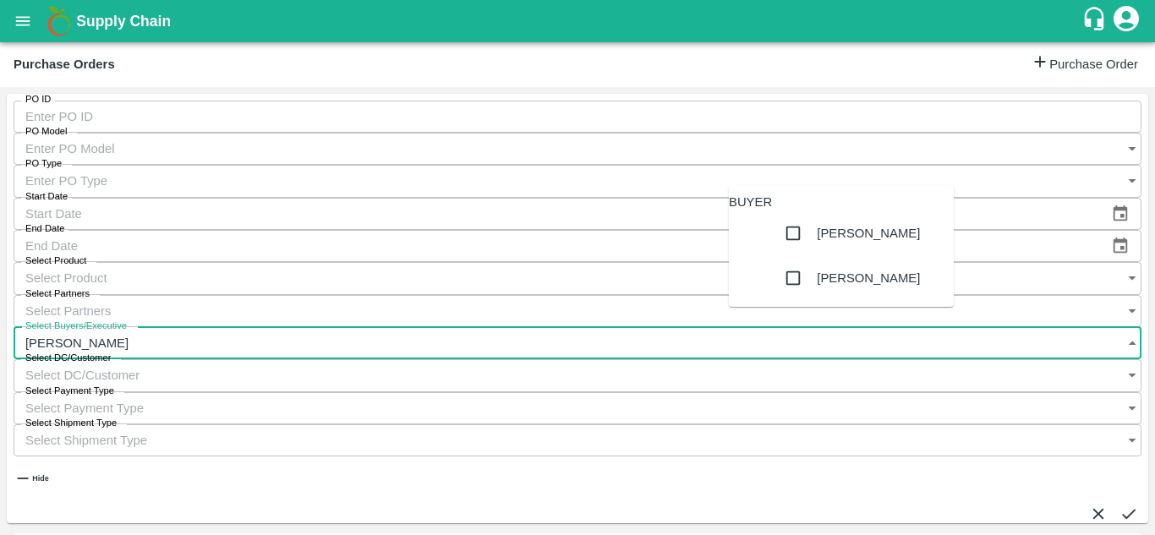
type input "AVINASH"
click at [776, 295] on input "checkbox" at bounding box center [793, 278] width 34 height 34
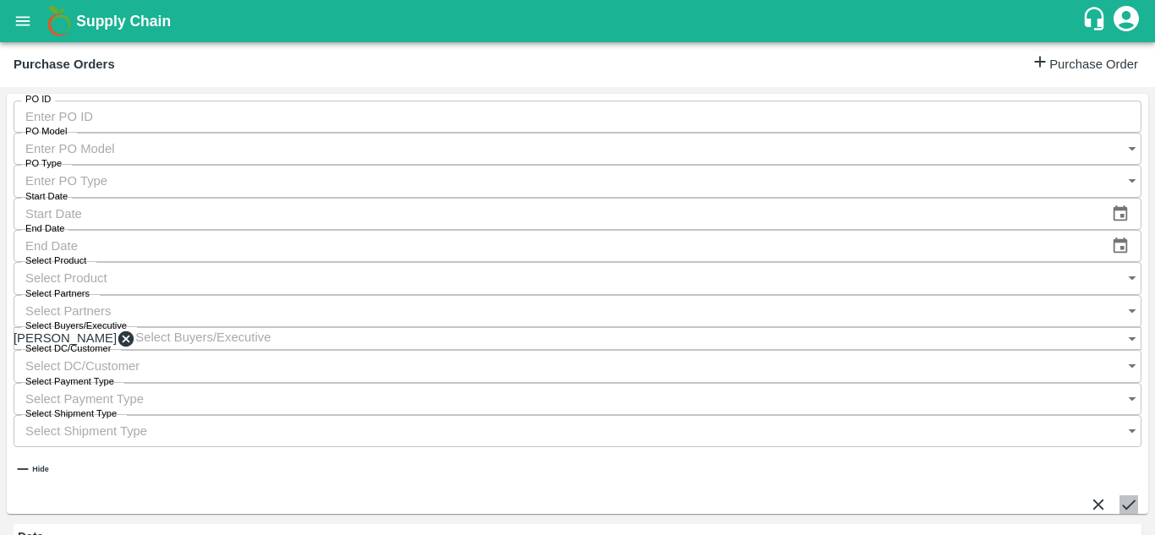
click at [1120, 496] on button "submit" at bounding box center [1129, 505] width 19 height 19
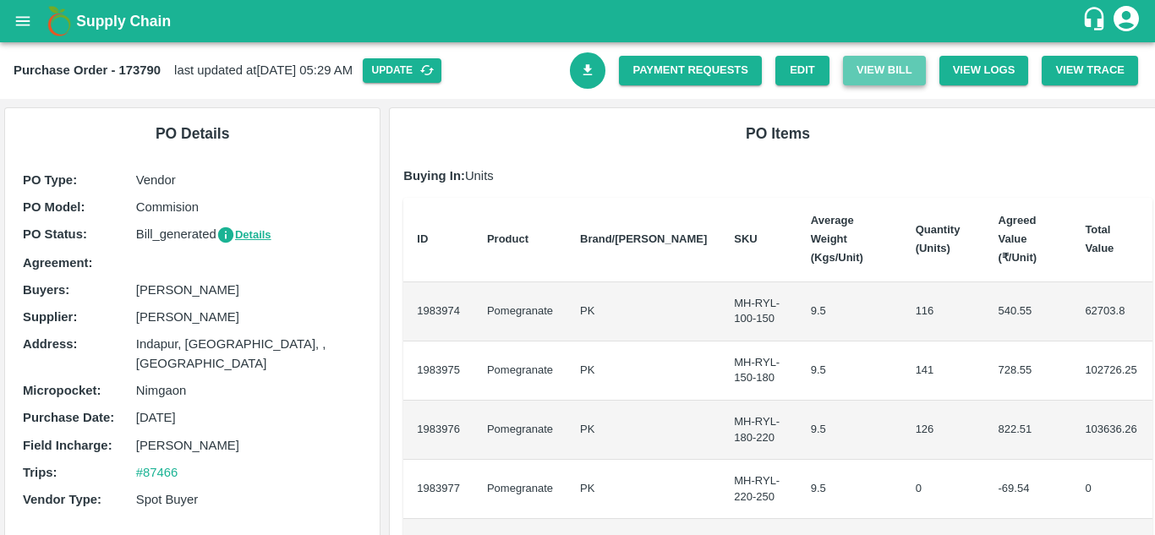
click at [874, 74] on button "View Bill" at bounding box center [884, 71] width 83 height 30
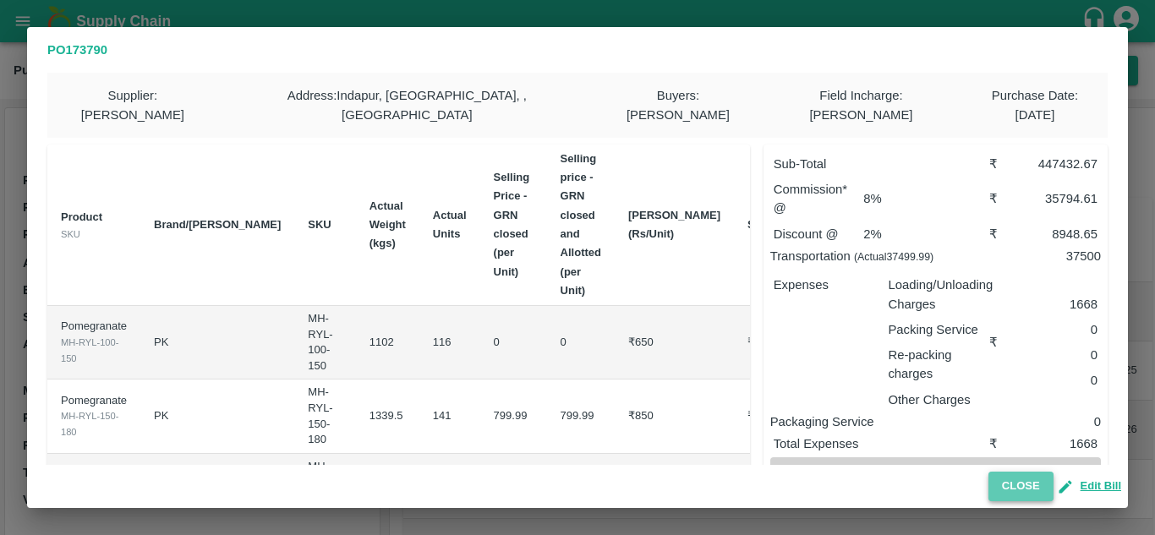
click at [1010, 483] on button "Close" at bounding box center [1021, 487] width 65 height 30
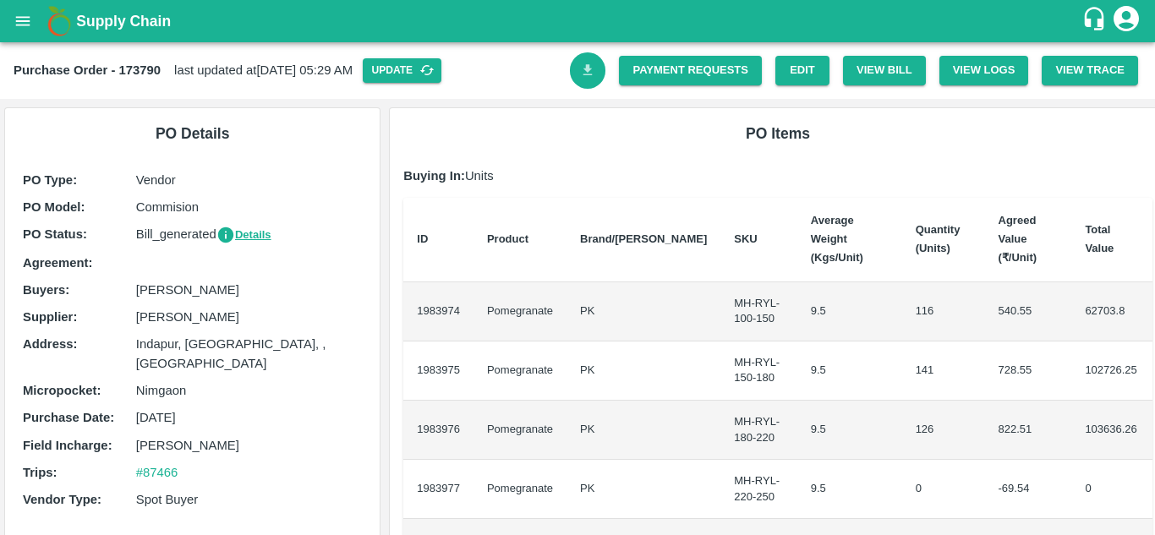
click at [584, 71] on icon "Download Bill" at bounding box center [588, 69] width 9 height 11
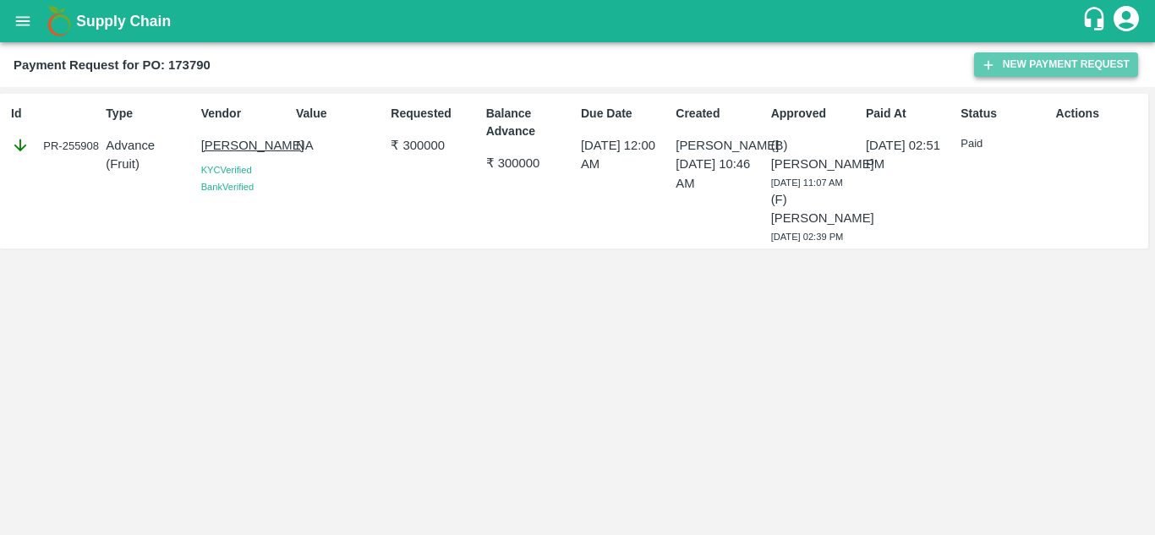
click at [1033, 59] on button "New Payment Request" at bounding box center [1056, 64] width 164 height 25
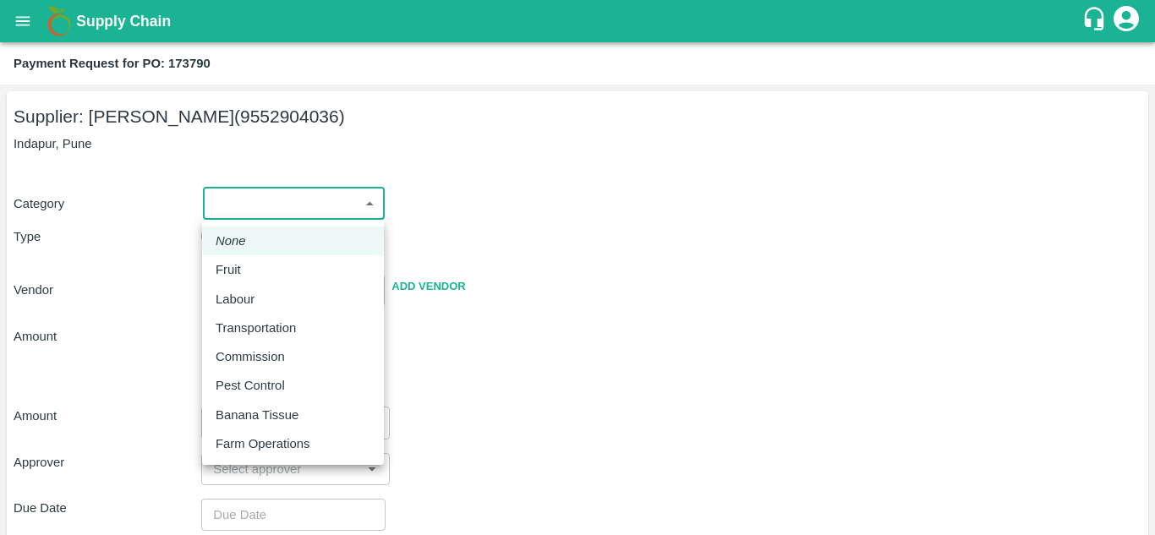
click at [279, 203] on body "Supply Chain Payment Request for PO: 173790 Supplier: [PERSON_NAME] (9552904036…" at bounding box center [577, 267] width 1155 height 535
click at [237, 276] on p "Fruit" at bounding box center [228, 269] width 25 height 19
type input "1"
type input "[PERSON_NAME] - 9552904036(Supplier)"
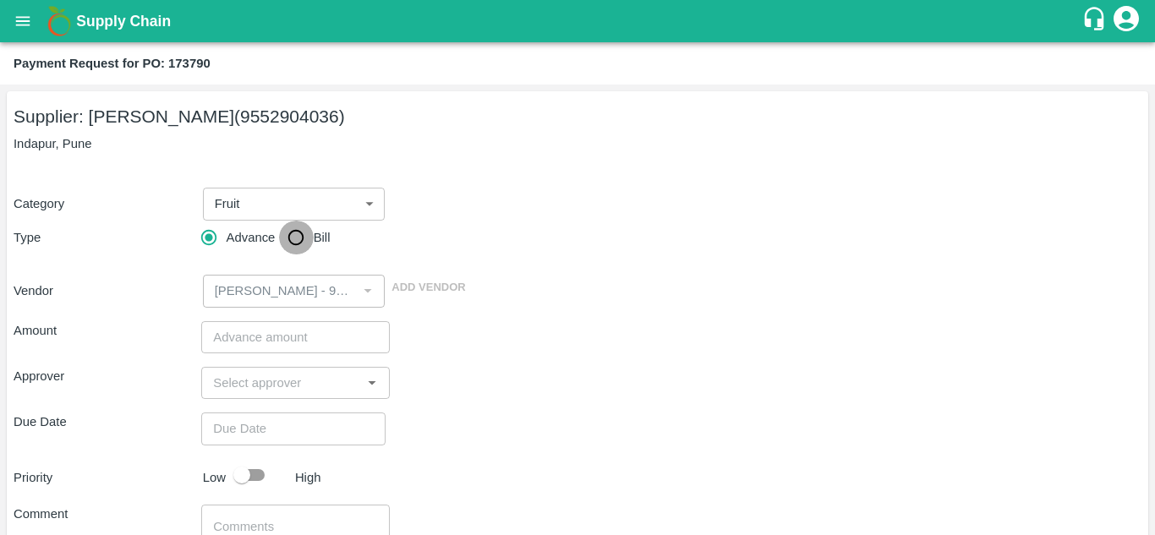
click at [293, 233] on input "Bill" at bounding box center [296, 238] width 34 height 34
radio input "true"
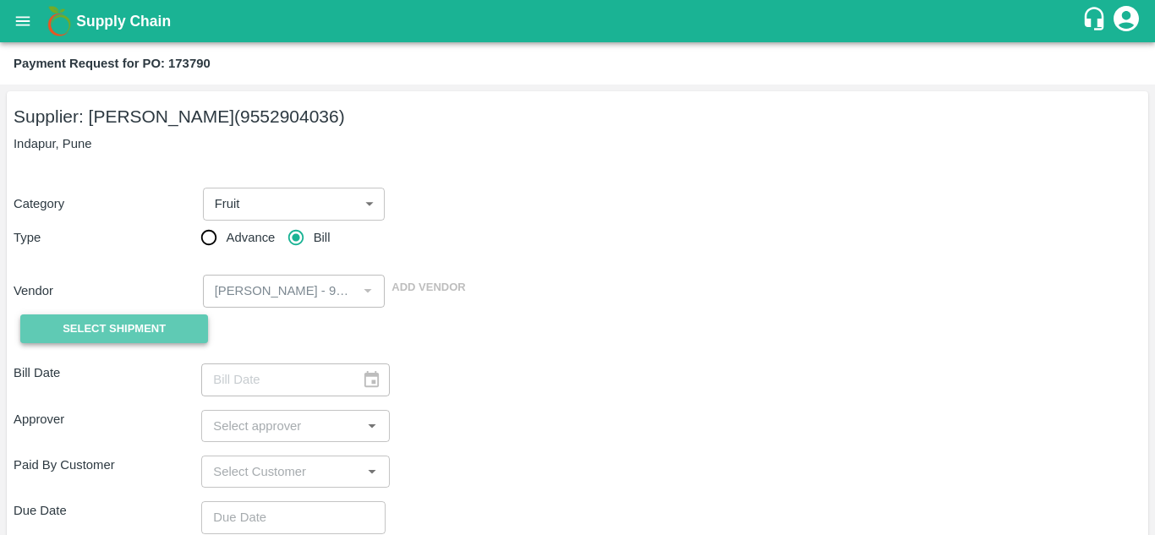
click at [69, 329] on span "Select Shipment" at bounding box center [114, 329] width 103 height 19
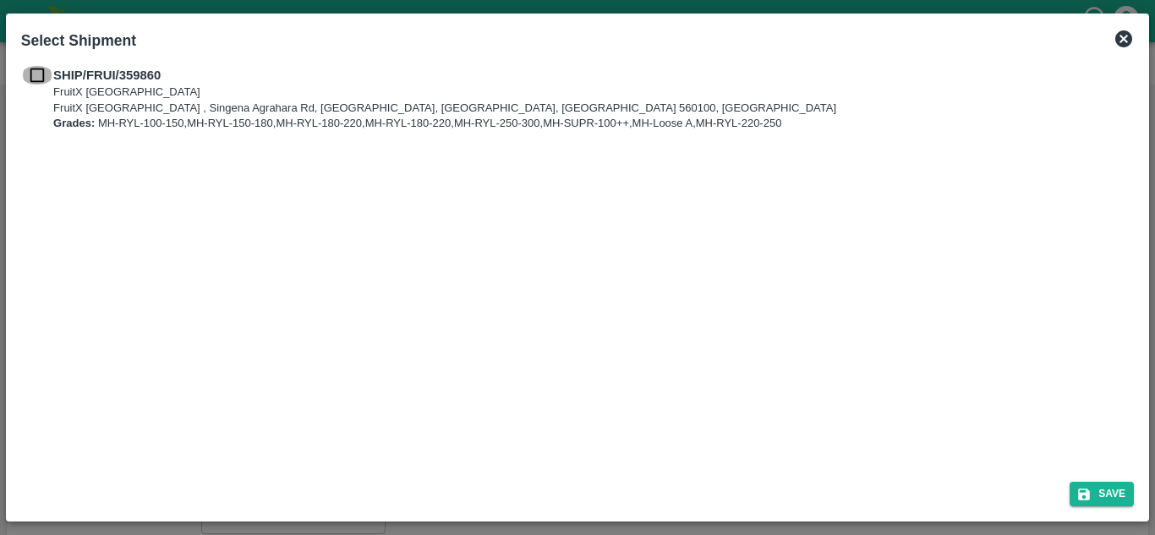
click at [39, 80] on input "checkbox" at bounding box center [37, 75] width 32 height 19
checkbox input "true"
click at [1099, 498] on button "Save" at bounding box center [1102, 494] width 64 height 25
type input "05/09/2025"
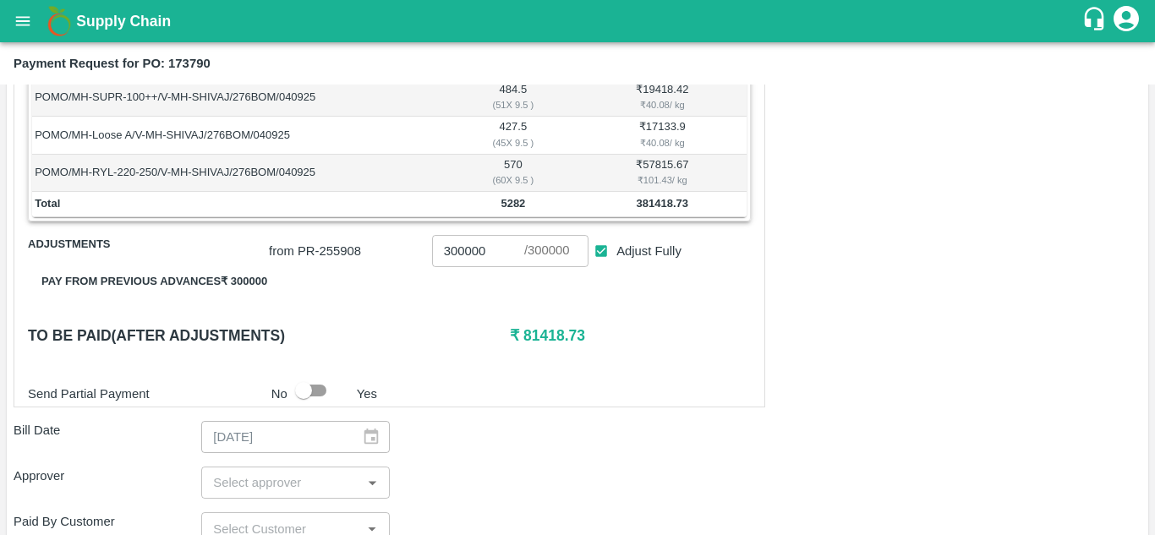
scroll to position [493, 0]
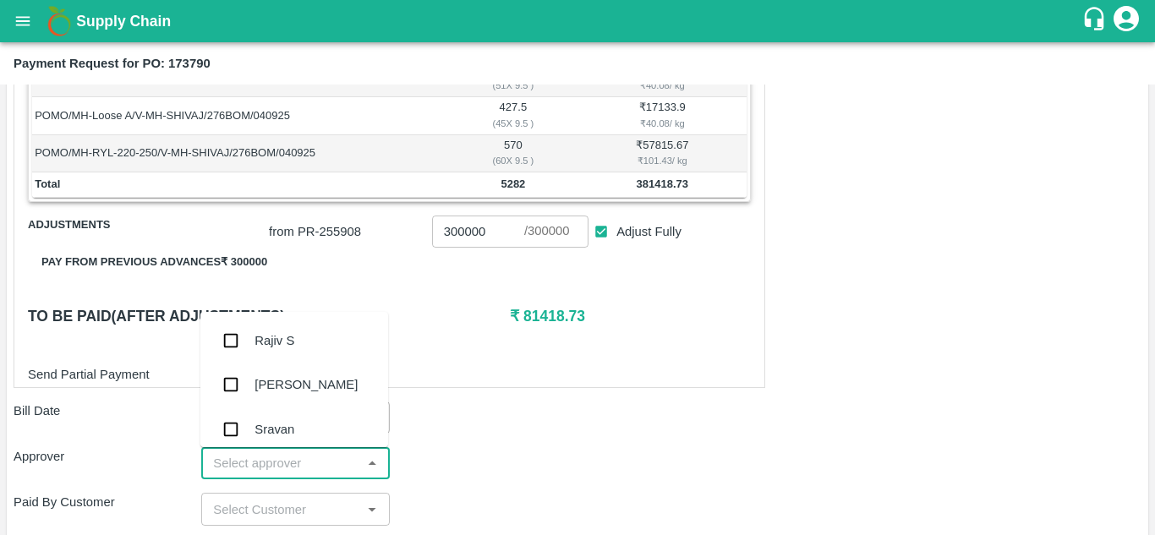
click at [246, 463] on input "input" at bounding box center [281, 463] width 150 height 22
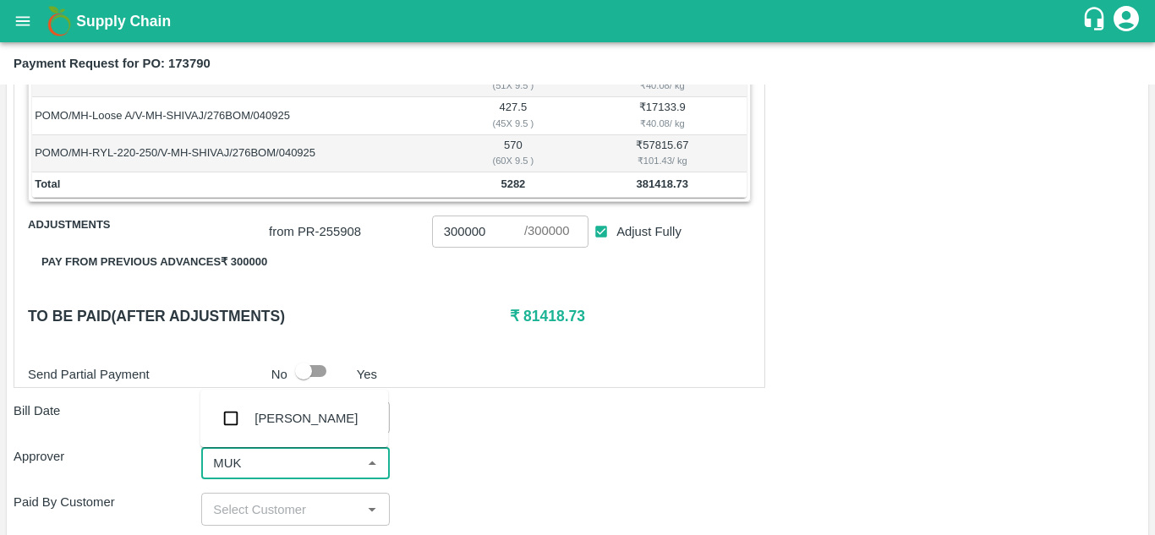
type input "MUKU"
click at [227, 419] on input "checkbox" at bounding box center [231, 419] width 34 height 34
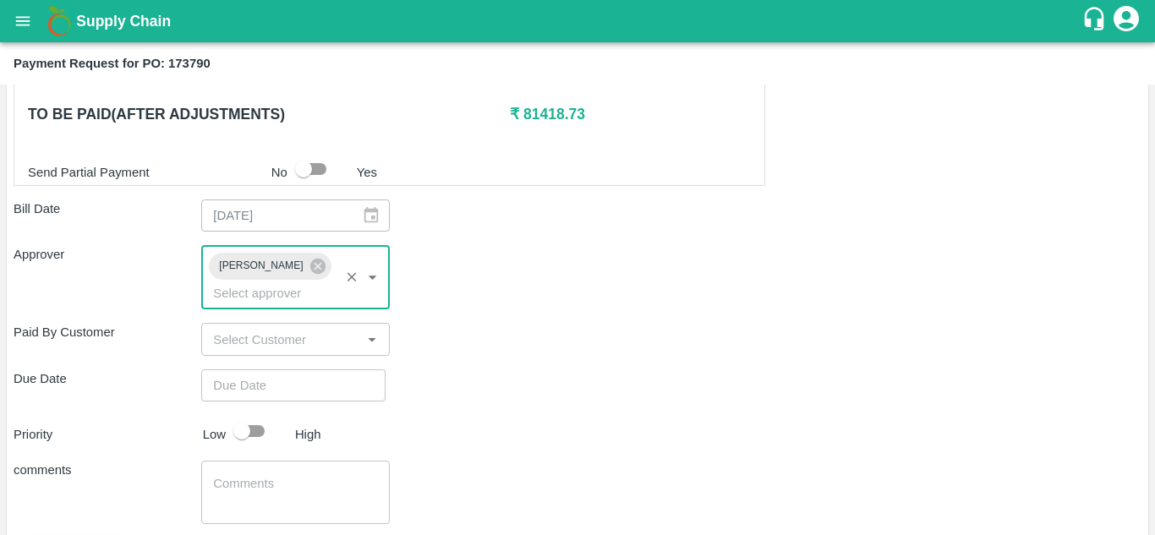
scroll to position [715, 0]
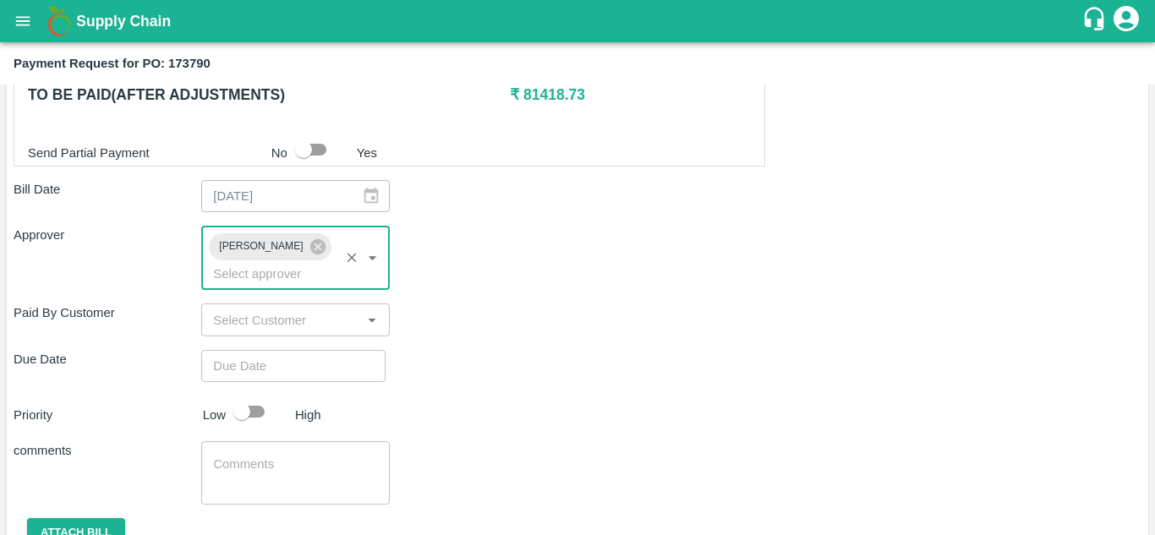
type input "DD/MM/YYYY hh:mm aa"
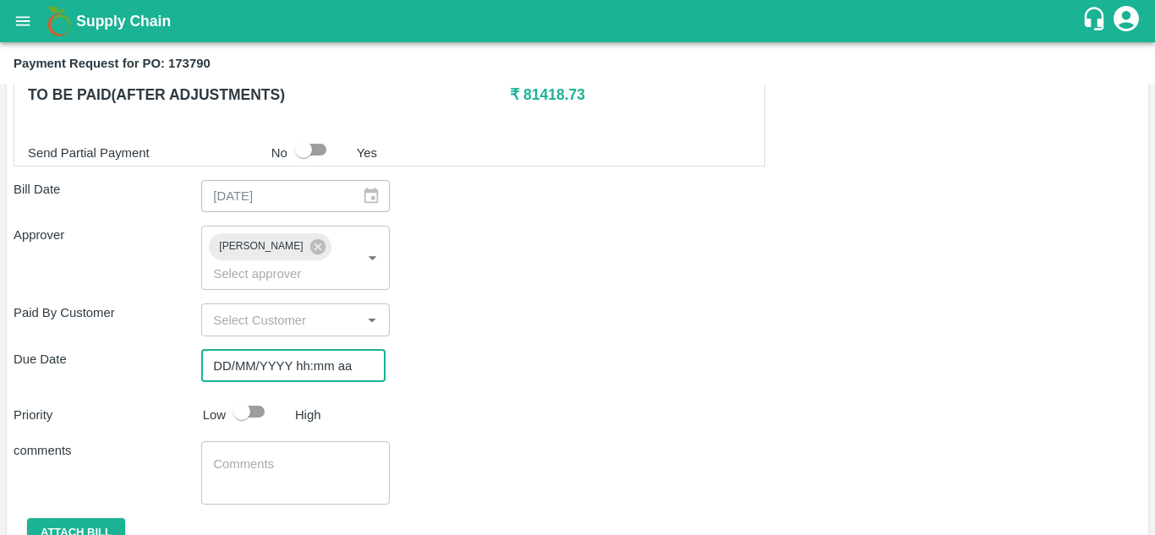
click at [227, 366] on input "DD/MM/YYYY hh:mm aa" at bounding box center [287, 366] width 173 height 32
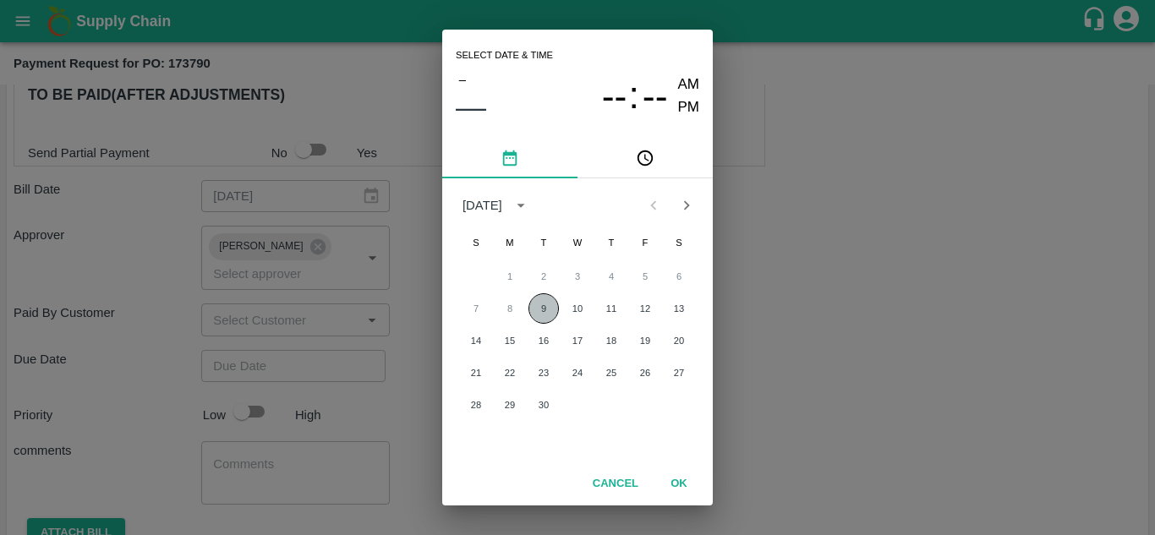
click at [545, 304] on button "9" at bounding box center [544, 308] width 30 height 30
type input "09/09/2025 12:00 AM"
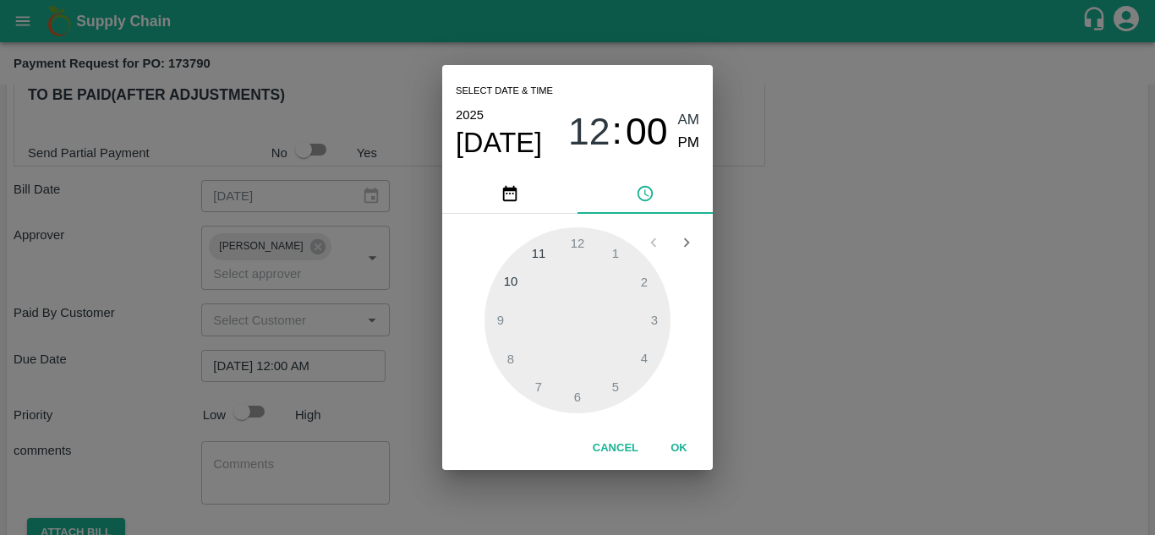
click at [678, 450] on button "OK" at bounding box center [679, 449] width 54 height 30
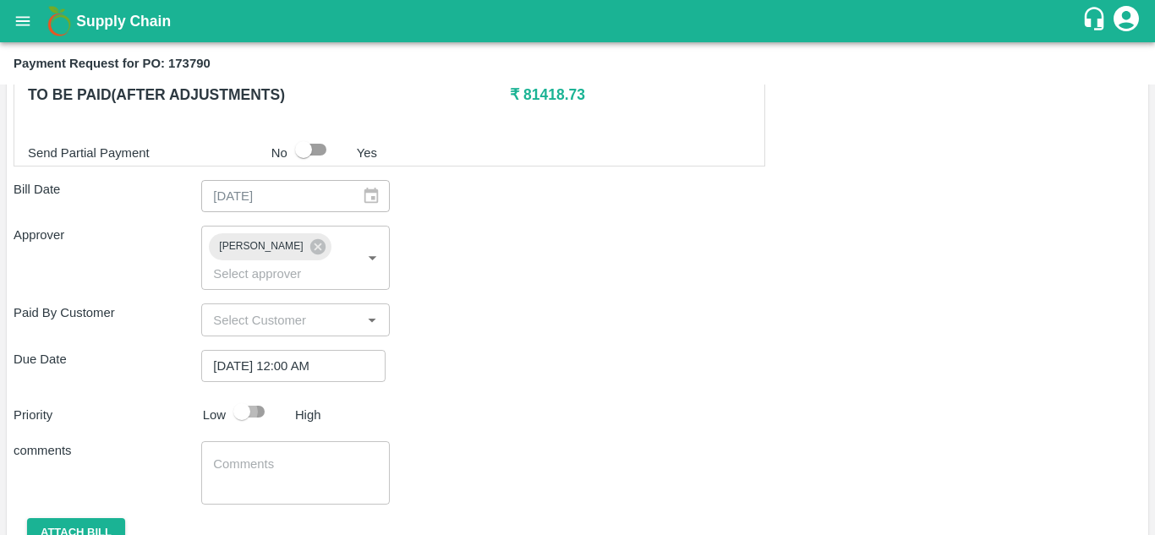
click at [238, 415] on input "checkbox" at bounding box center [242, 412] width 96 height 32
checkbox input "true"
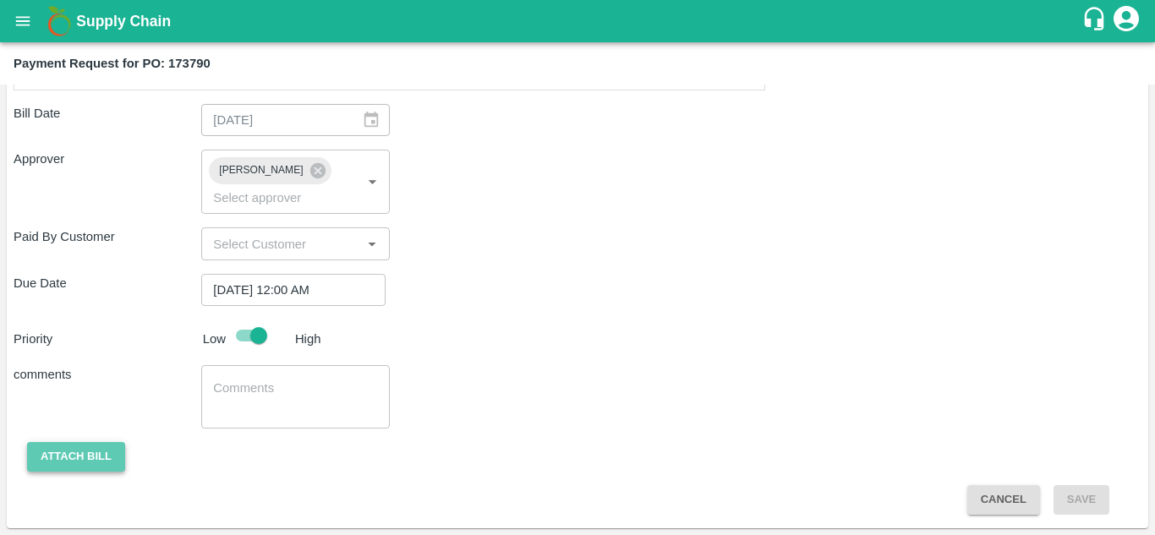
click at [45, 447] on button "Attach bill" at bounding box center [76, 457] width 98 height 30
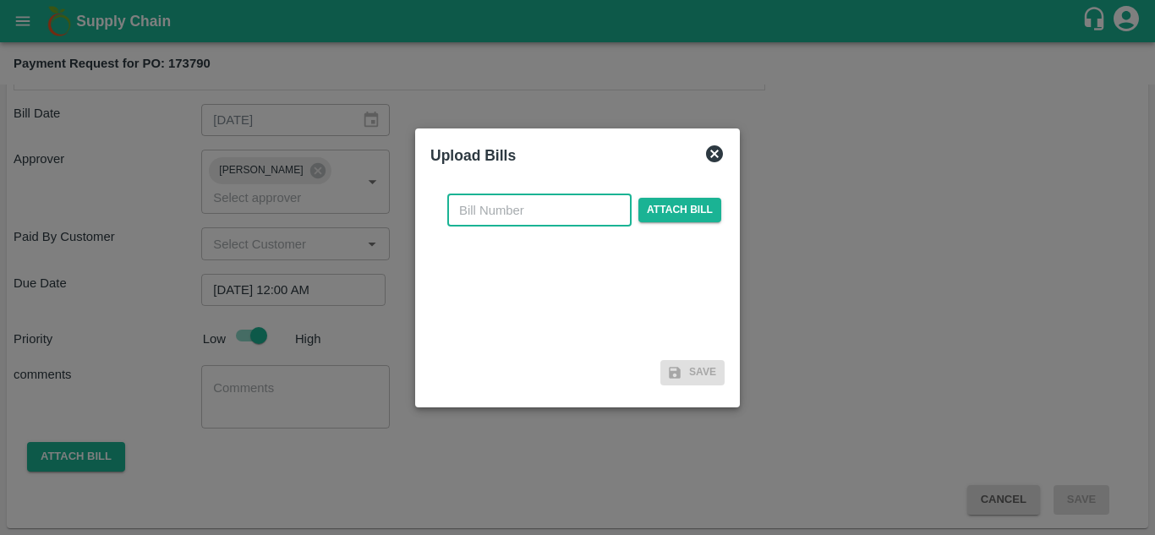
click at [473, 200] on input "text" at bounding box center [539, 211] width 184 height 32
type input "173790"
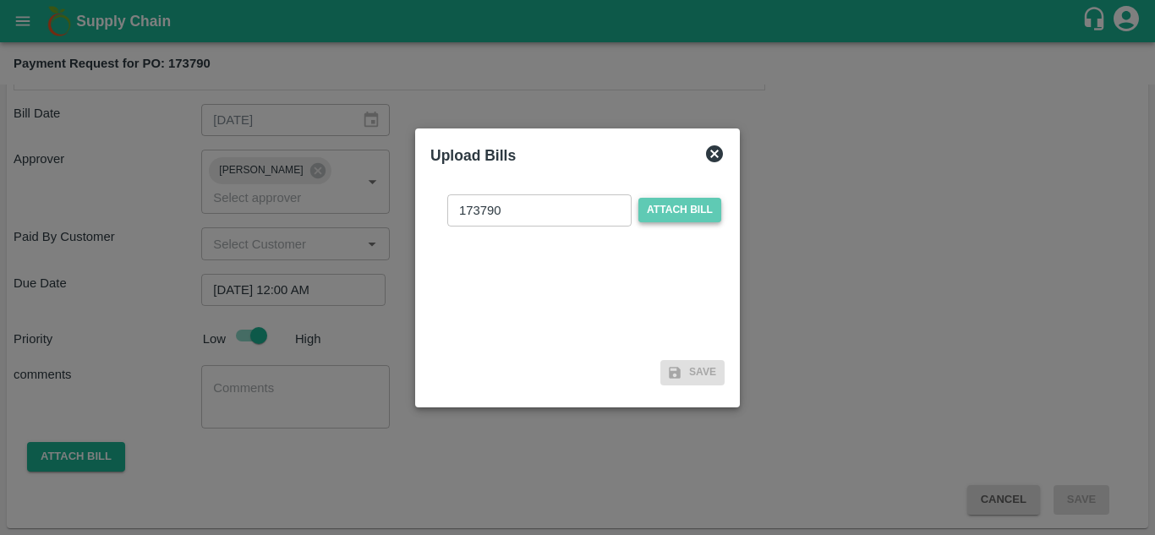
click at [694, 207] on span "Attach bill" at bounding box center [680, 210] width 83 height 25
click at [0, 0] on input "Attach bill" at bounding box center [0, 0] width 0 height 0
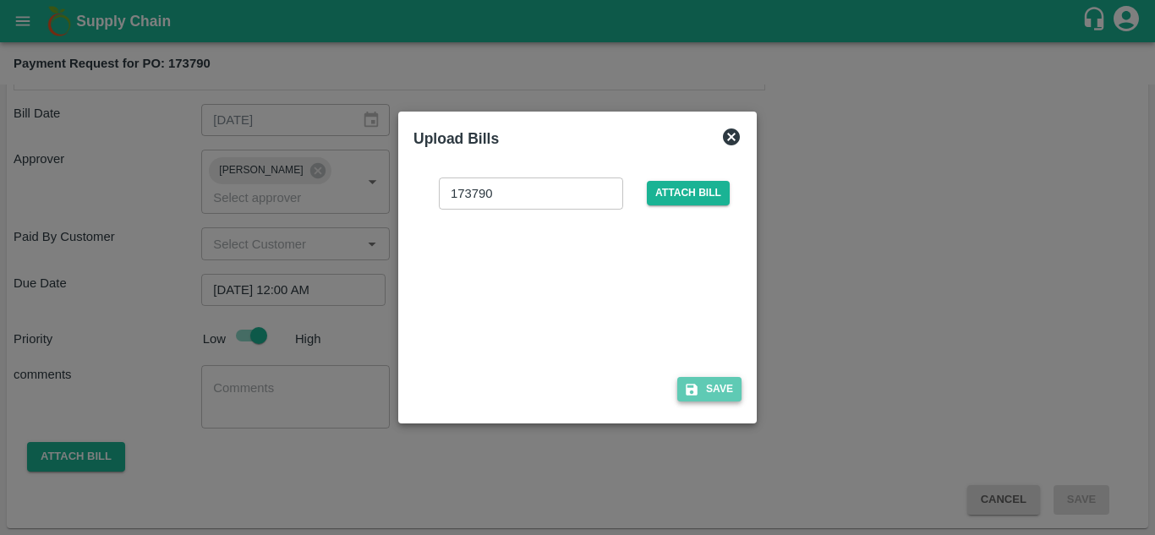
click at [717, 391] on button "Save" at bounding box center [709, 389] width 64 height 25
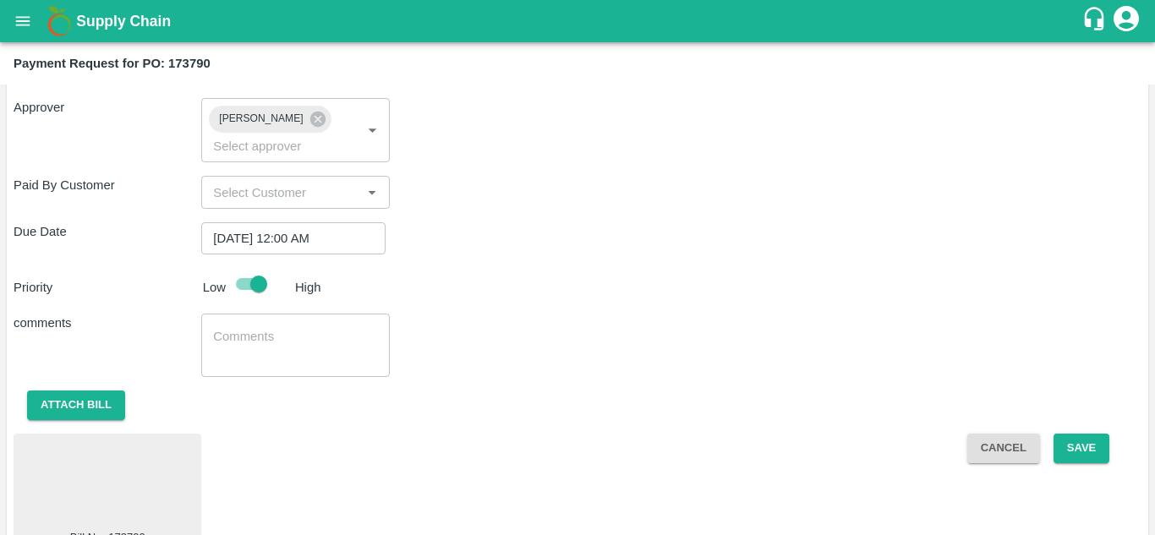
scroll to position [880, 0]
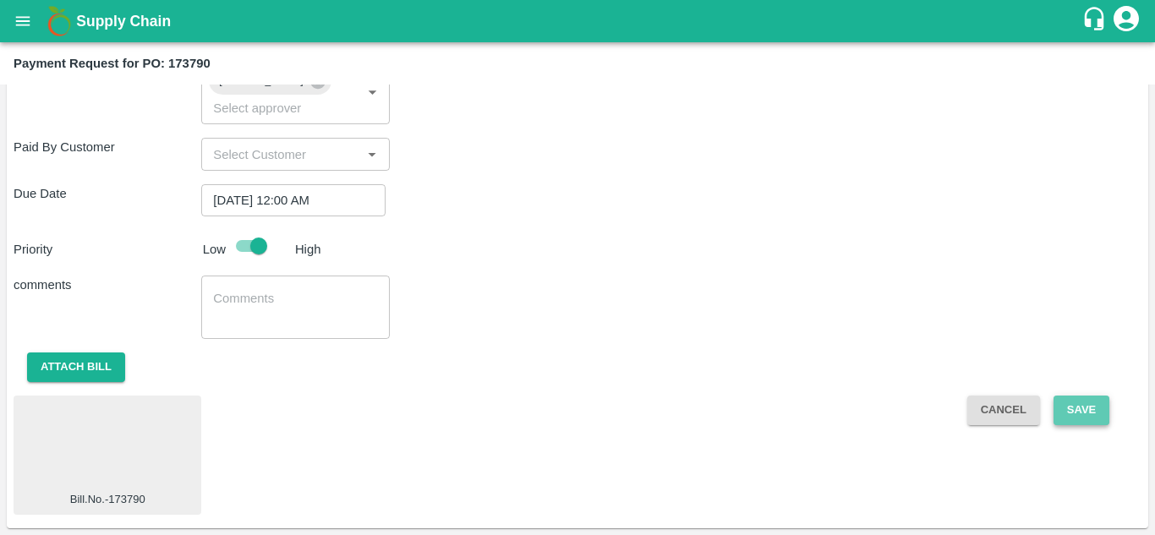
click at [1065, 403] on button "Save" at bounding box center [1082, 411] width 56 height 30
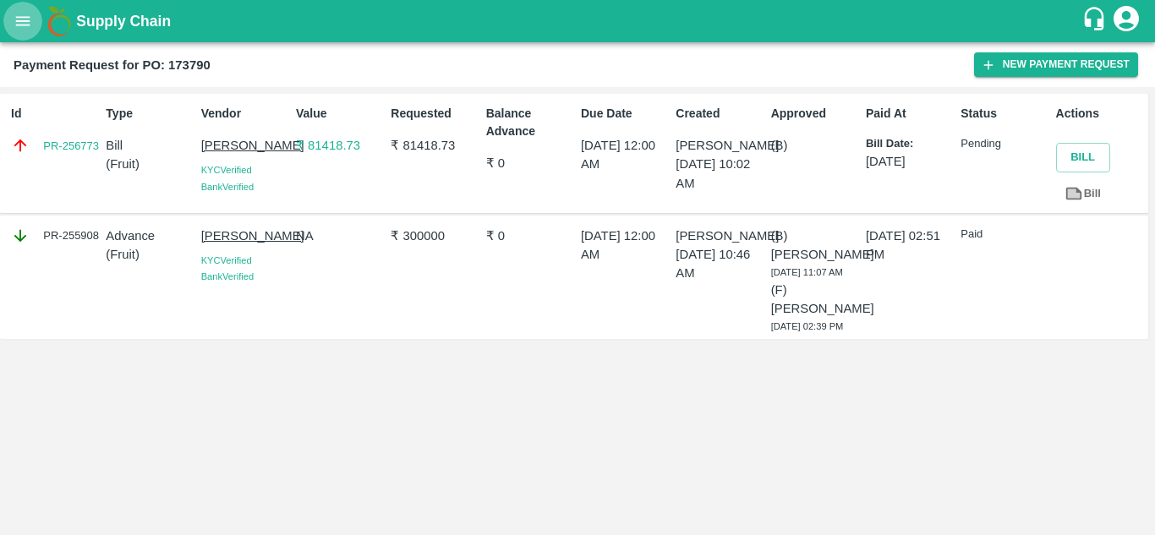
click at [36, 25] on button "open drawer" at bounding box center [22, 21] width 39 height 39
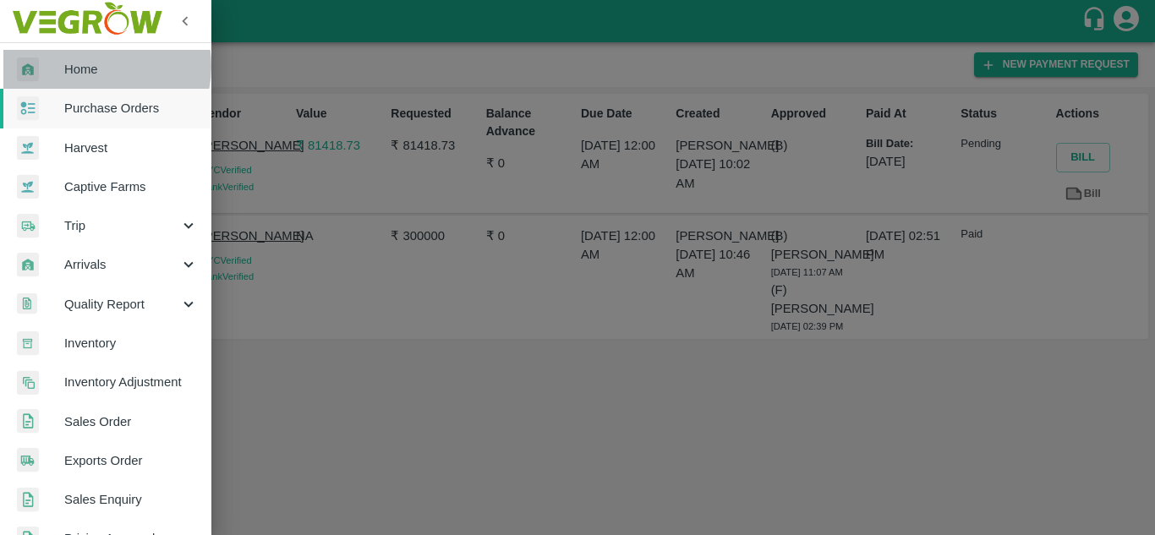
click at [90, 66] on span "Home" at bounding box center [131, 69] width 134 height 19
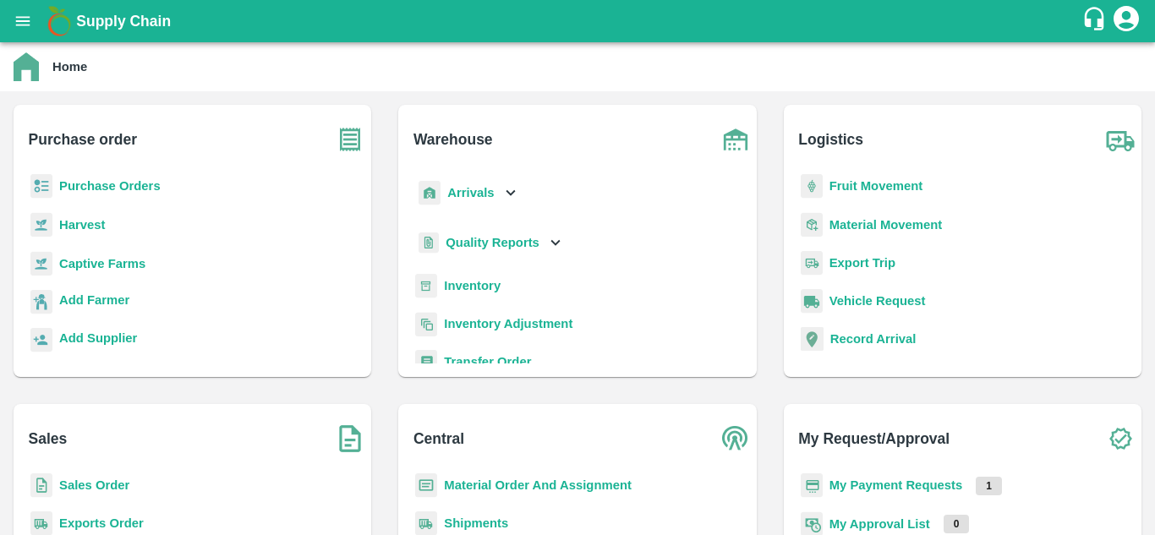
click at [860, 484] on b "My Payment Requests" at bounding box center [897, 486] width 134 height 14
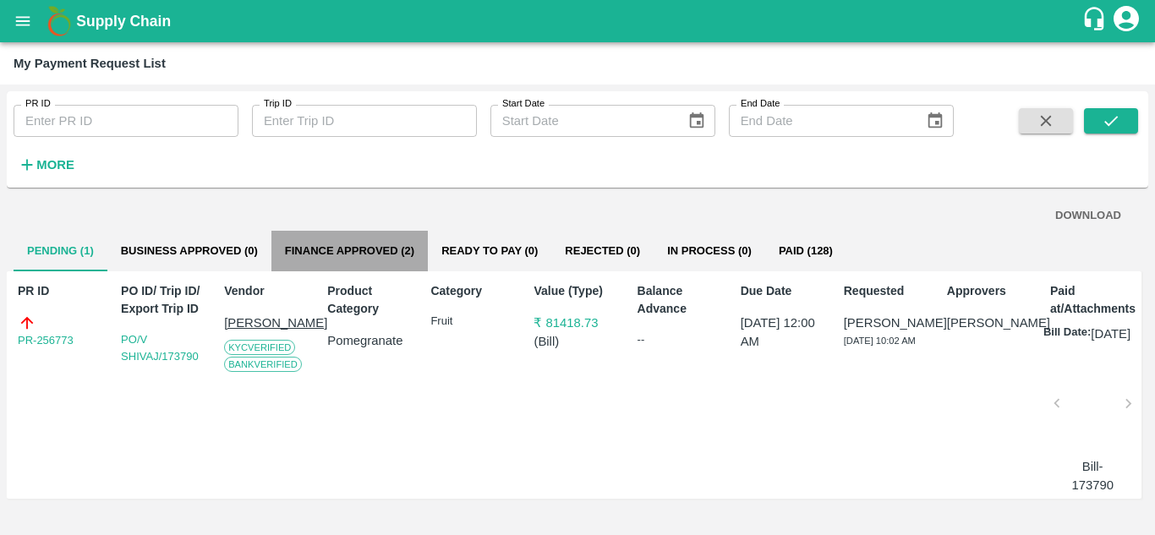
click at [302, 251] on button "Finance Approved (2)" at bounding box center [349, 251] width 156 height 41
